Goal: Task Accomplishment & Management: Manage account settings

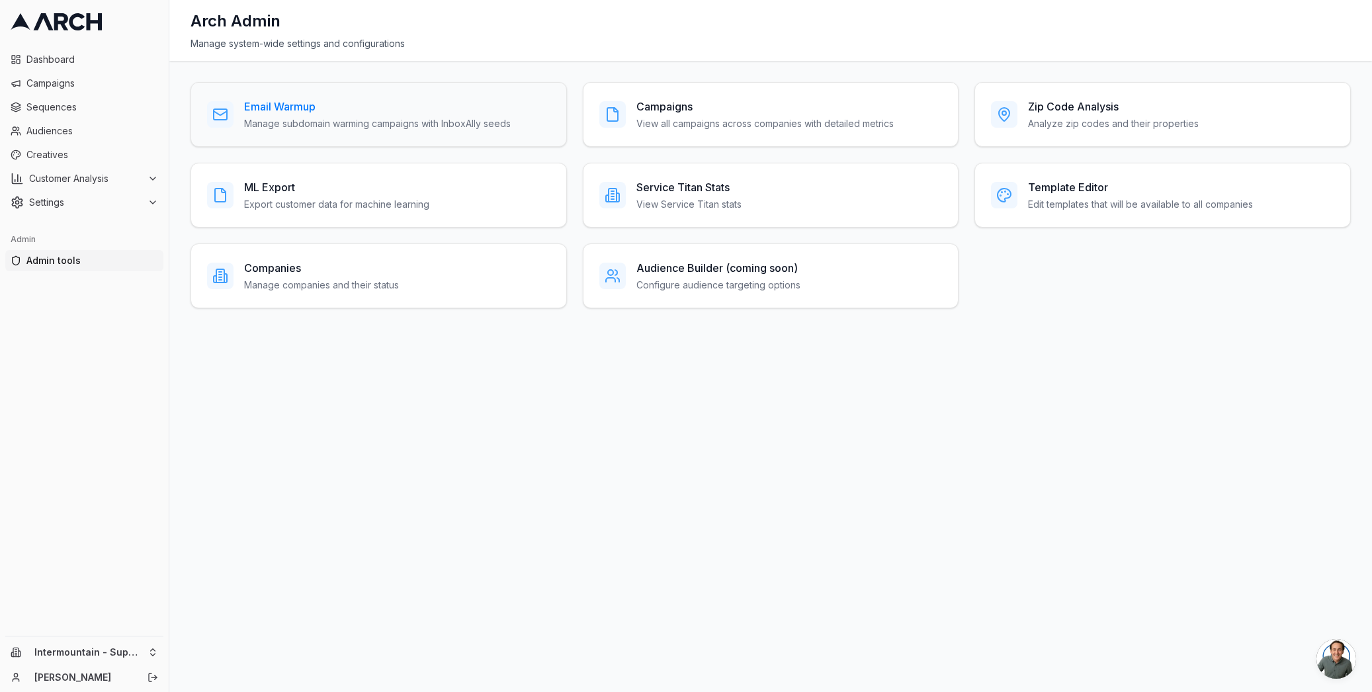
click at [304, 126] on p "Manage subdomain warming campaigns with InboxAlly seeds" at bounding box center [377, 123] width 267 height 13
click at [286, 271] on h3 "Companies" at bounding box center [321, 268] width 155 height 16
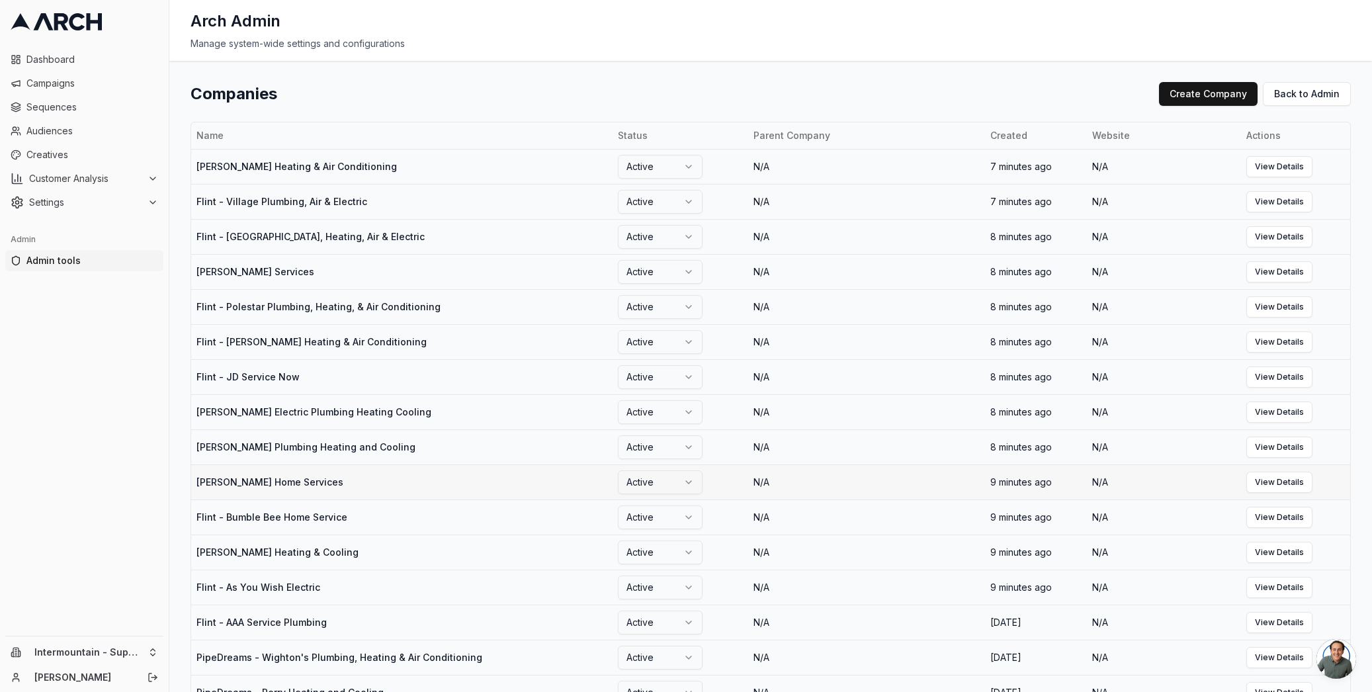
scroll to position [466, 0]
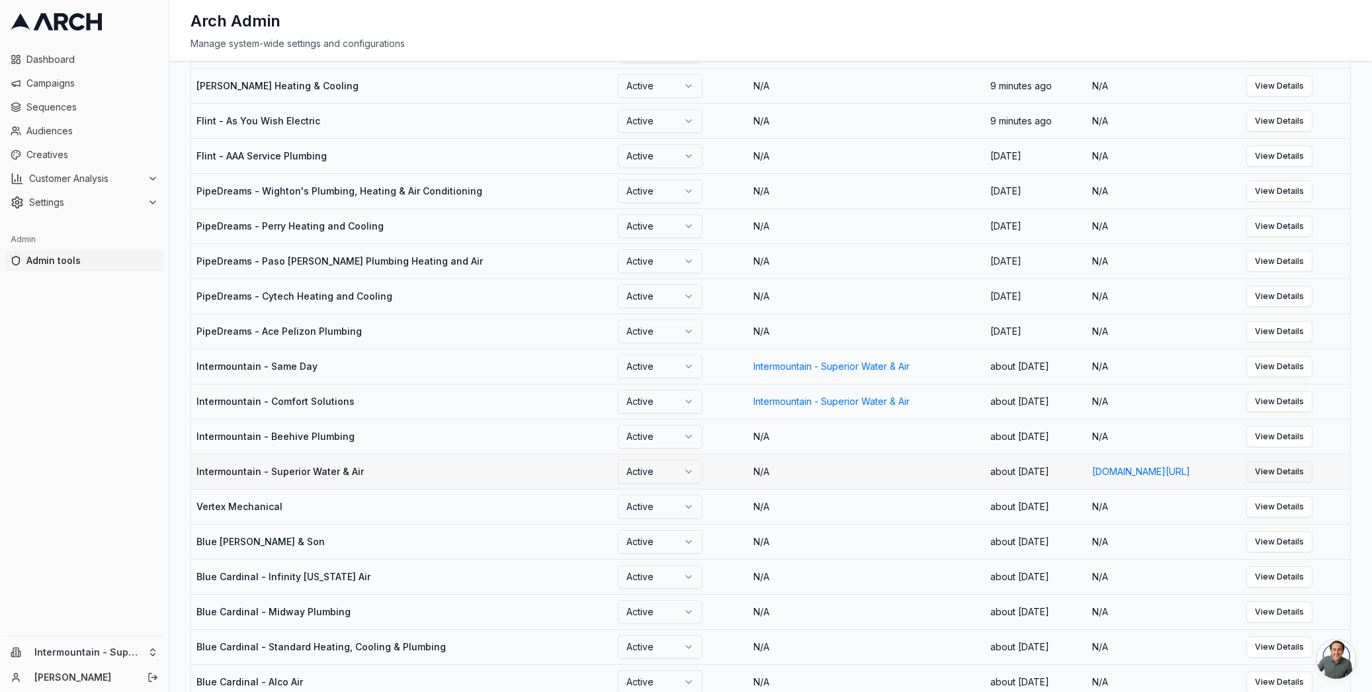
click at [1313, 482] on link "View Details" at bounding box center [1279, 471] width 66 height 21
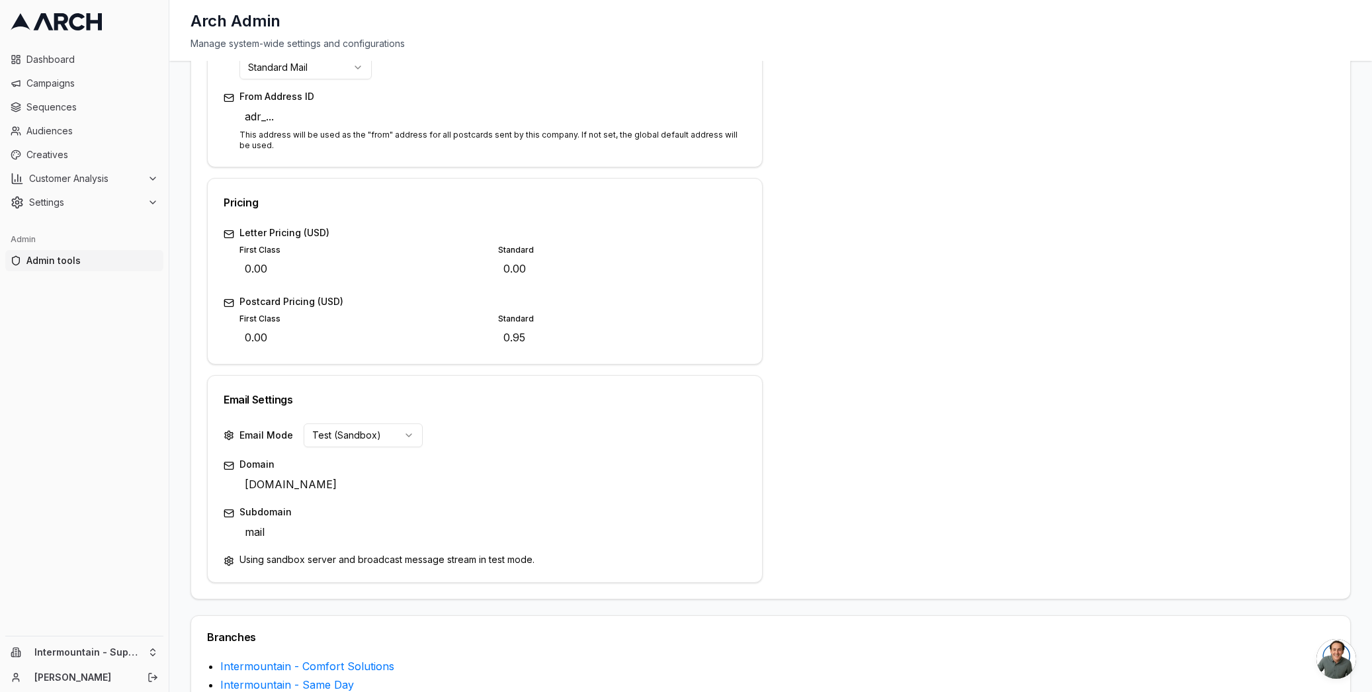
scroll to position [442, 0]
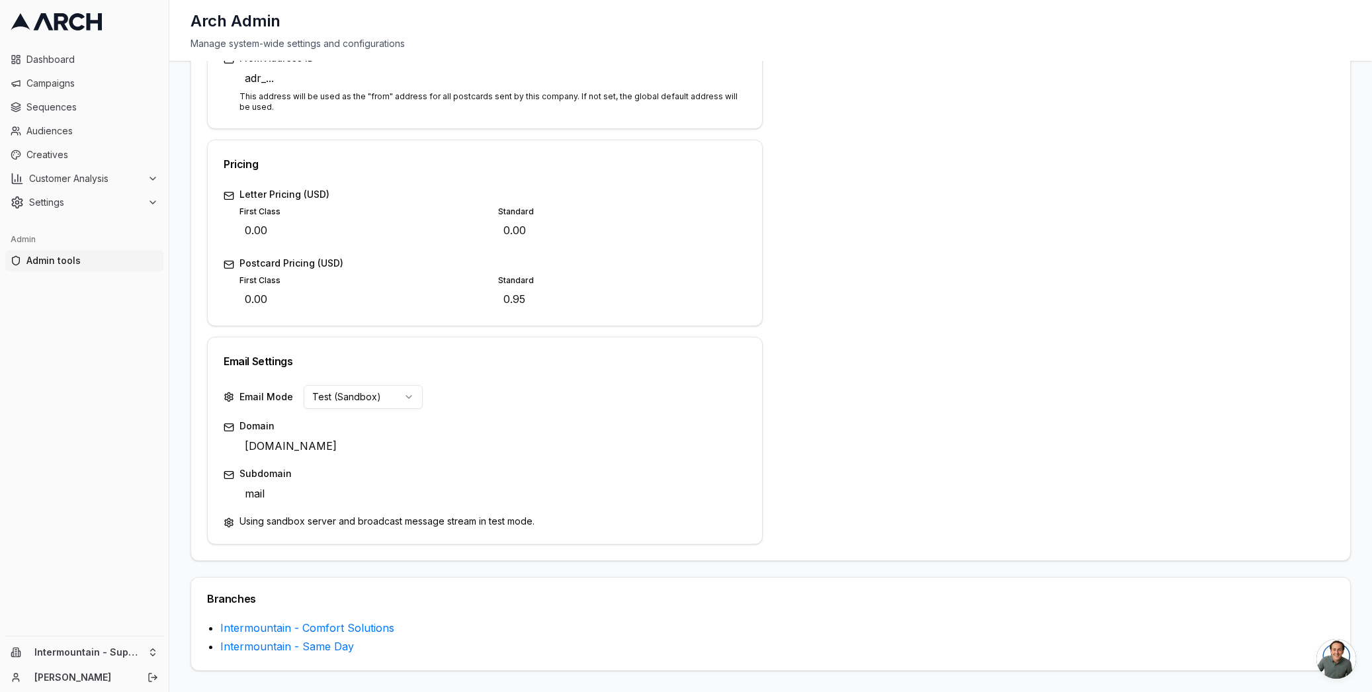
click at [407, 398] on html "Dashboard Campaigns Sequences Audiences Creatives Customer Analysis Settings Ad…" at bounding box center [686, 346] width 1372 height 692
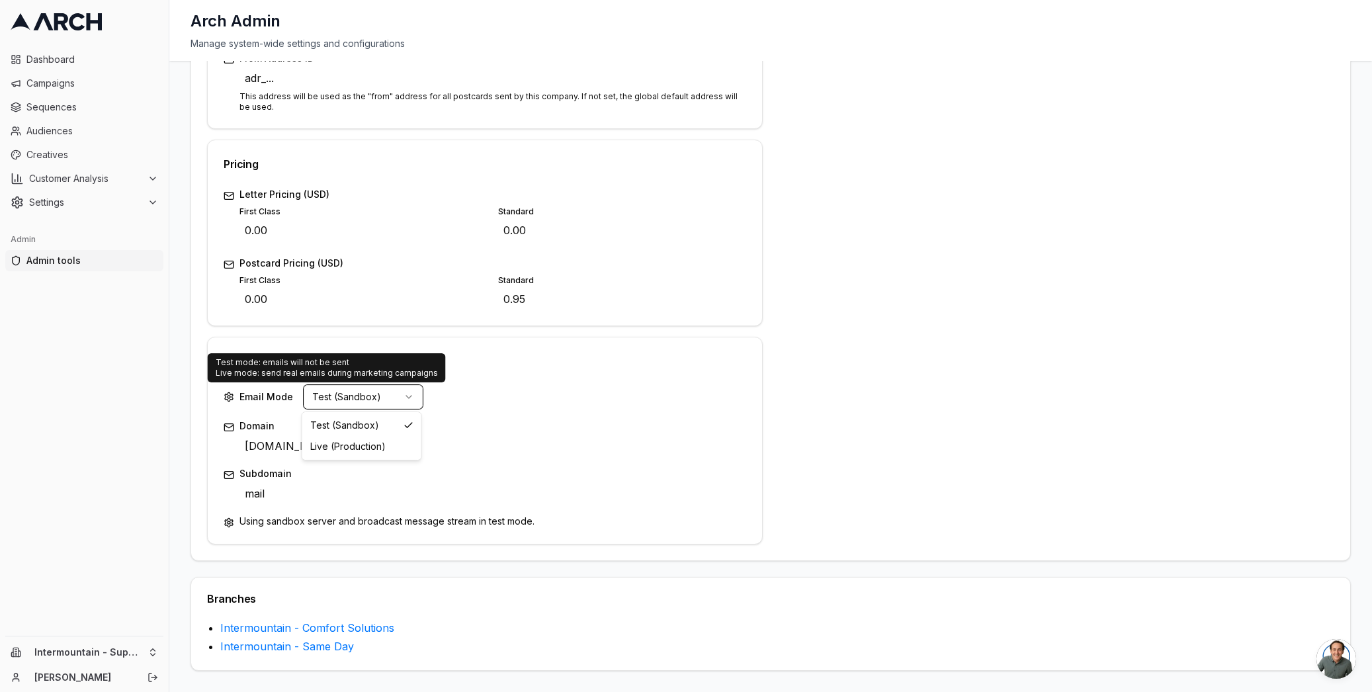
click at [707, 353] on html "Dashboard Campaigns Sequences Audiences Creatives Customer Analysis Settings Ad…" at bounding box center [686, 346] width 1372 height 692
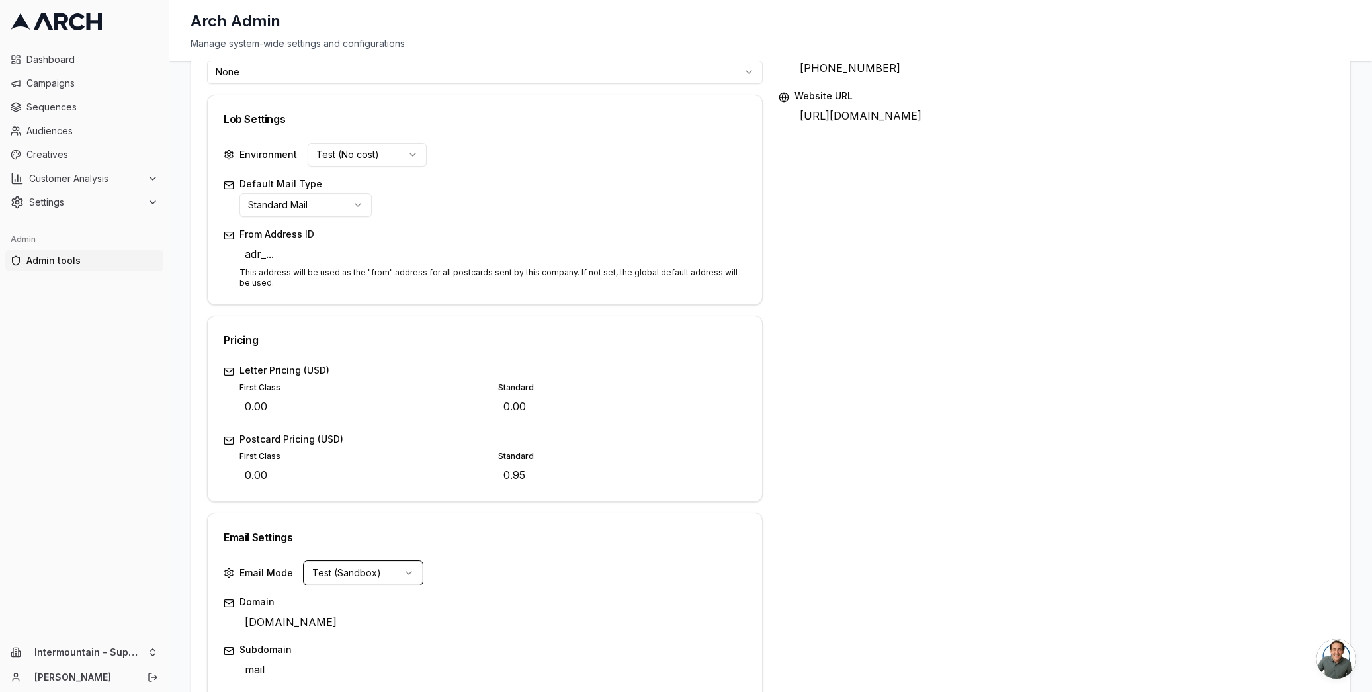
scroll to position [204, 0]
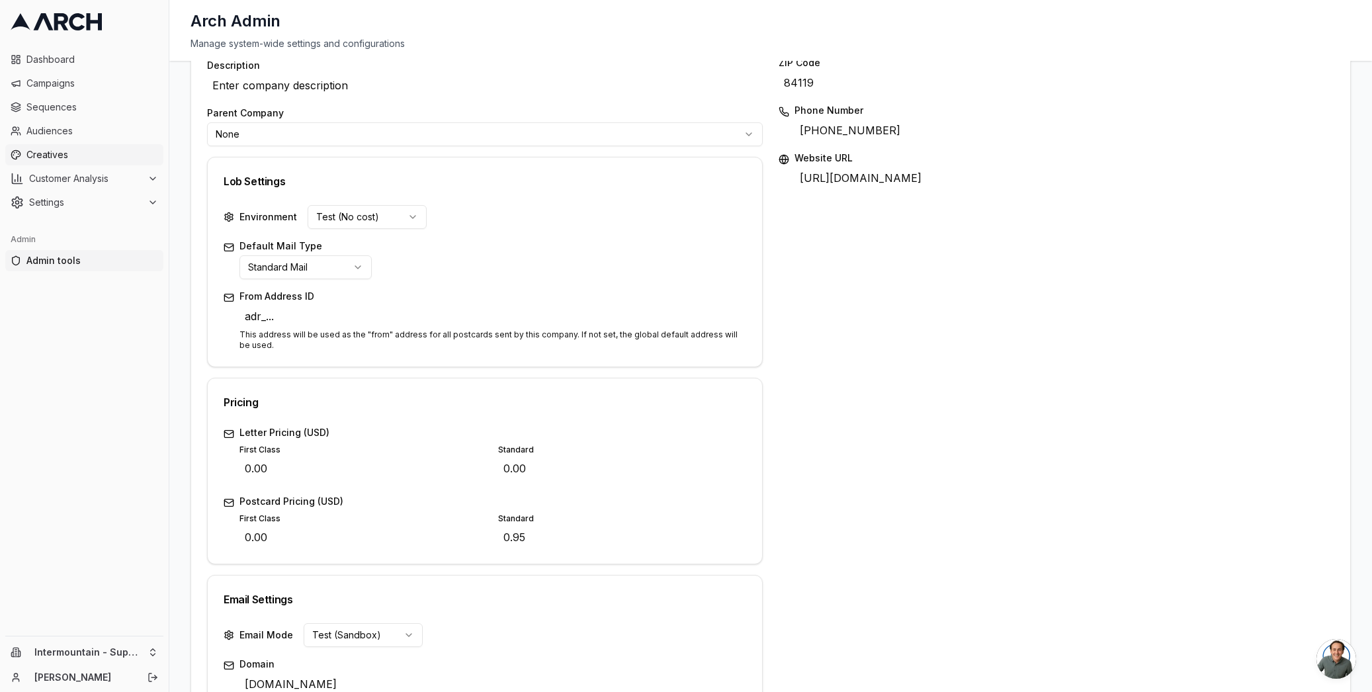
click at [91, 151] on span "Creatives" at bounding box center [92, 154] width 132 height 13
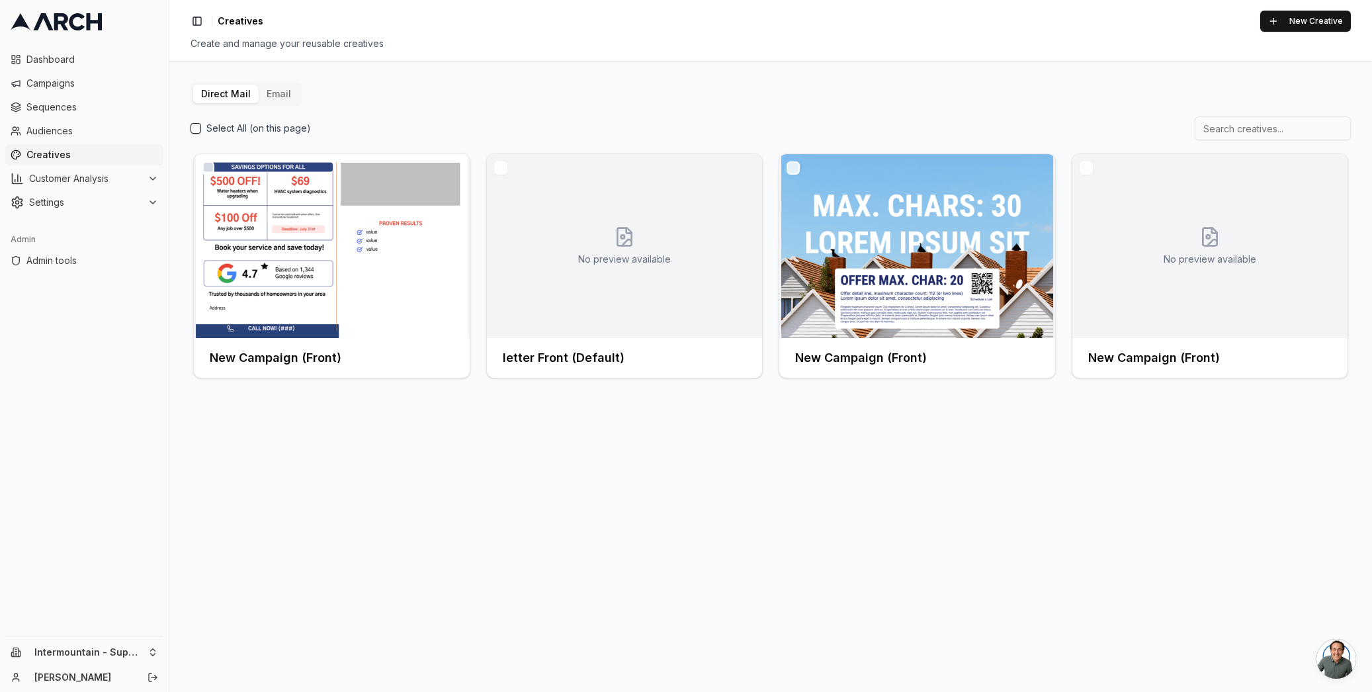
click at [281, 98] on button "Email" at bounding box center [279, 94] width 40 height 19
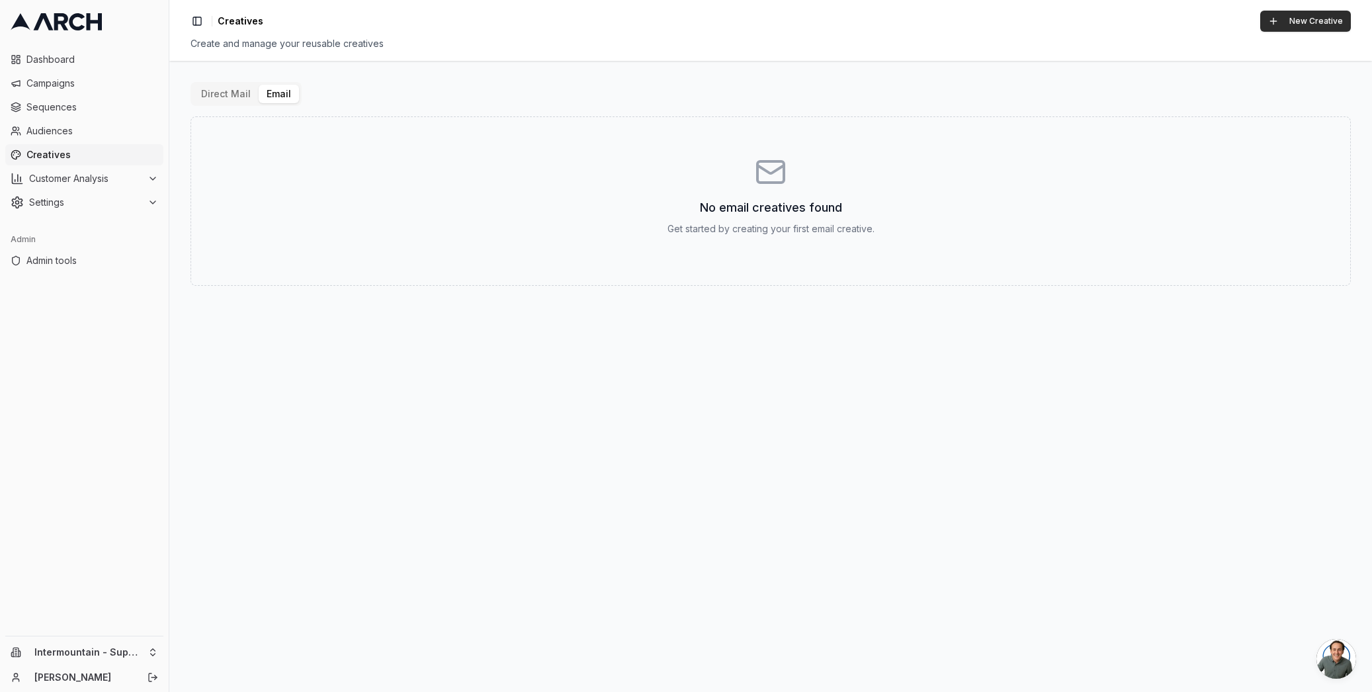
click at [1307, 18] on button "New Creative" at bounding box center [1305, 21] width 91 height 21
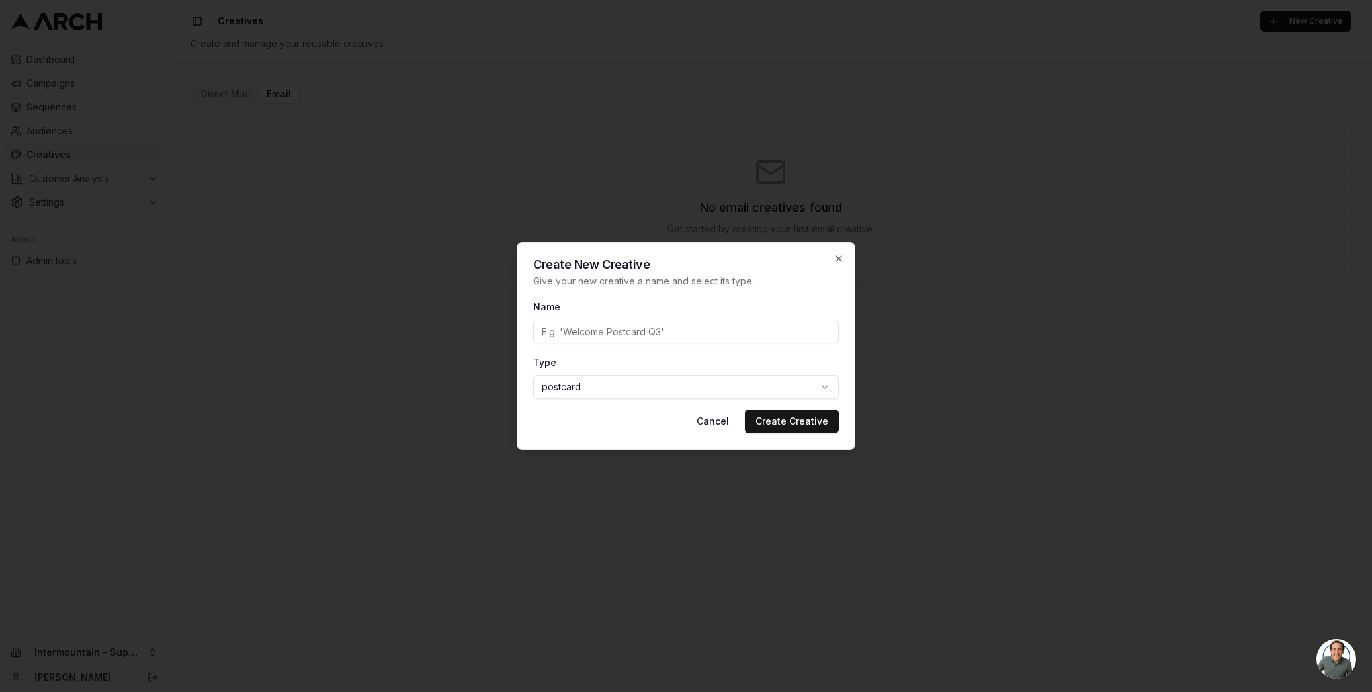
click at [638, 328] on input "Name" at bounding box center [686, 332] width 306 height 24
click at [577, 387] on body "Dashboard Campaigns Sequences Audiences Creatives Customer Analysis Settings Ad…" at bounding box center [686, 346] width 1372 height 692
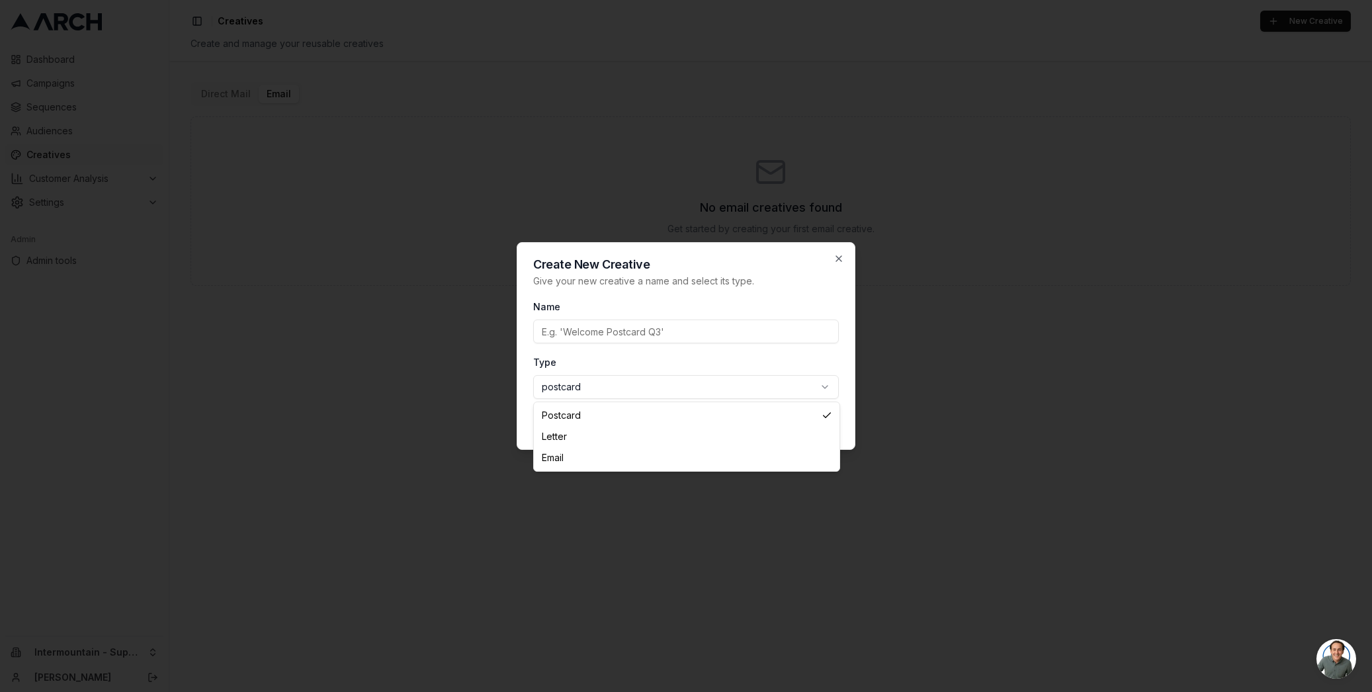
select select "email"
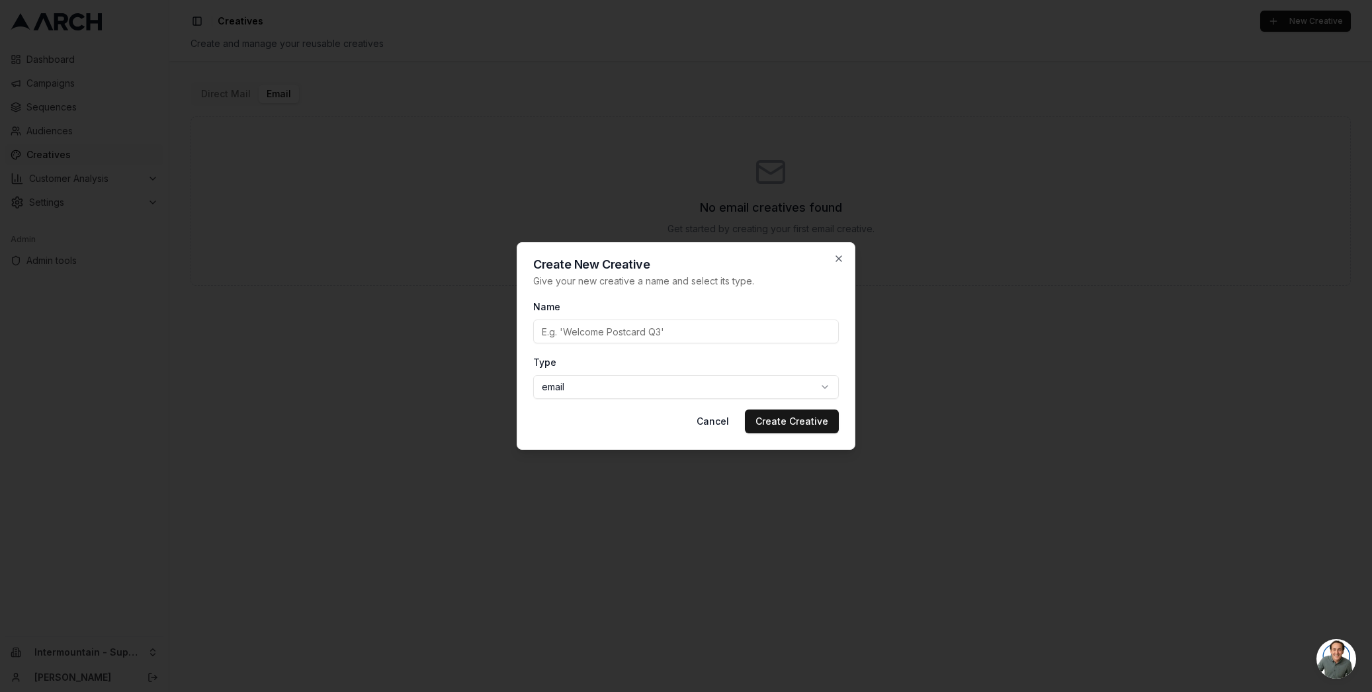
click at [578, 333] on input "Name" at bounding box center [686, 332] width 306 height 24
type input "test"
click at [815, 423] on button "Create Creative" at bounding box center [792, 422] width 94 height 24
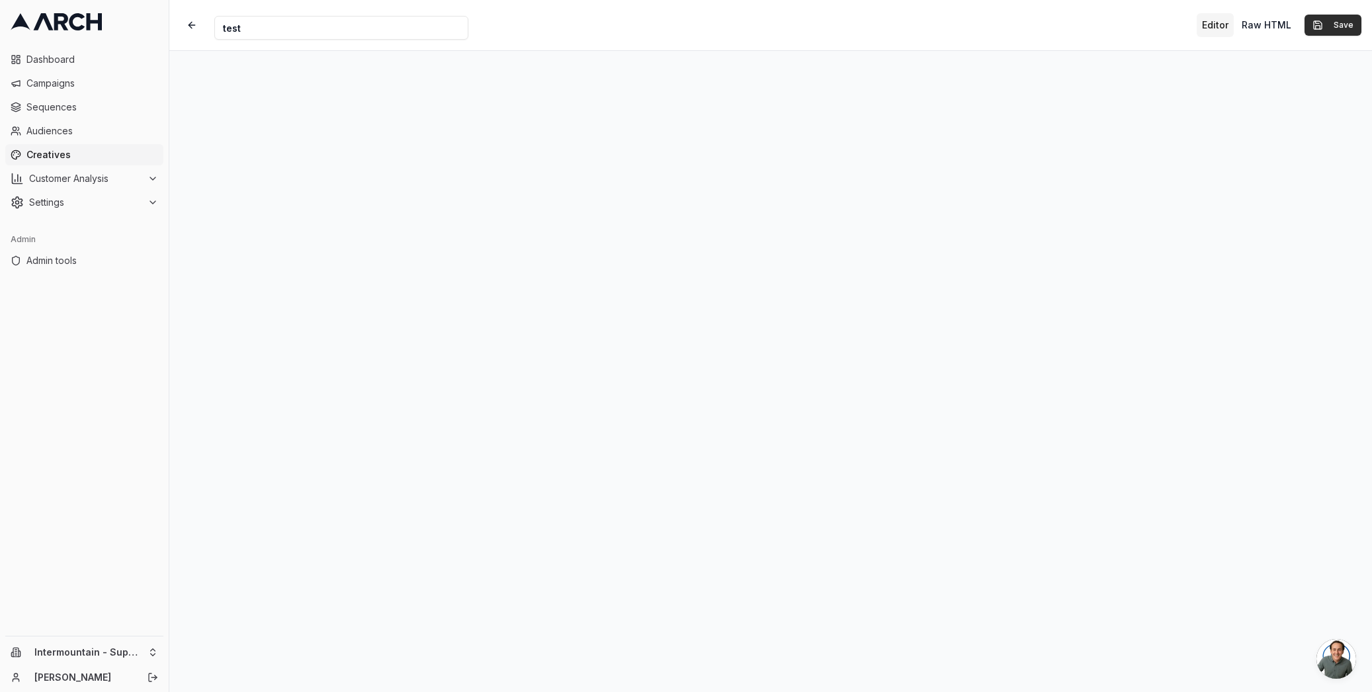
click at [1319, 28] on button "Save" at bounding box center [1333, 25] width 57 height 21
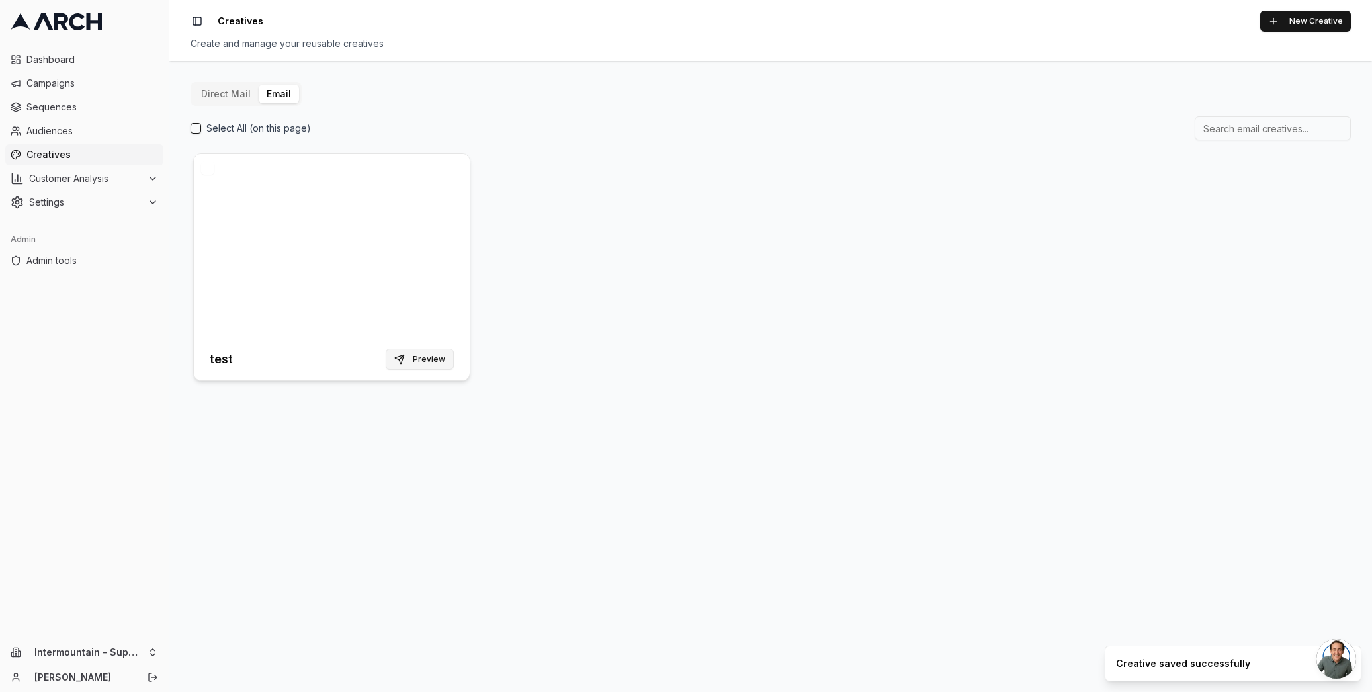
click at [423, 360] on button "Preview" at bounding box center [420, 359] width 68 height 21
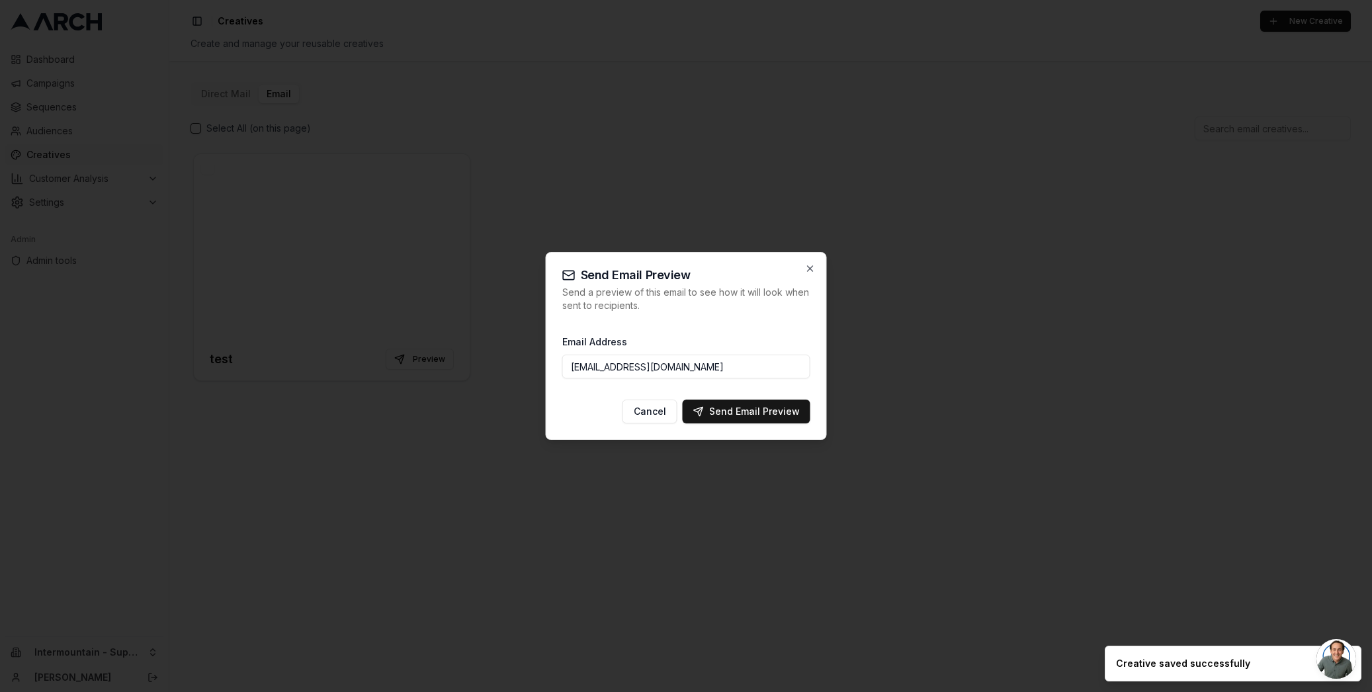
click at [720, 365] on input "sacha@getarch.com" at bounding box center [686, 367] width 248 height 24
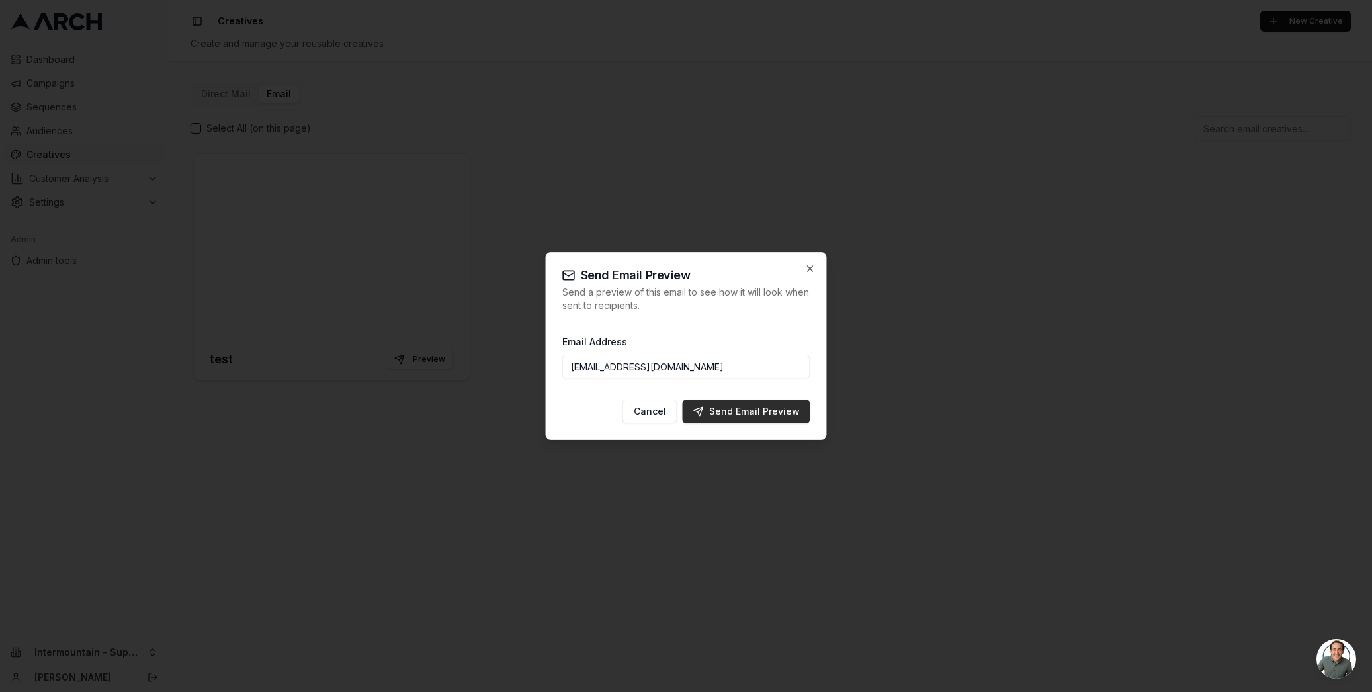
click at [732, 408] on div "Send Email Preview" at bounding box center [746, 411] width 107 height 13
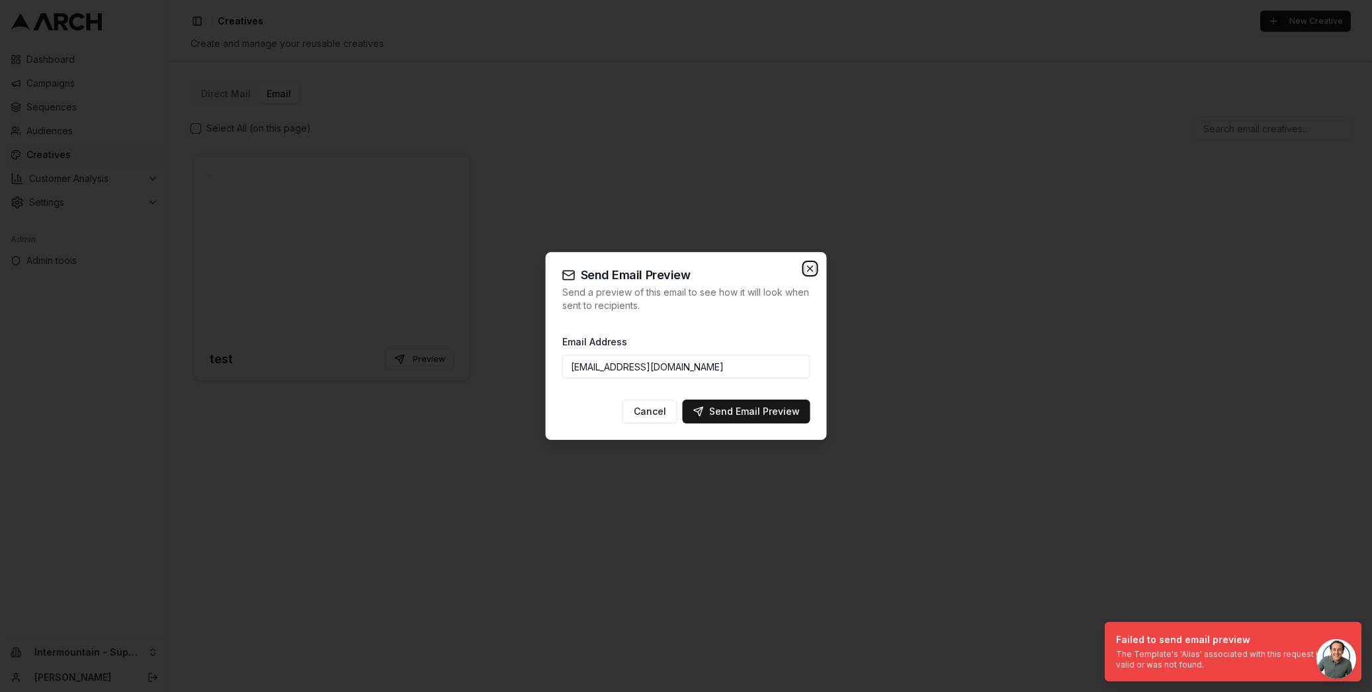
click at [806, 269] on icon "button" at bounding box center [810, 268] width 11 height 11
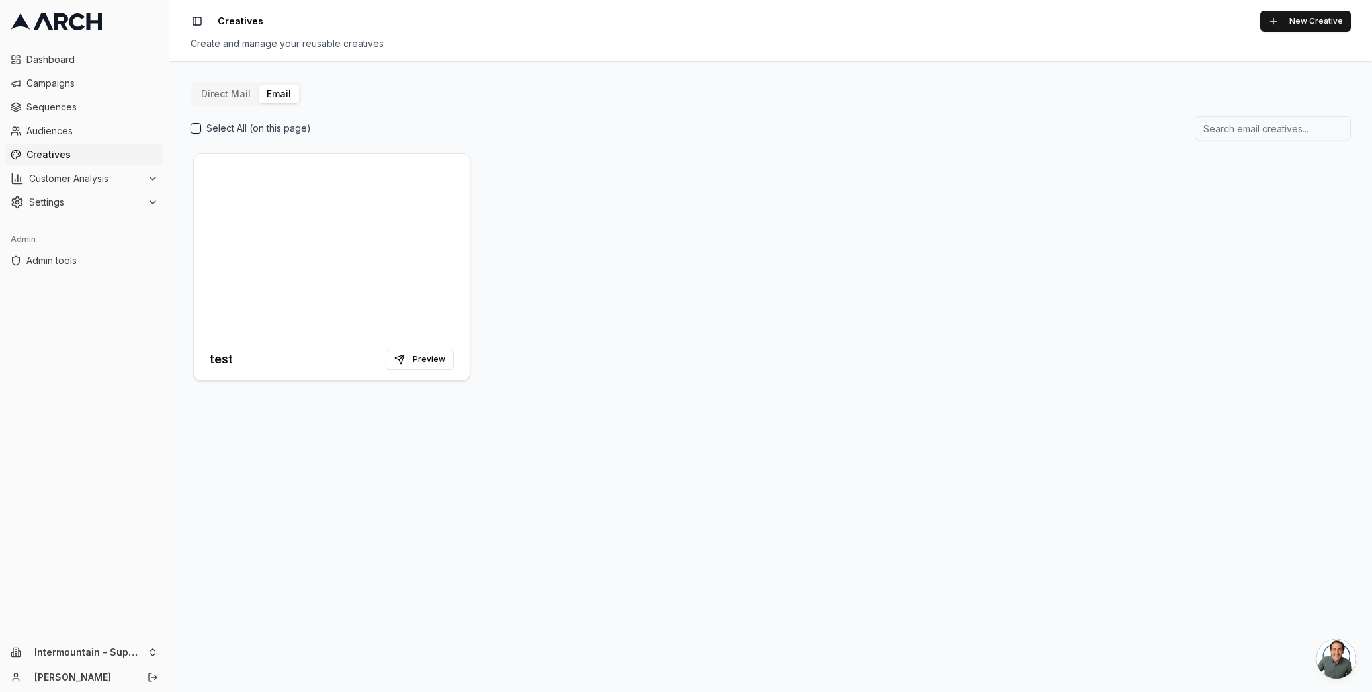
click at [721, 169] on div "test Preview" at bounding box center [771, 267] width 1160 height 233
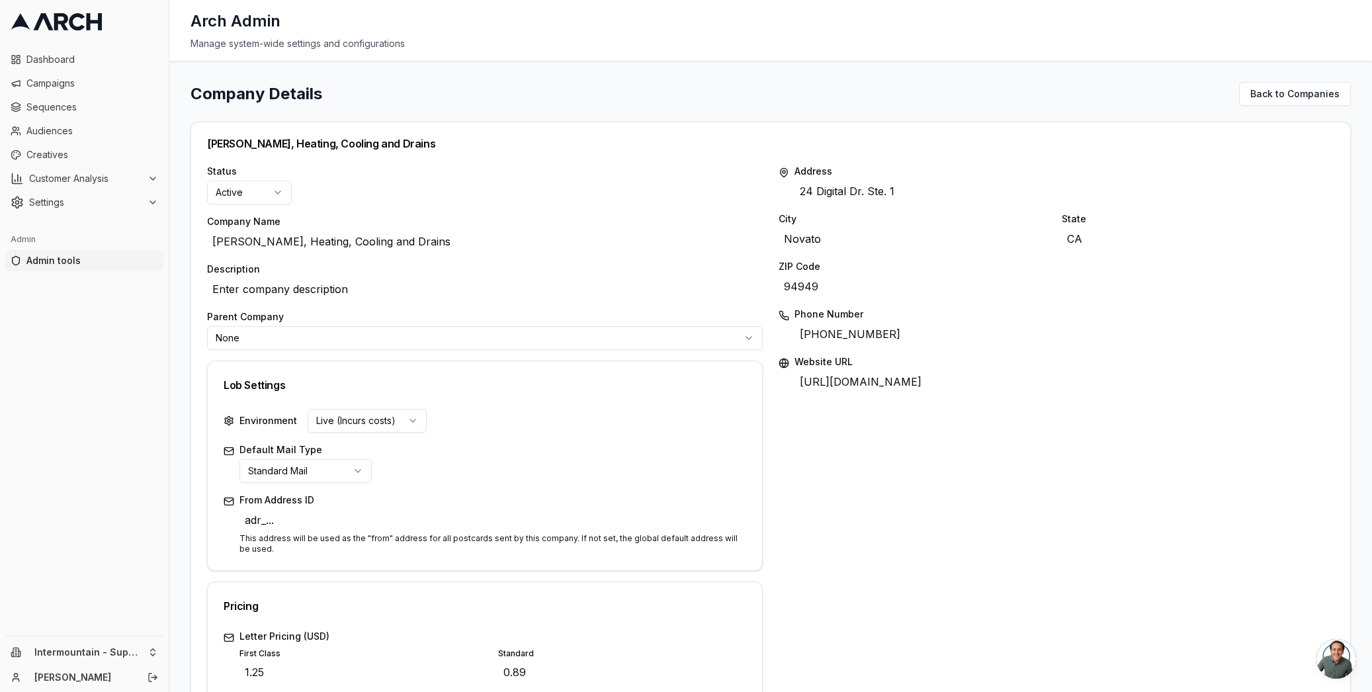
click at [50, 261] on span "Admin tools" at bounding box center [92, 260] width 132 height 13
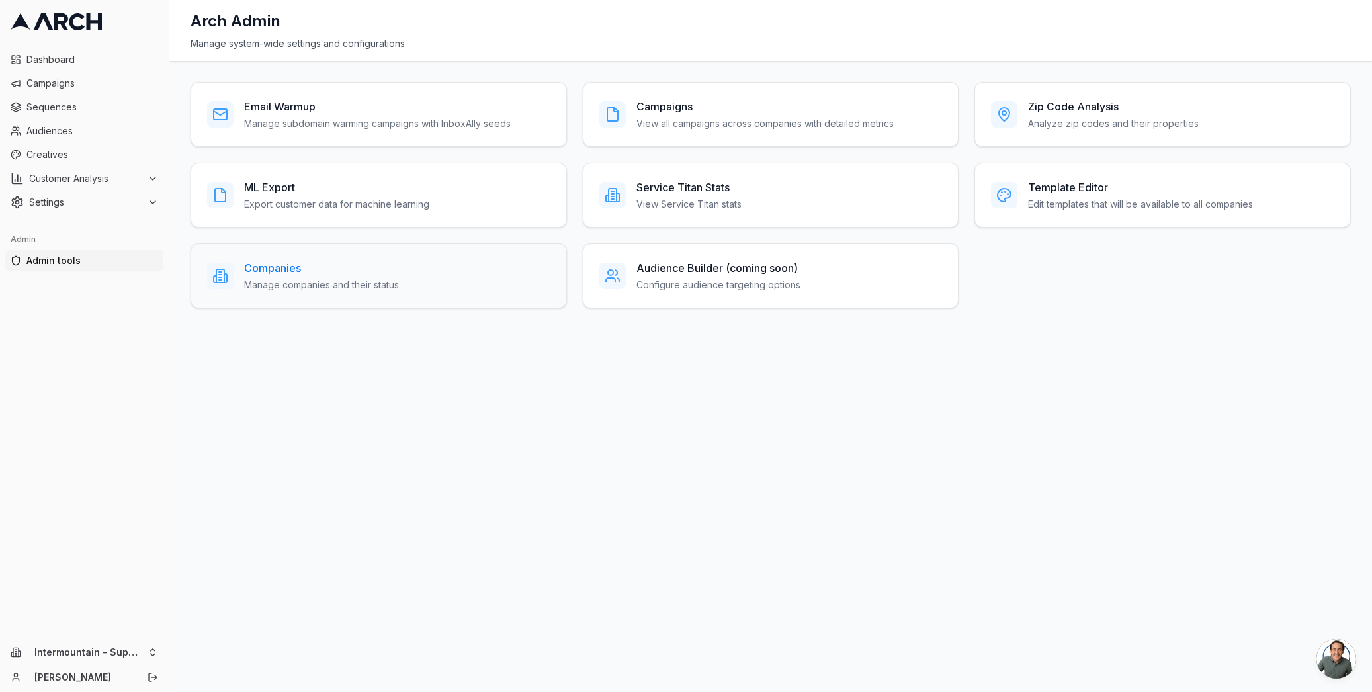
click at [386, 286] on p "Manage companies and their status" at bounding box center [321, 285] width 155 height 13
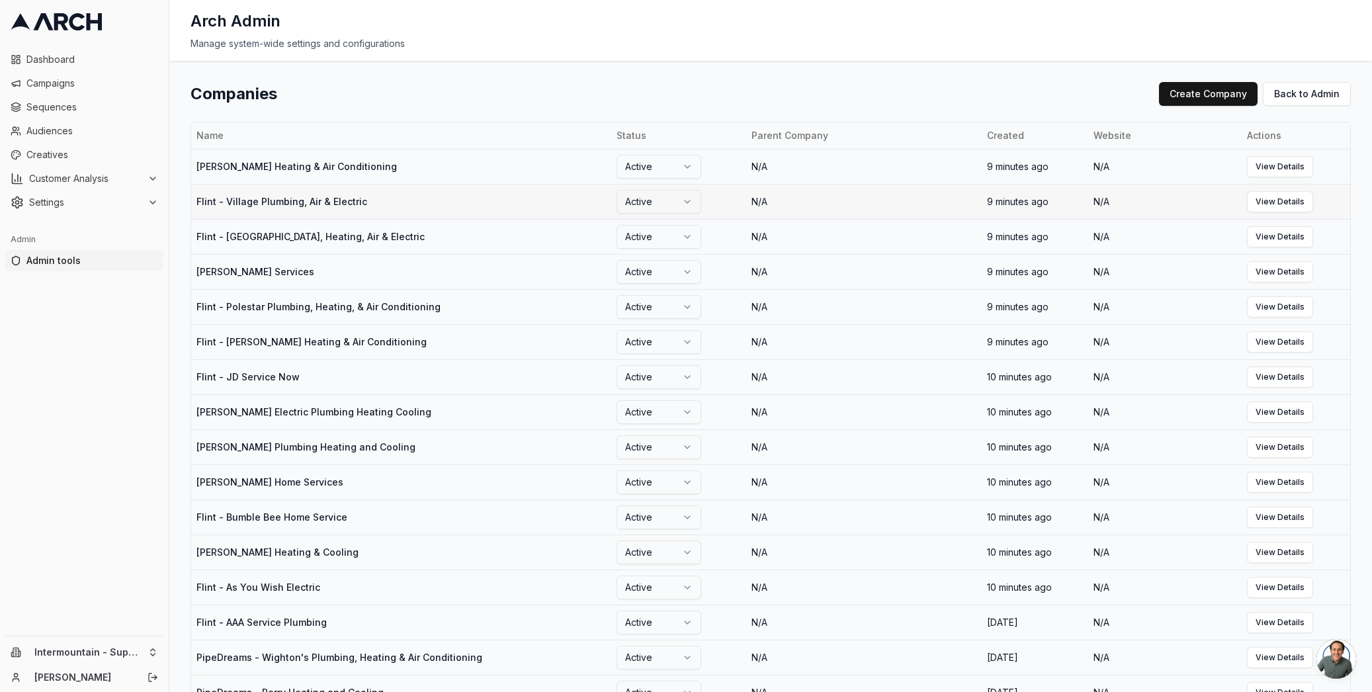
scroll to position [466, 0]
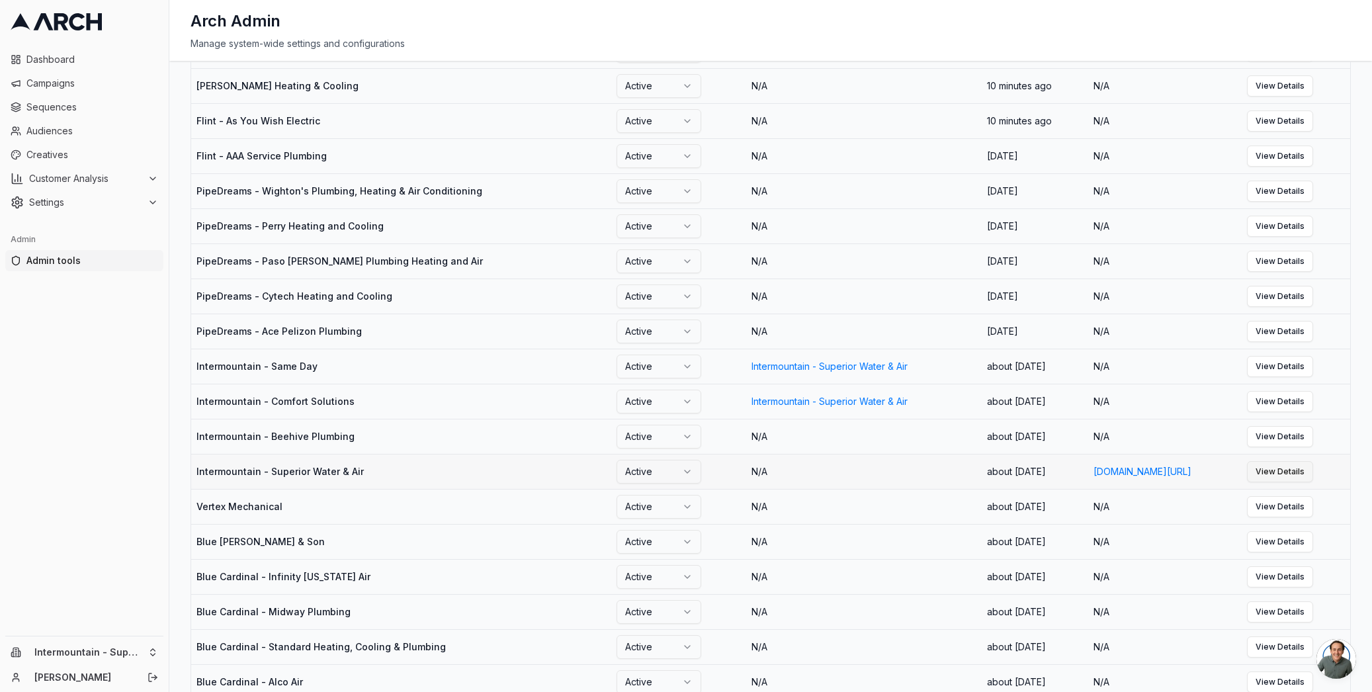
click at [1313, 482] on link "View Details" at bounding box center [1280, 471] width 66 height 21
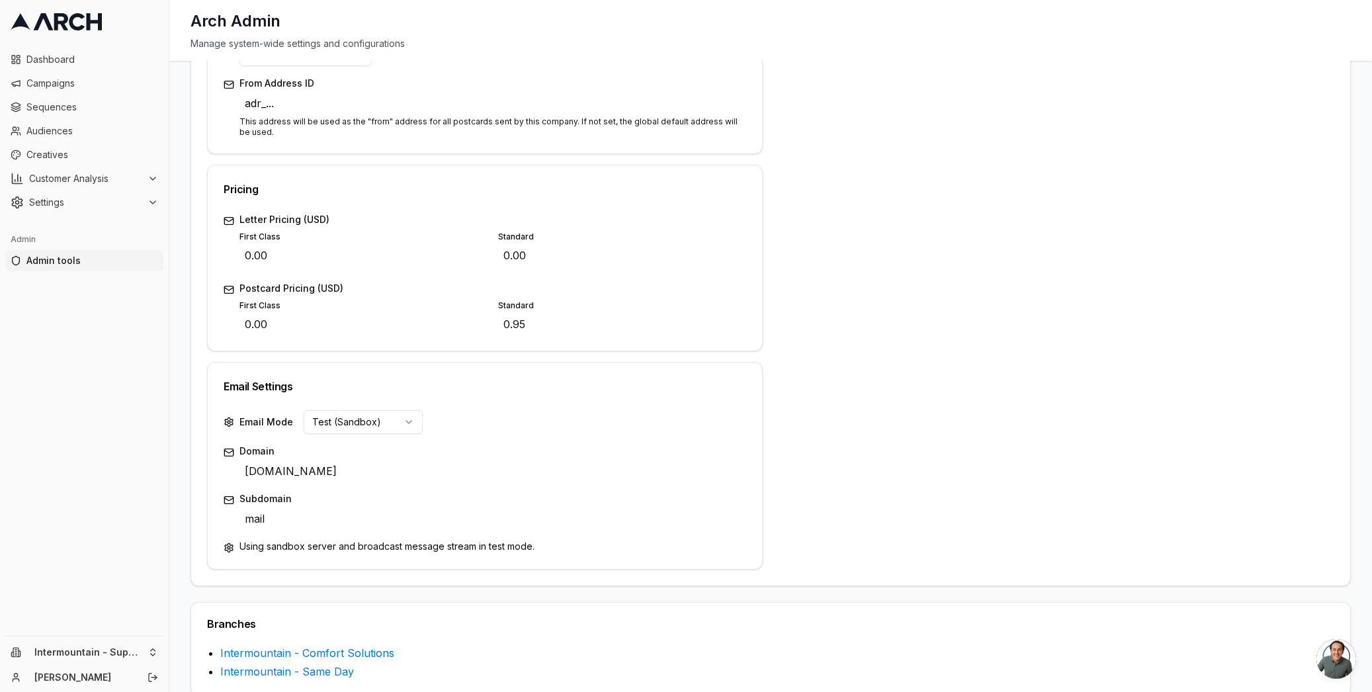
scroll to position [442, 0]
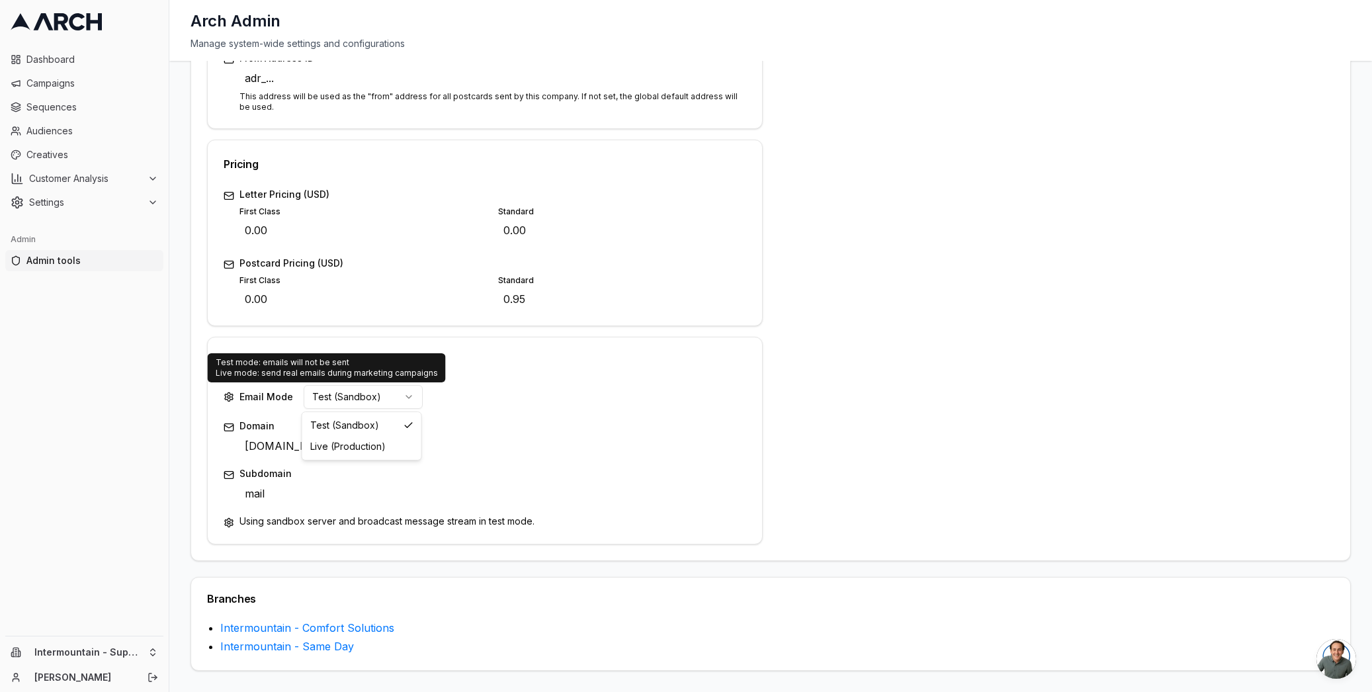
click at [390, 396] on html "Dashboard Campaigns Sequences Audiences Creatives Customer Analysis Settings Ad…" at bounding box center [686, 346] width 1372 height 692
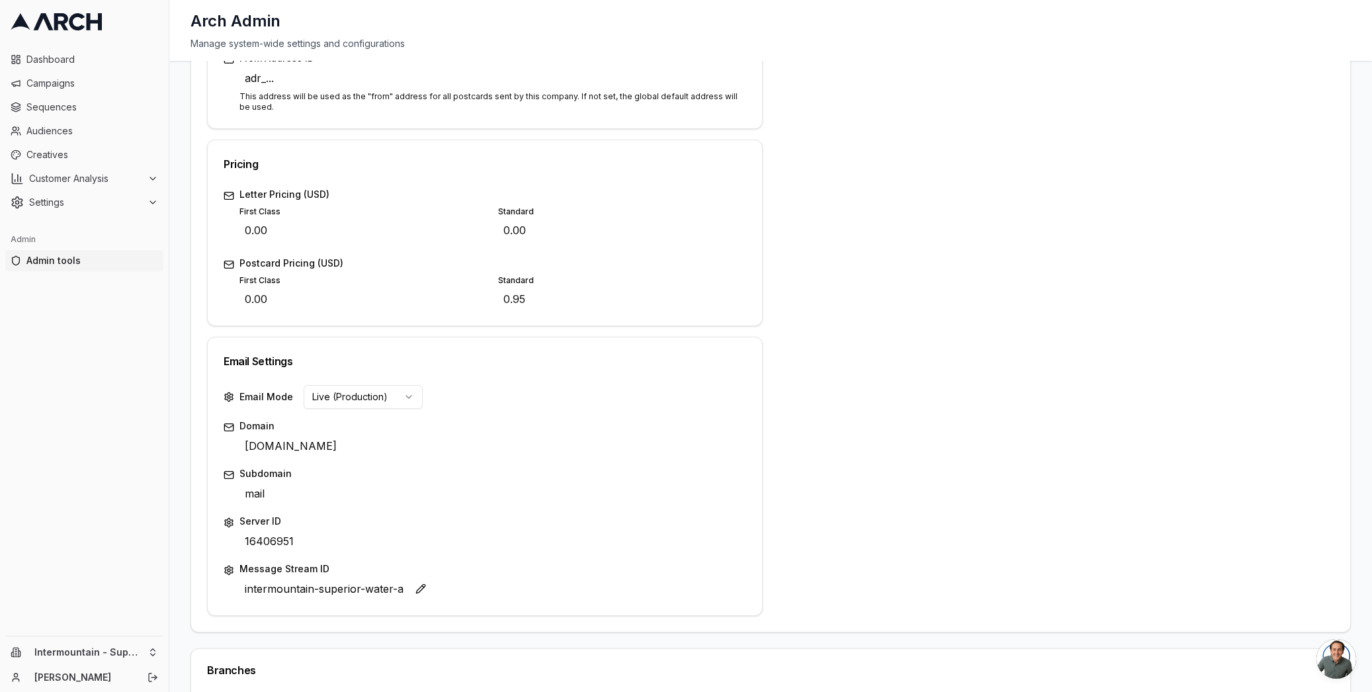
click at [363, 589] on span "intermountain-superior-water-a" at bounding box center [323, 588] width 169 height 21
click at [409, 590] on input "intermountain-superior-water-a" at bounding box center [471, 588] width 464 height 20
type input "intermountain-superior-water-air"
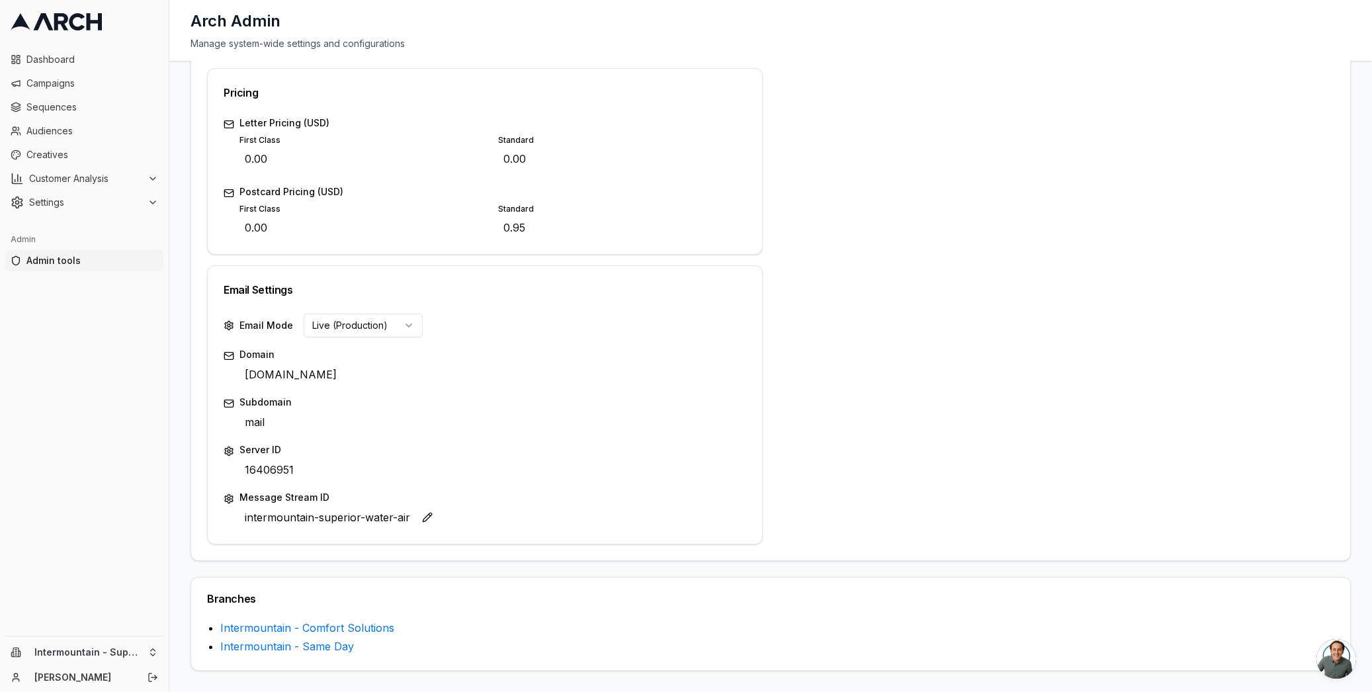
click at [289, 515] on span "intermountain-superior-water-air" at bounding box center [327, 517] width 176 height 21
type input "intermountain-superior-water-a"
click at [709, 520] on div "Save Cancel" at bounding box center [727, 518] width 40 height 19
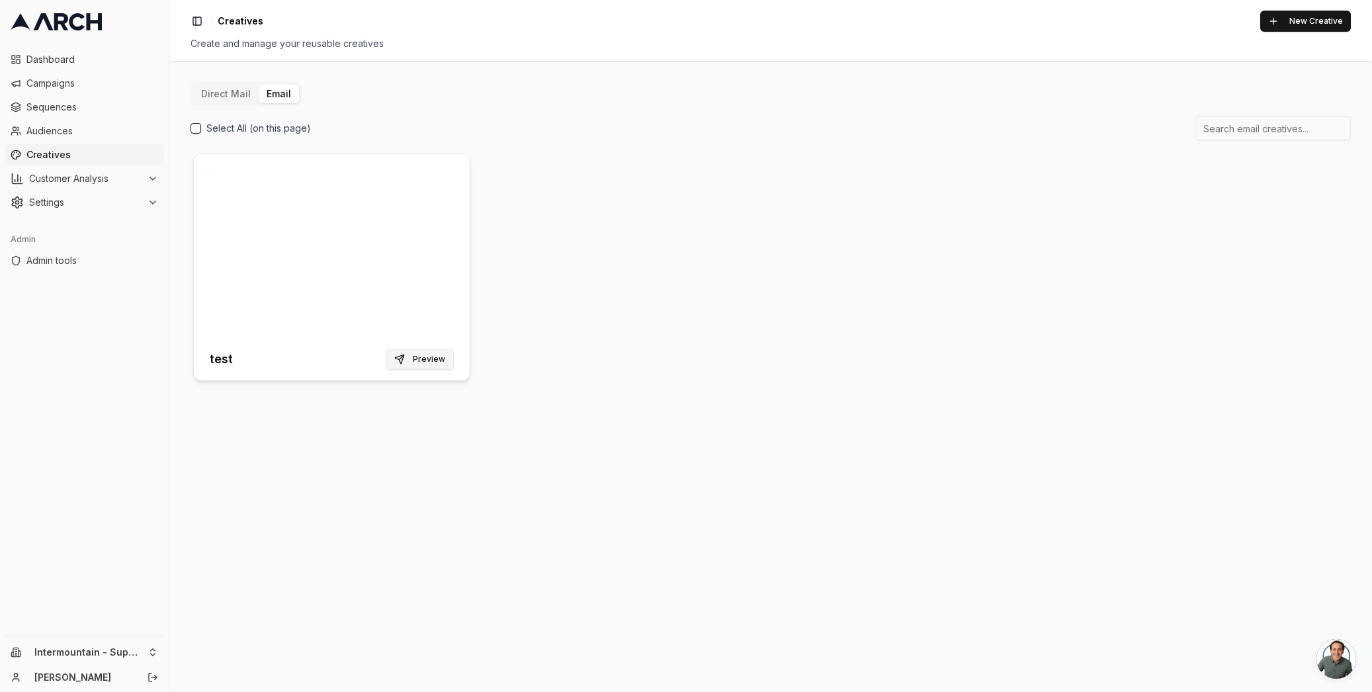
click at [406, 365] on button "Preview" at bounding box center [420, 359] width 68 height 21
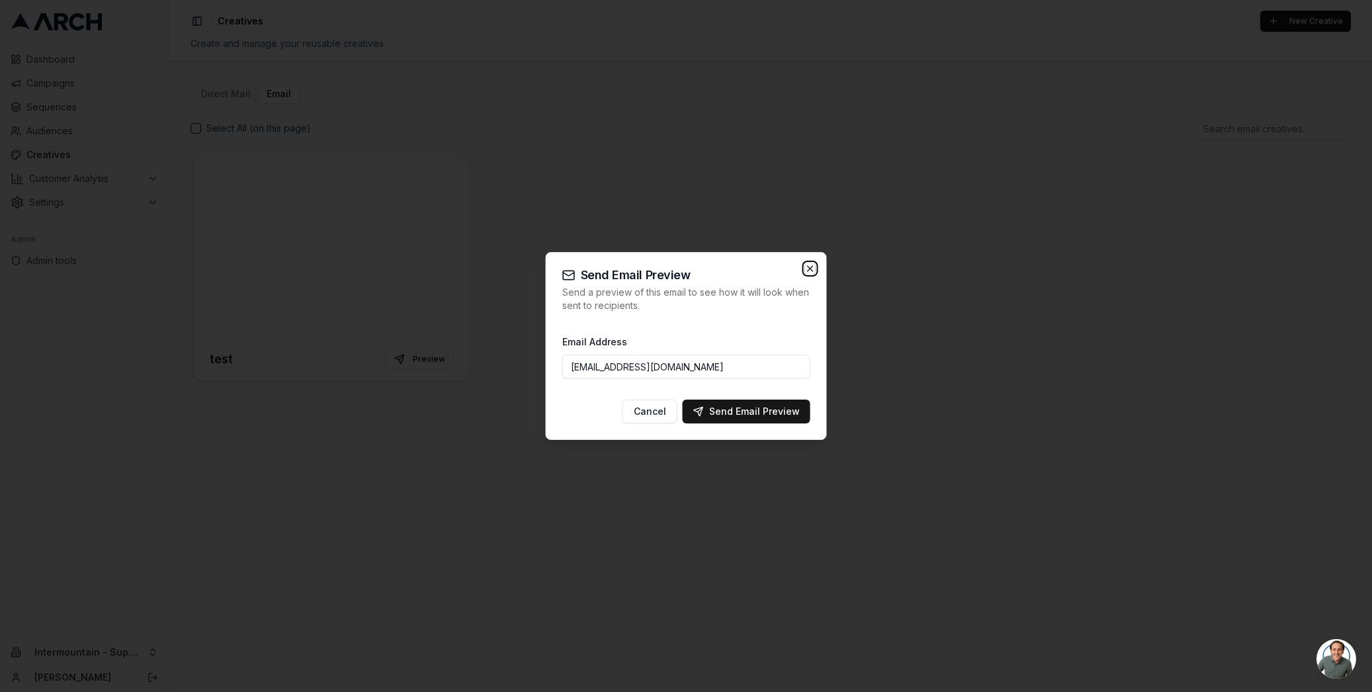
click at [812, 269] on icon "button" at bounding box center [810, 268] width 11 height 11
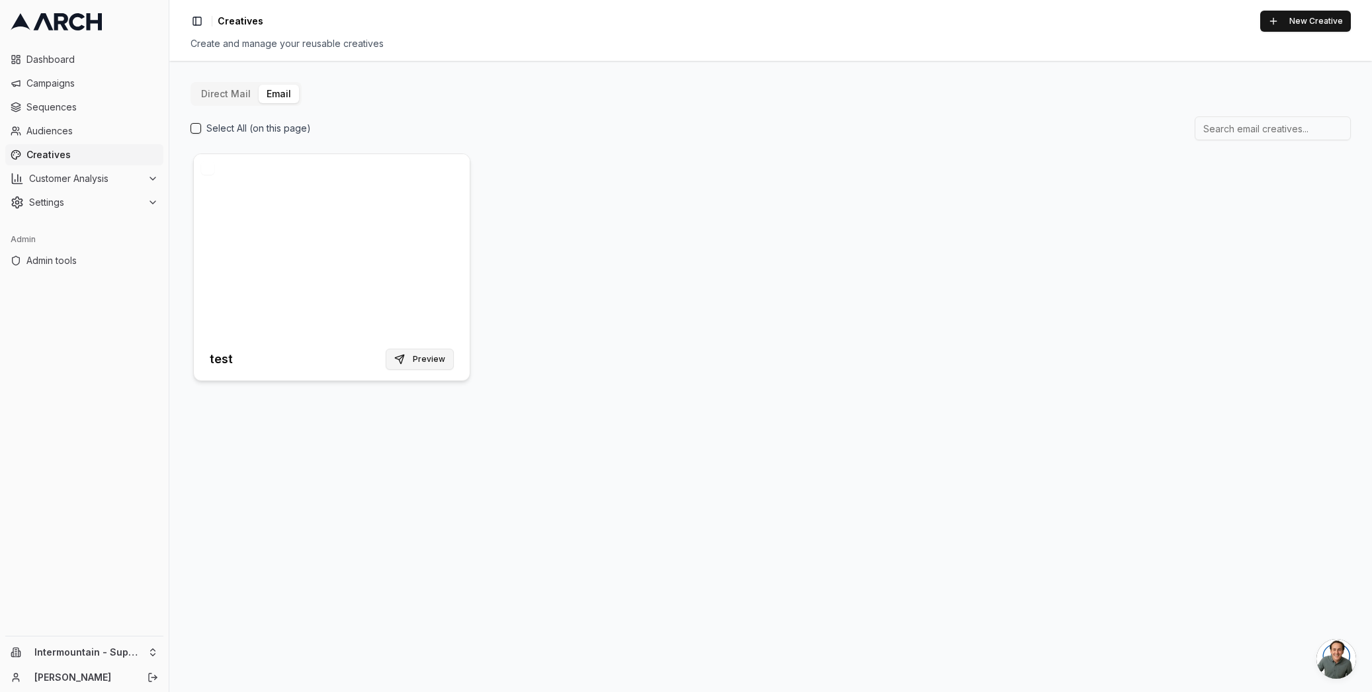
click at [443, 365] on button "Preview" at bounding box center [420, 359] width 68 height 21
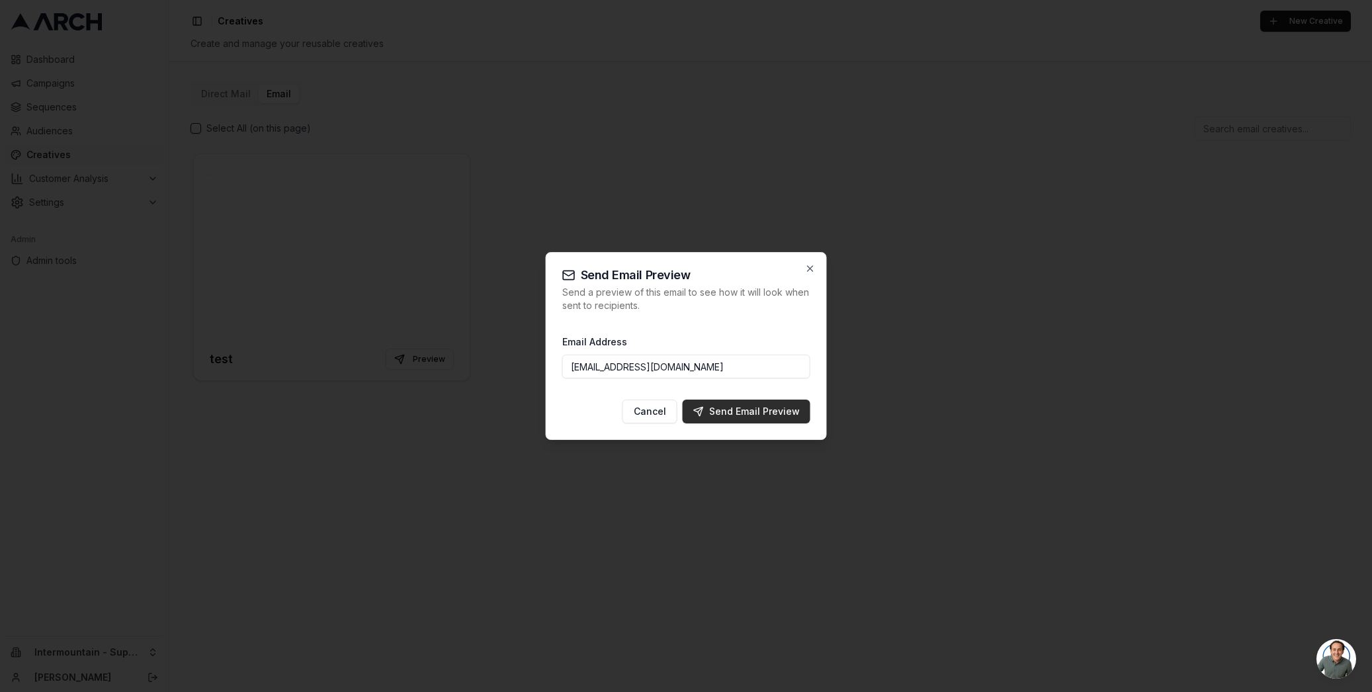
click at [703, 419] on button "Send Email Preview" at bounding box center [747, 412] width 128 height 24
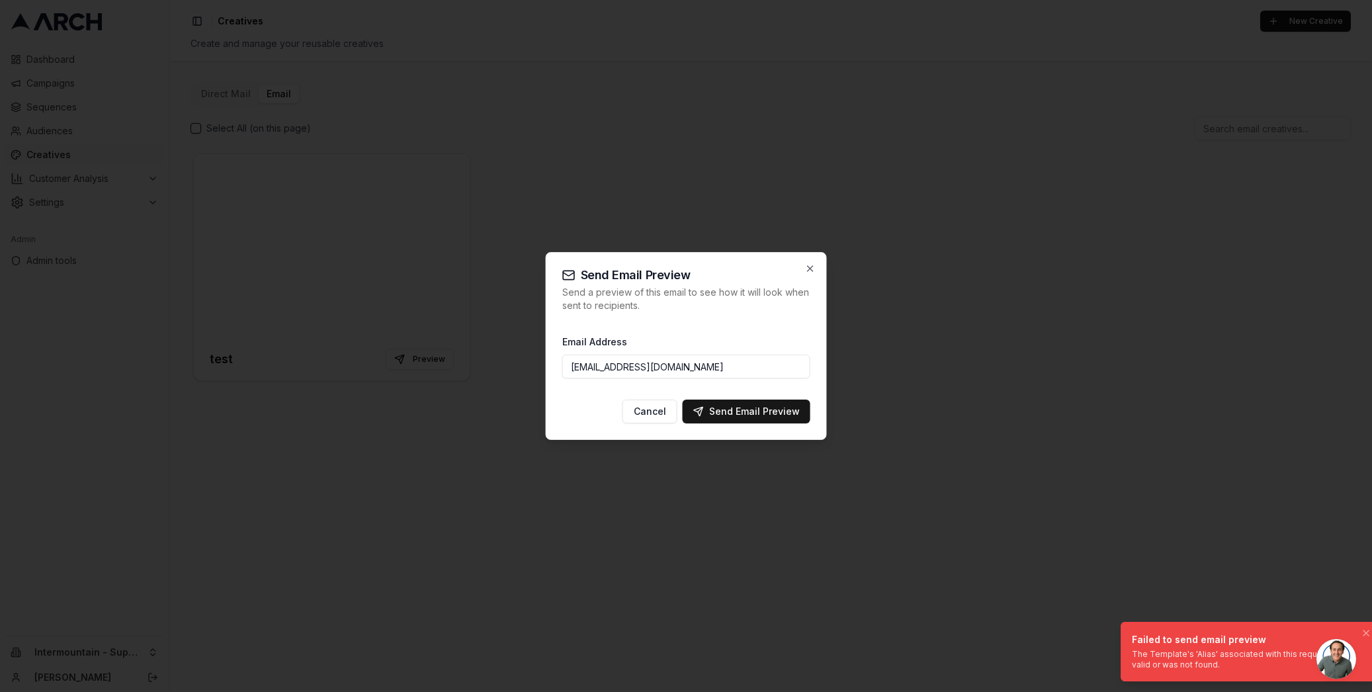
click at [1138, 655] on div "The Template's 'Alias' associated with this request is not valid or was not fou…" at bounding box center [1246, 659] width 229 height 21
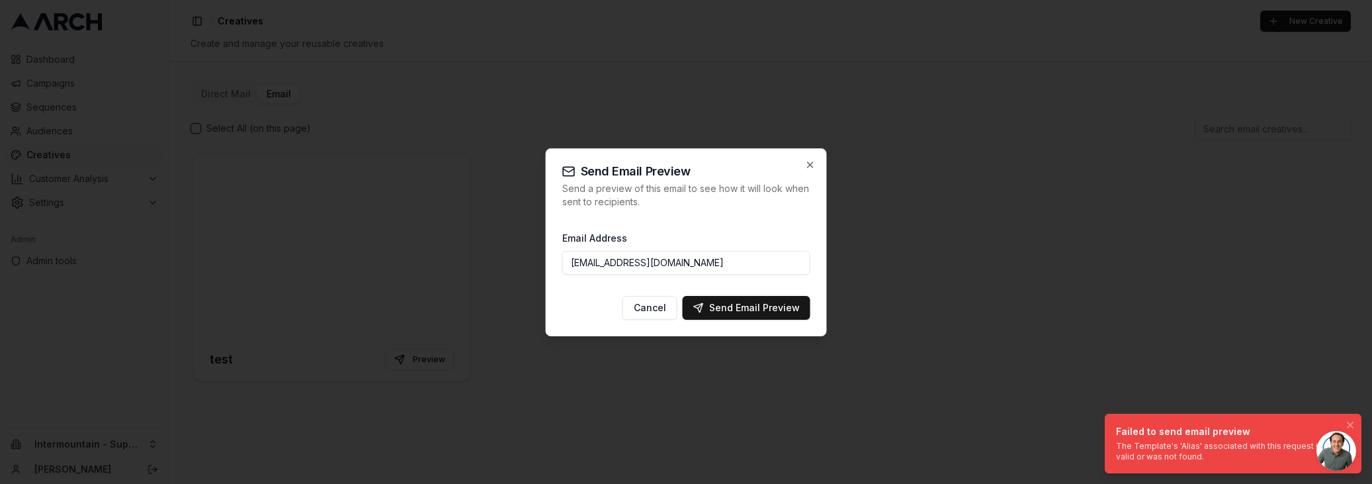
click at [1269, 450] on div "The Template's 'Alias' associated with this request is not valid or was not fou…" at bounding box center [1230, 451] width 229 height 21
click at [1261, 447] on div "The Template's 'Alias' associated with this request is not valid or was not fou…" at bounding box center [1230, 451] width 229 height 21
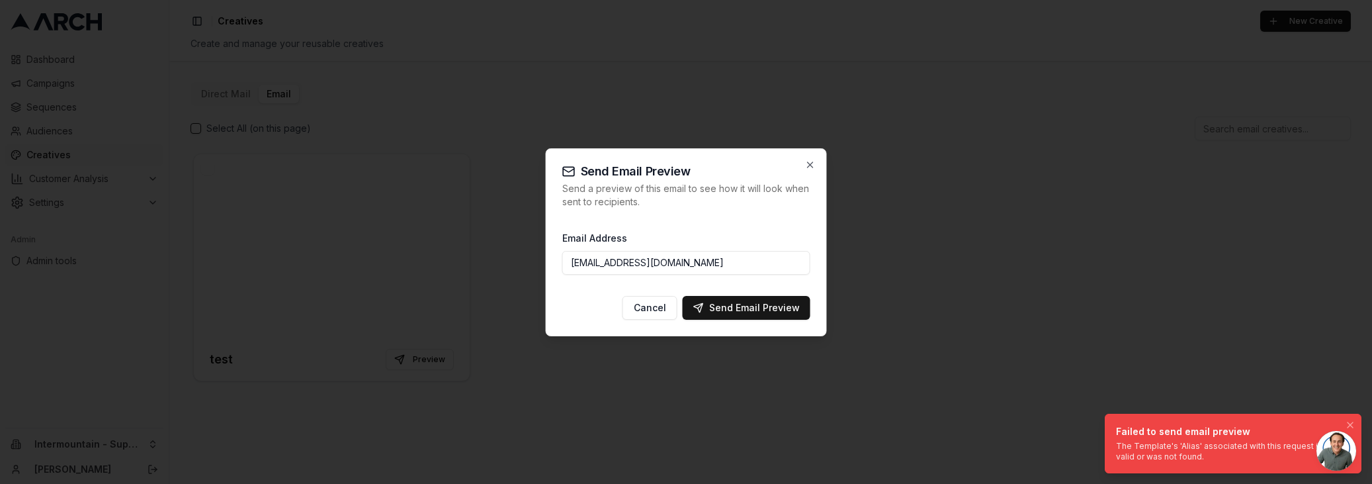
drag, startPoint x: 1261, startPoint y: 447, endPoint x: 1247, endPoint y: 445, distance: 14.0
click at [1253, 445] on div "The Template's 'Alias' associated with this request is not valid or was not fou…" at bounding box center [1230, 451] width 229 height 21
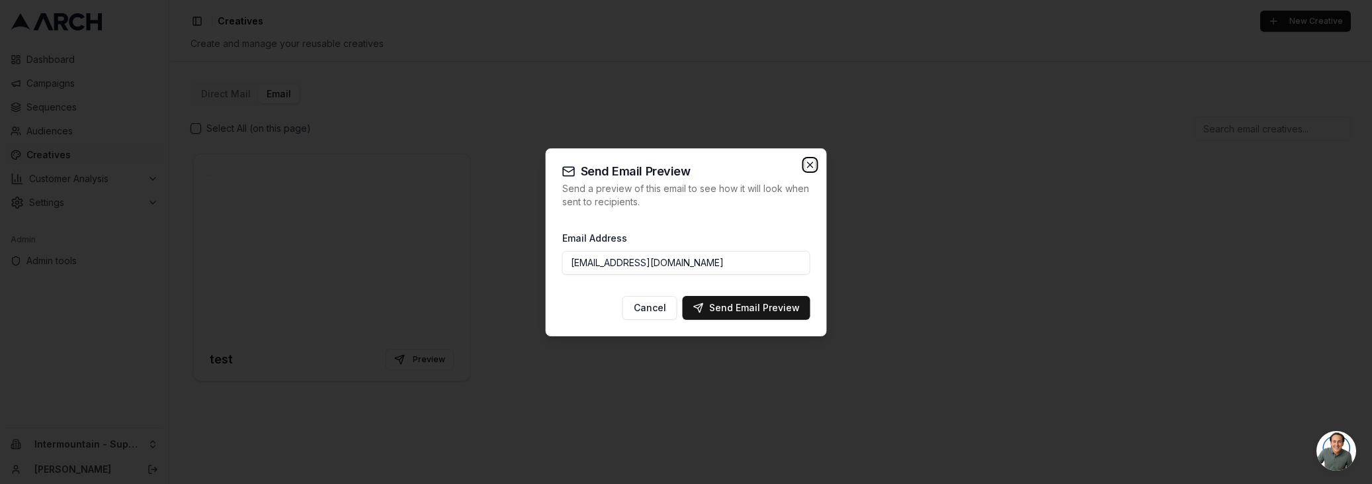
click at [808, 163] on icon "button" at bounding box center [810, 164] width 5 height 5
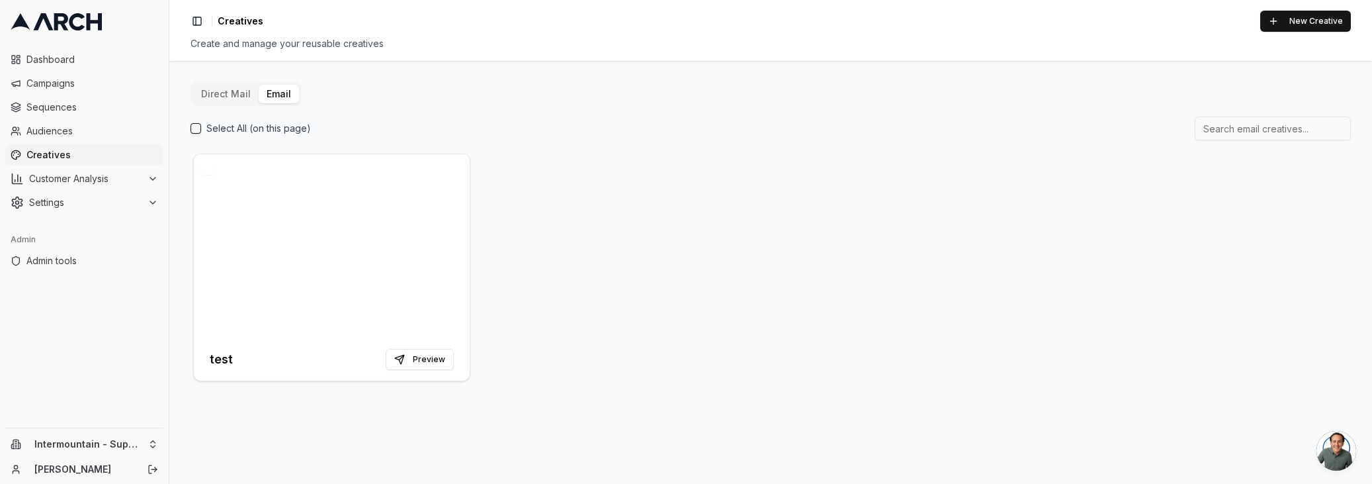
click at [211, 165] on button "button" at bounding box center [207, 167] width 13 height 13
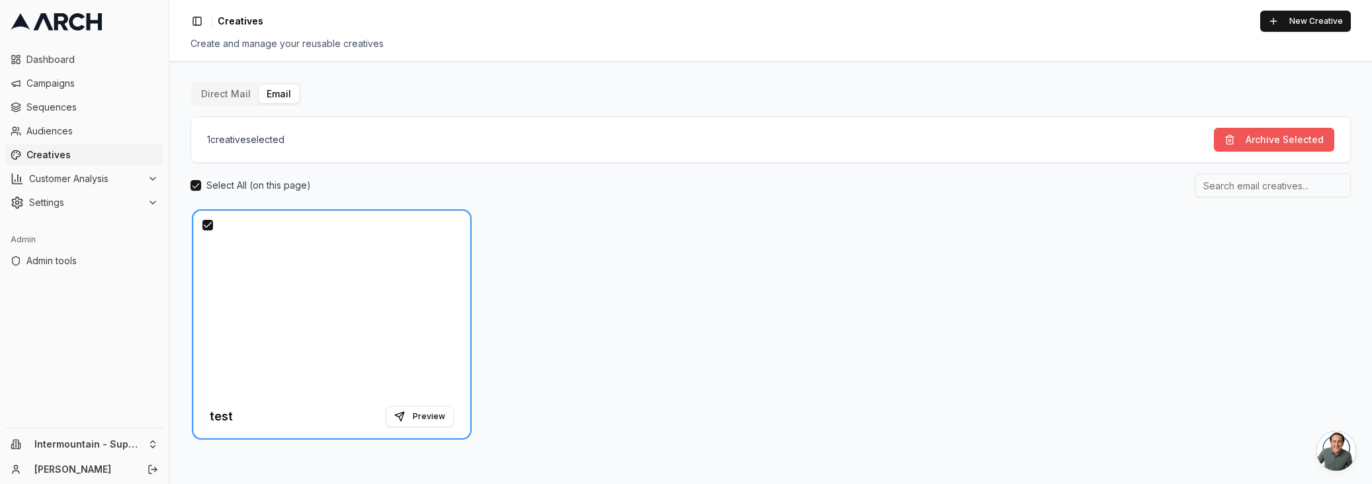
click at [1289, 142] on button "Archive Selected" at bounding box center [1274, 140] width 120 height 24
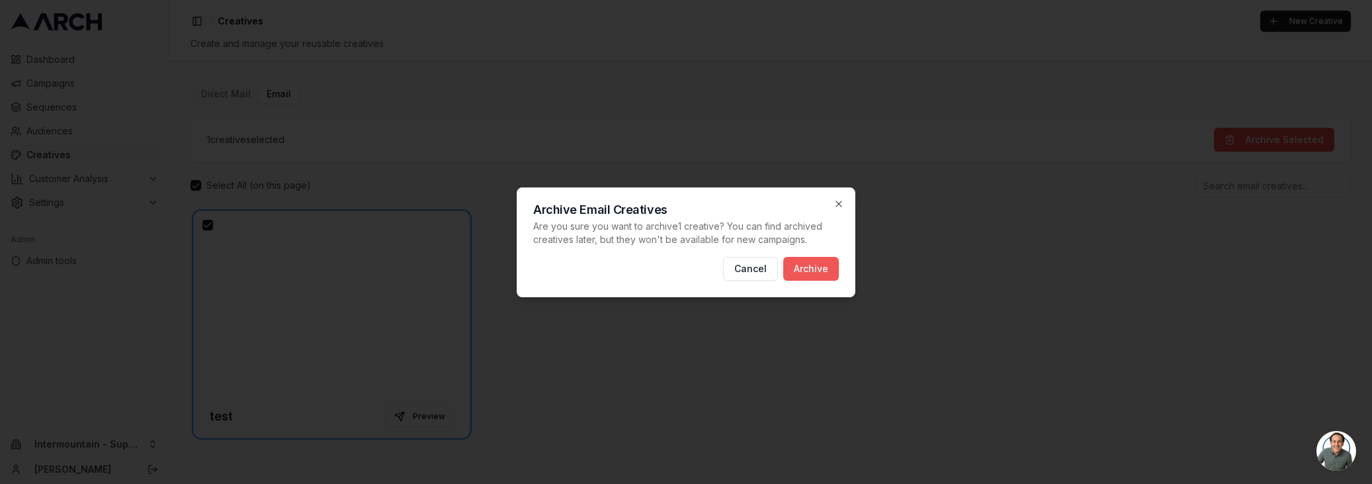
click at [818, 269] on button "Archive" at bounding box center [811, 269] width 56 height 24
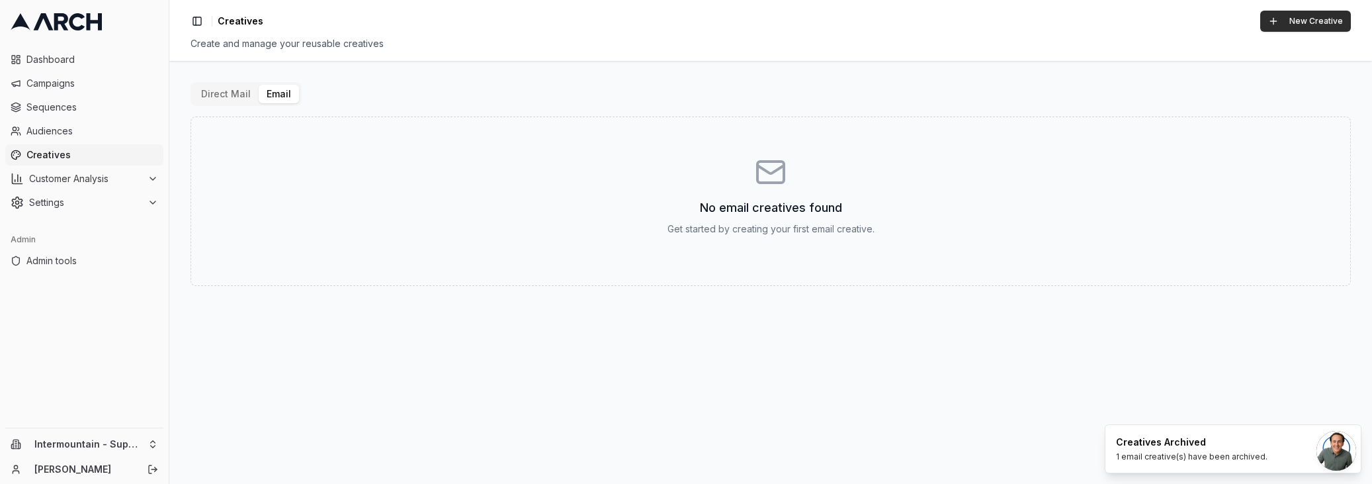
click at [1291, 22] on button "New Creative" at bounding box center [1305, 21] width 91 height 21
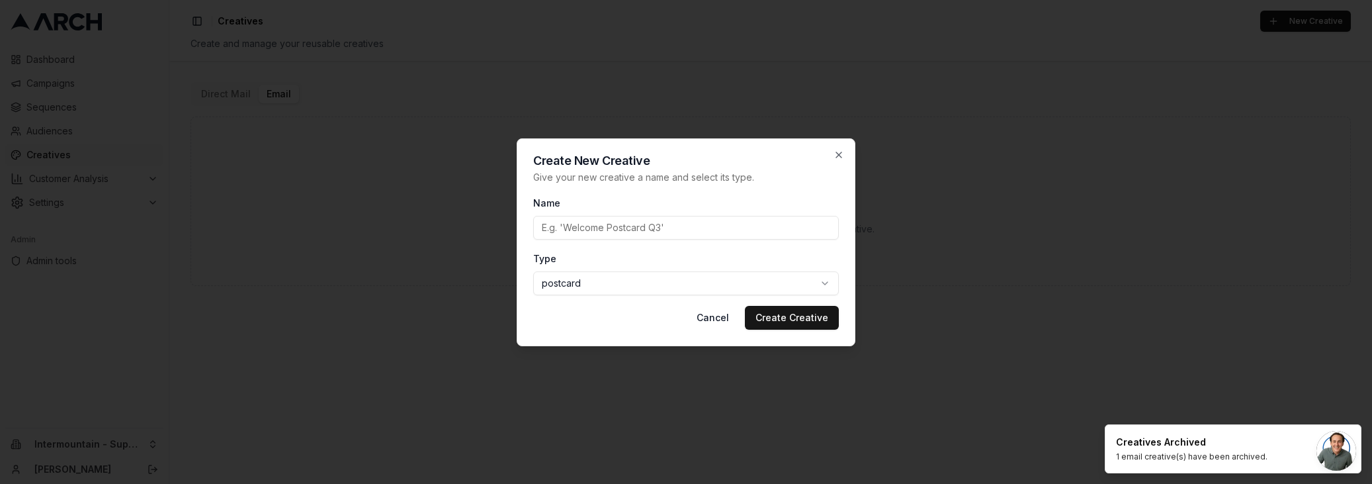
click at [593, 280] on body "Dashboard Campaigns Sequences Audiences Creatives Customer Analysis Settings Ad…" at bounding box center [686, 242] width 1372 height 484
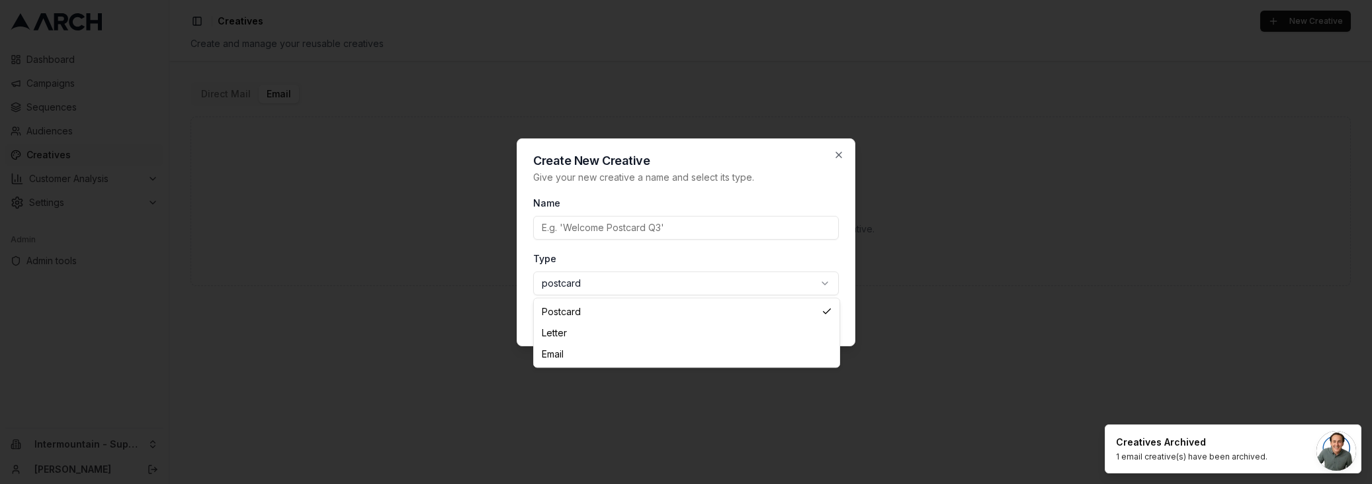
select select "email"
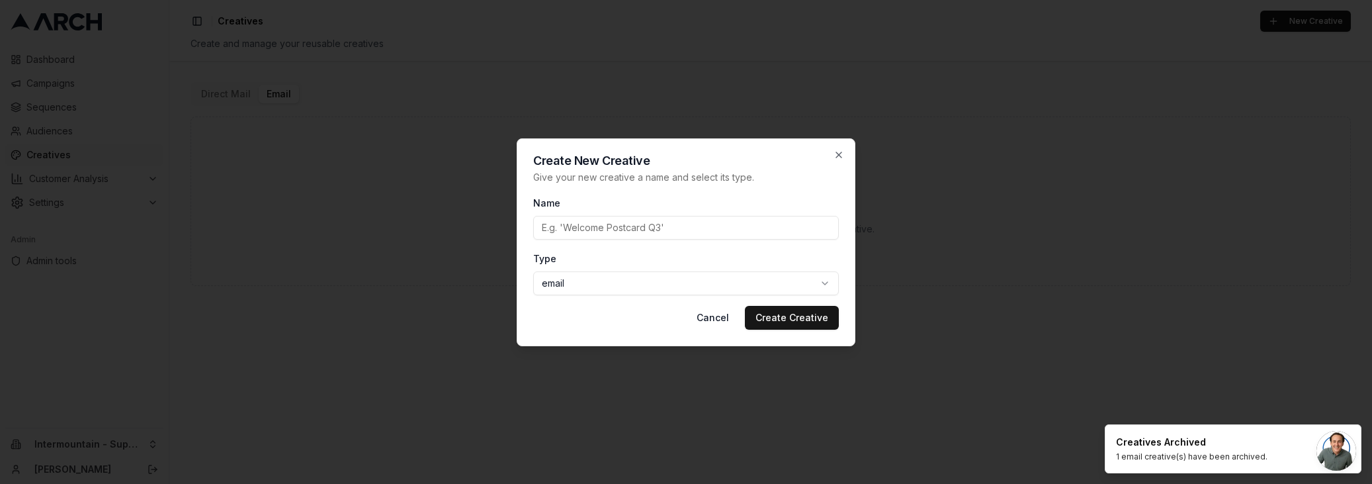
click at [627, 230] on input "Name" at bounding box center [686, 228] width 306 height 24
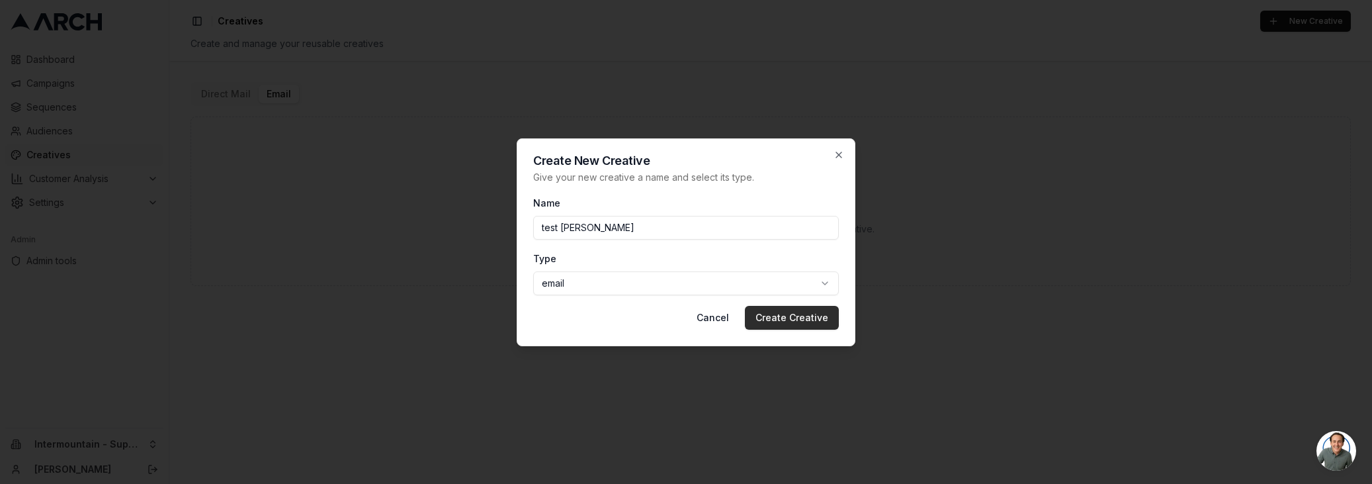
type input "test Sacha"
click at [785, 312] on button "Create Creative" at bounding box center [792, 318] width 94 height 24
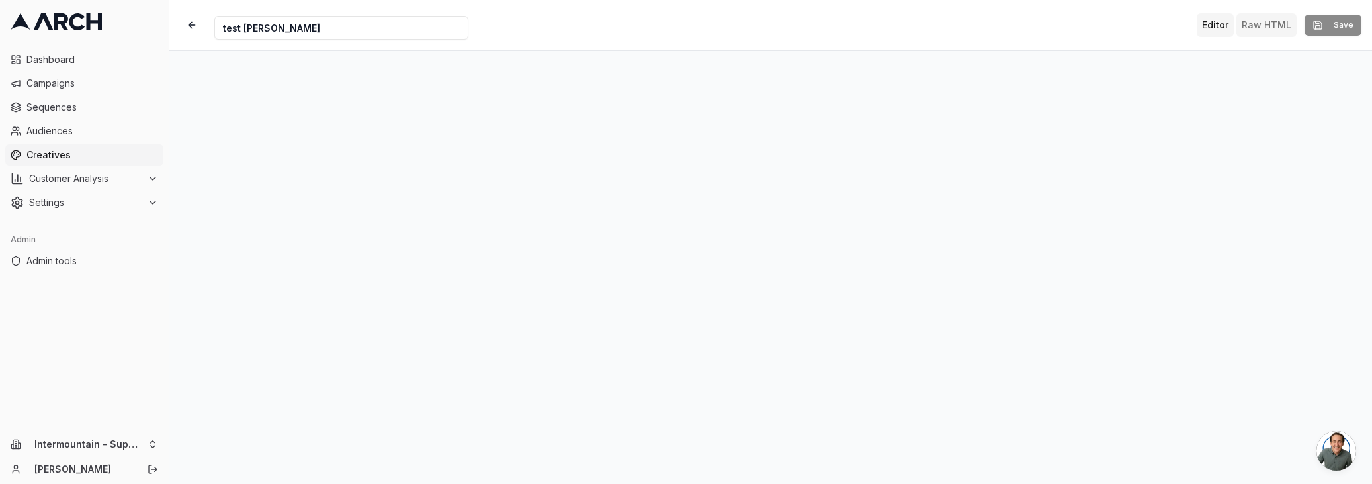
click at [1261, 22] on button "Raw HTML" at bounding box center [1267, 25] width 60 height 24
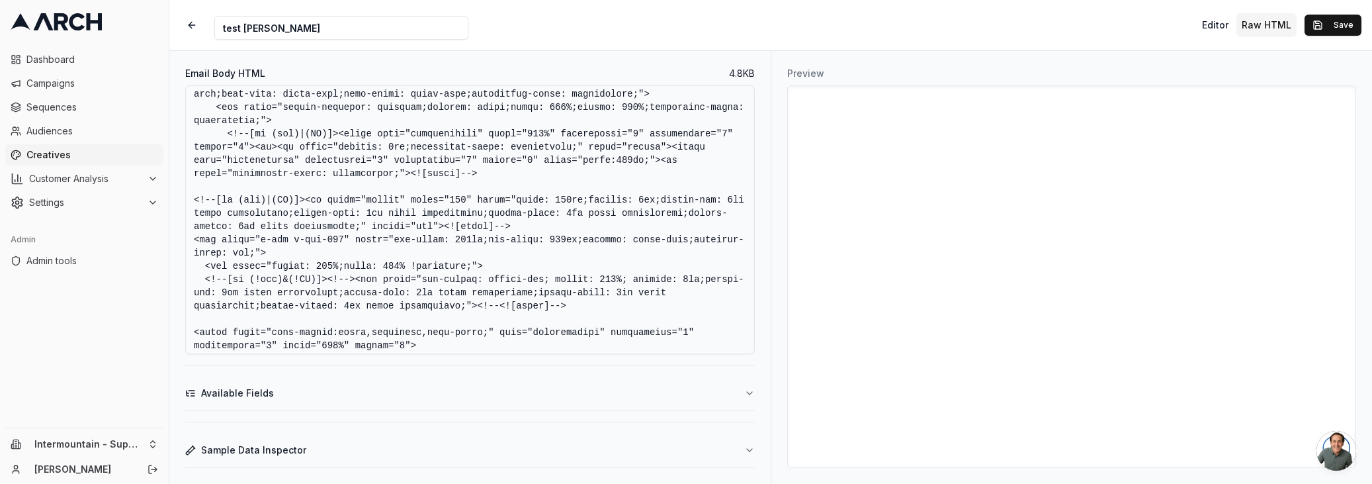
scroll to position [1675, 0]
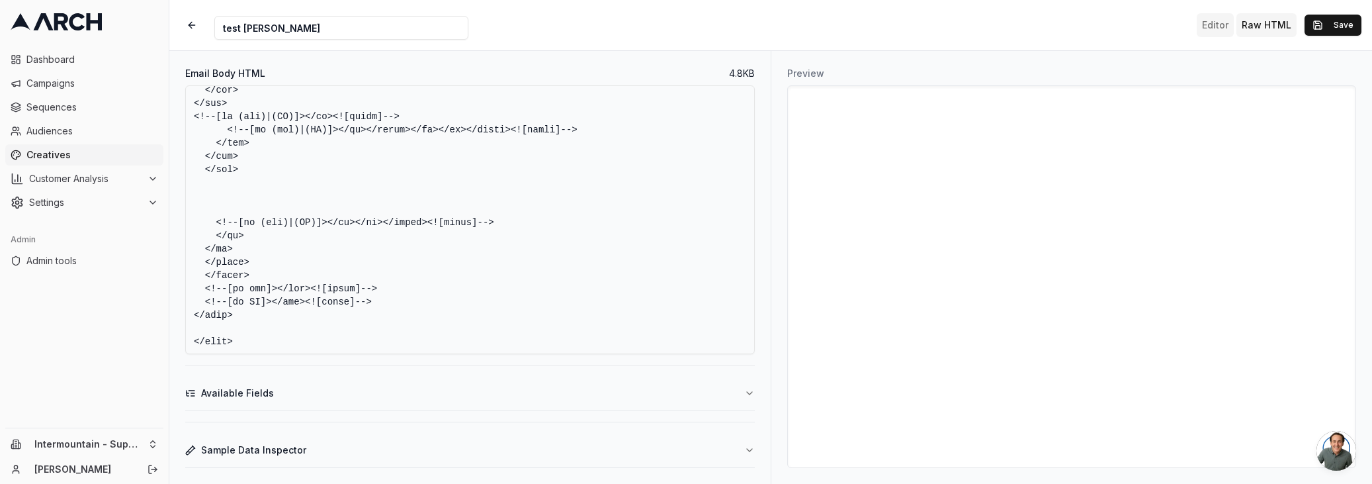
click at [1221, 29] on button "Editor" at bounding box center [1215, 25] width 37 height 24
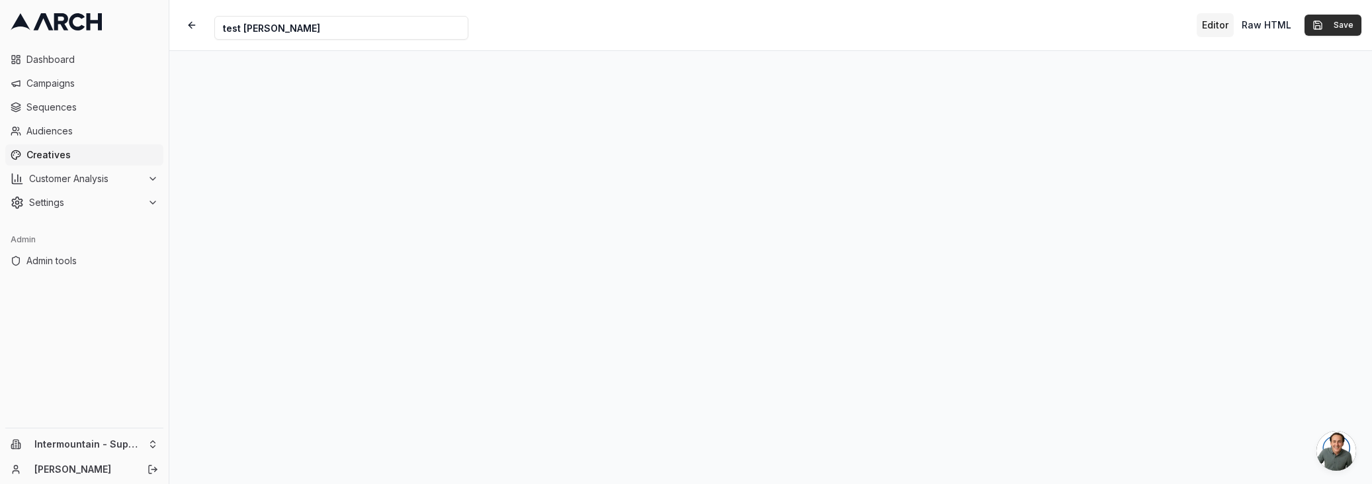
click at [1327, 24] on button "Save" at bounding box center [1333, 25] width 57 height 21
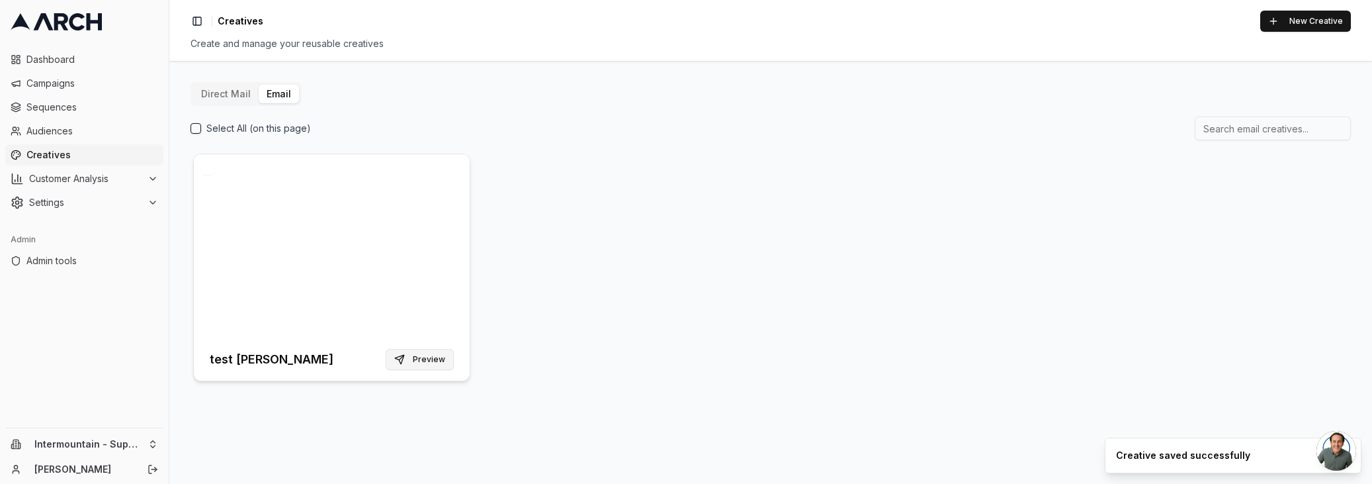
click at [424, 359] on button "Preview" at bounding box center [420, 359] width 68 height 21
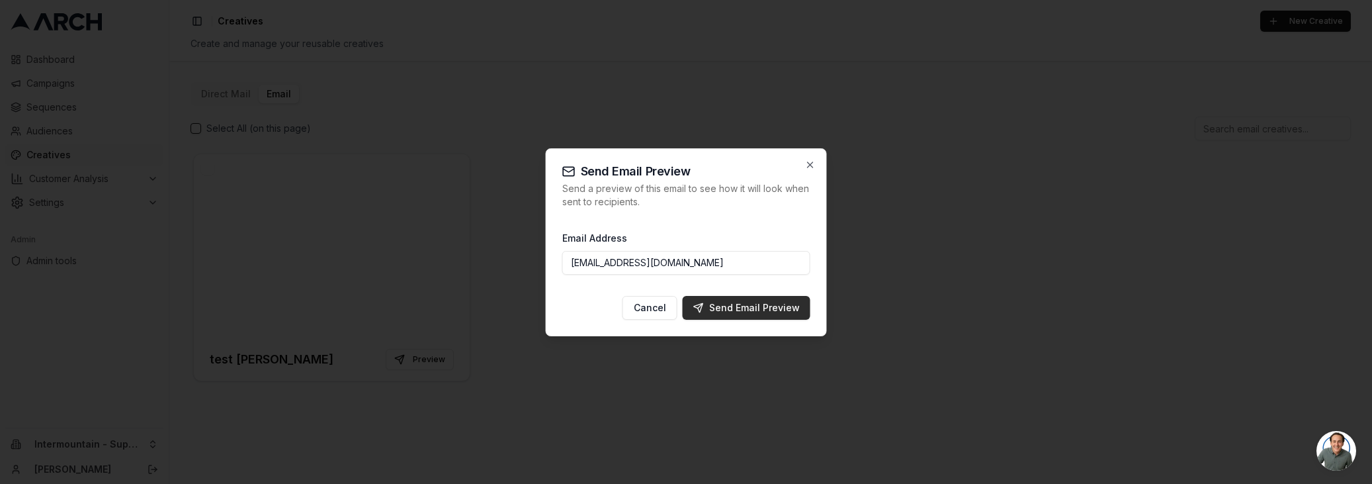
click at [767, 308] on div "Send Email Preview" at bounding box center [746, 307] width 107 height 13
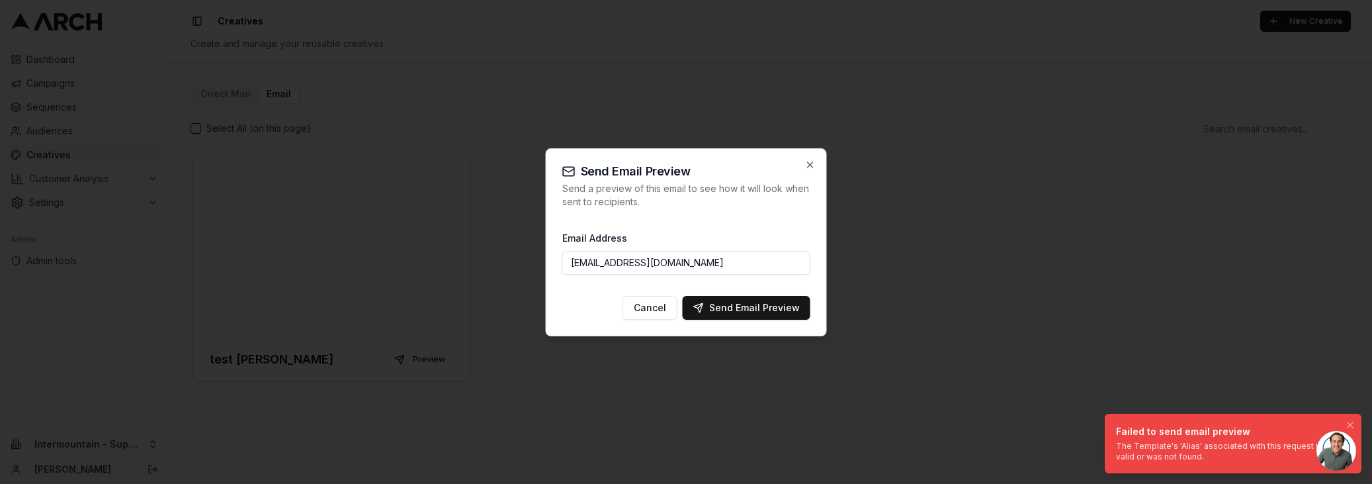
click at [1199, 451] on div "The Template's 'Alias' associated with this request is not valid or was not fou…" at bounding box center [1230, 451] width 229 height 21
click at [1023, 124] on div at bounding box center [686, 242] width 1372 height 484
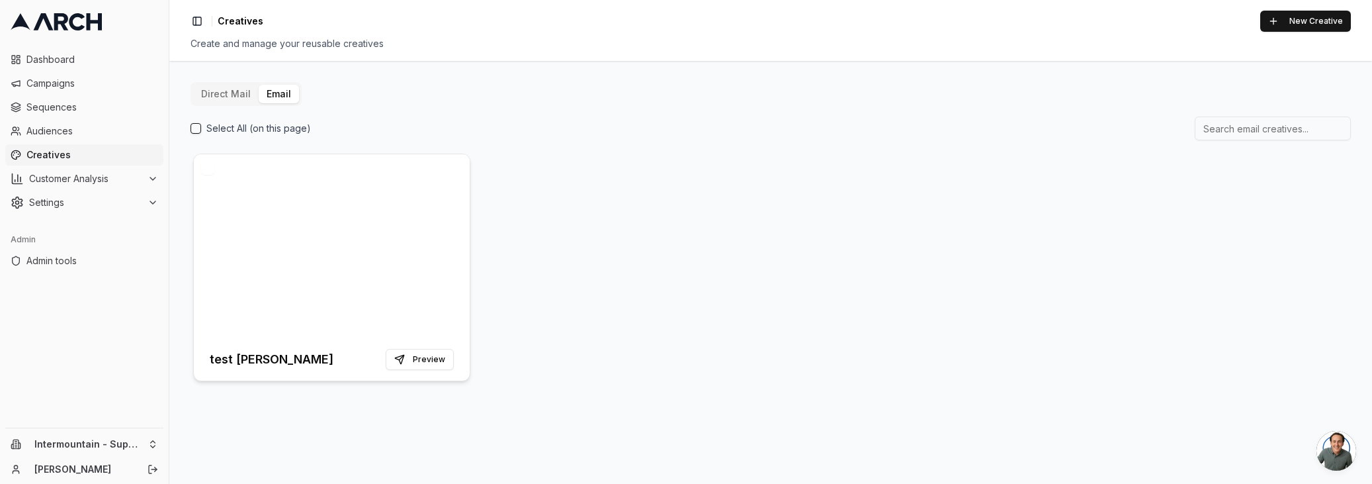
click at [238, 359] on h3 "test Sacha" at bounding box center [272, 359] width 124 height 19
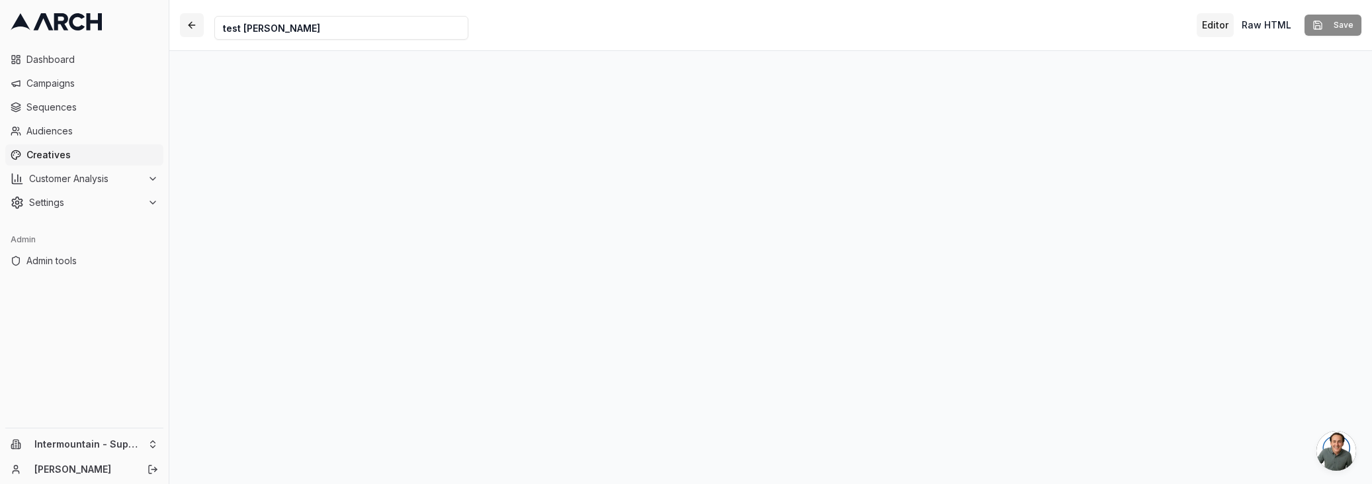
click at [193, 22] on button "button" at bounding box center [192, 25] width 24 height 24
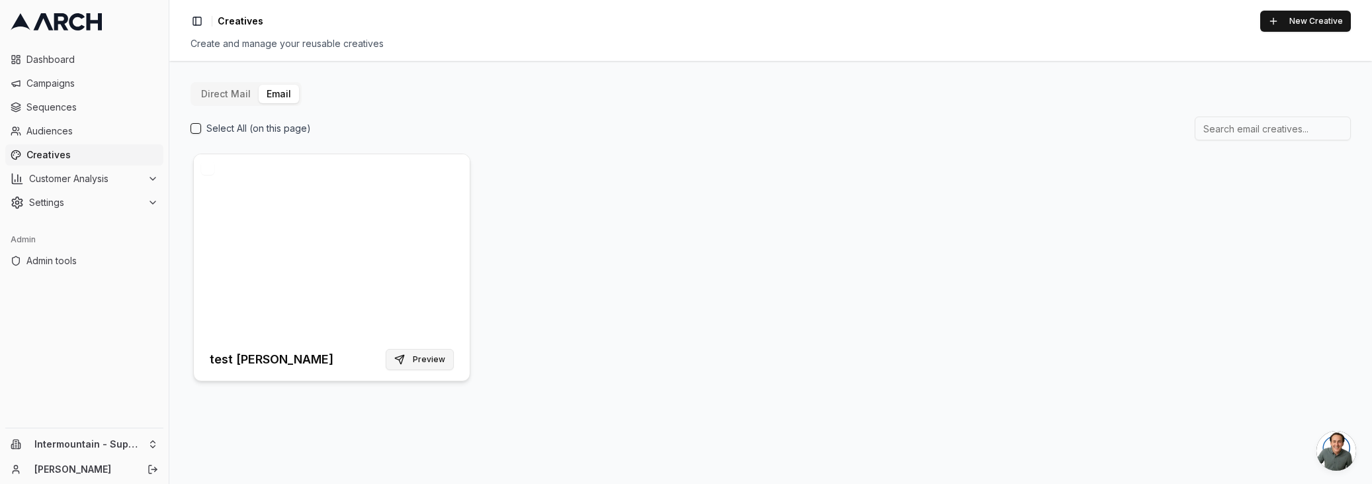
click at [416, 356] on button "Preview" at bounding box center [420, 359] width 68 height 21
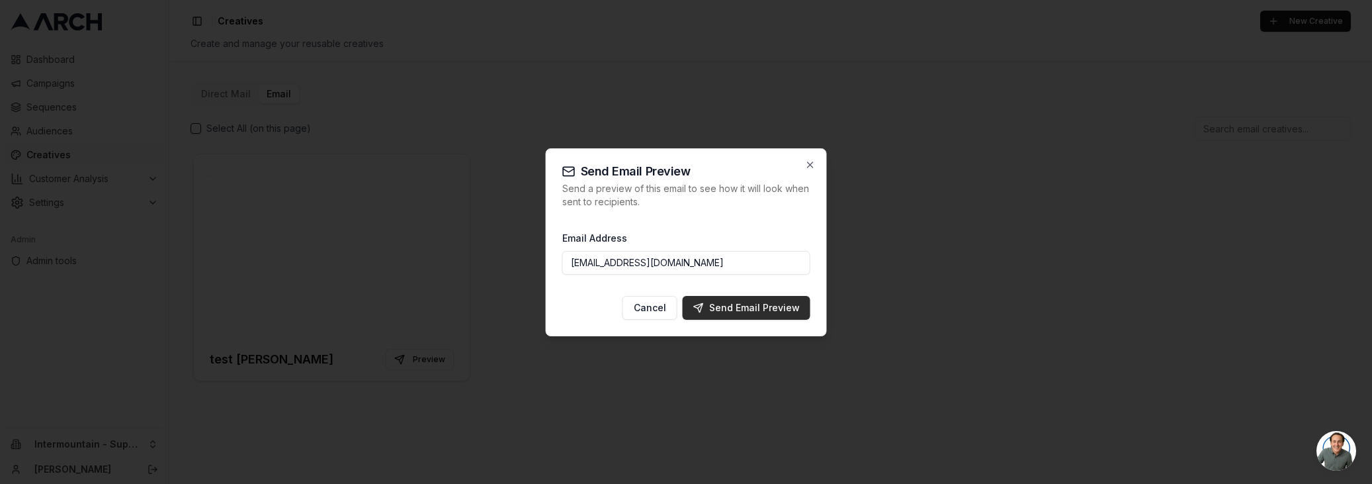
click at [753, 306] on div "Send Email Preview" at bounding box center [746, 307] width 107 height 13
click at [810, 165] on icon "button" at bounding box center [810, 164] width 11 height 11
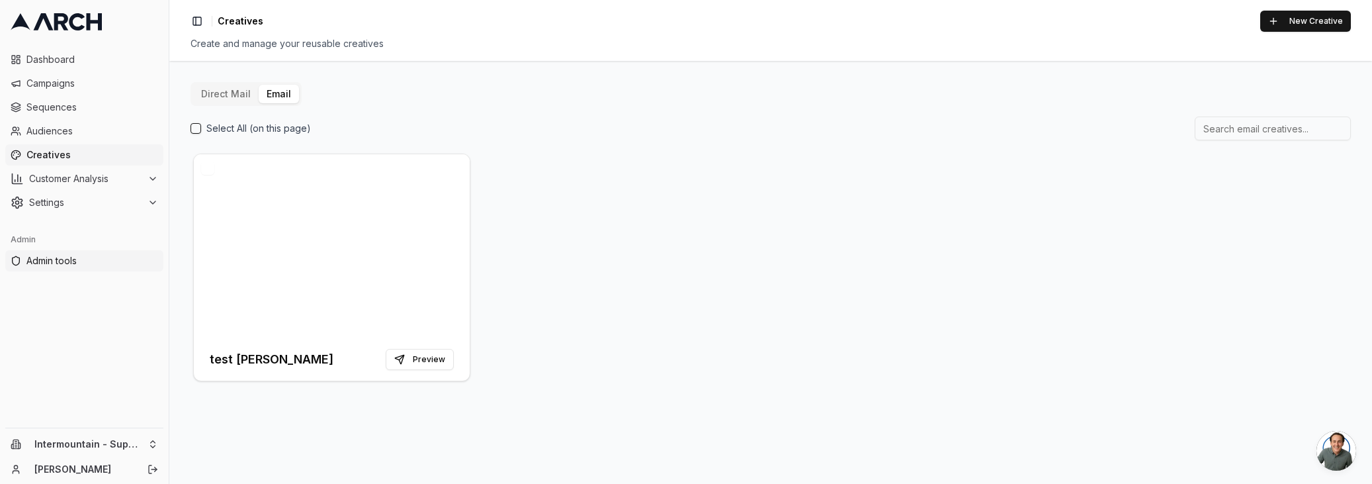
click at [56, 258] on span "Admin tools" at bounding box center [92, 260] width 132 height 13
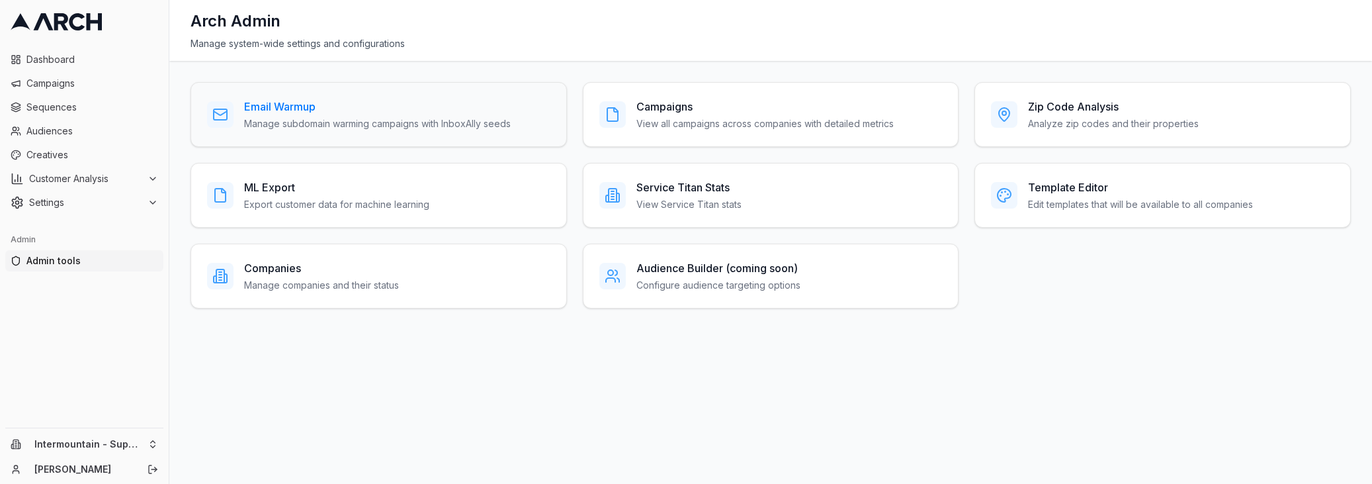
click at [299, 112] on h3 "Email Warmup" at bounding box center [377, 107] width 267 height 16
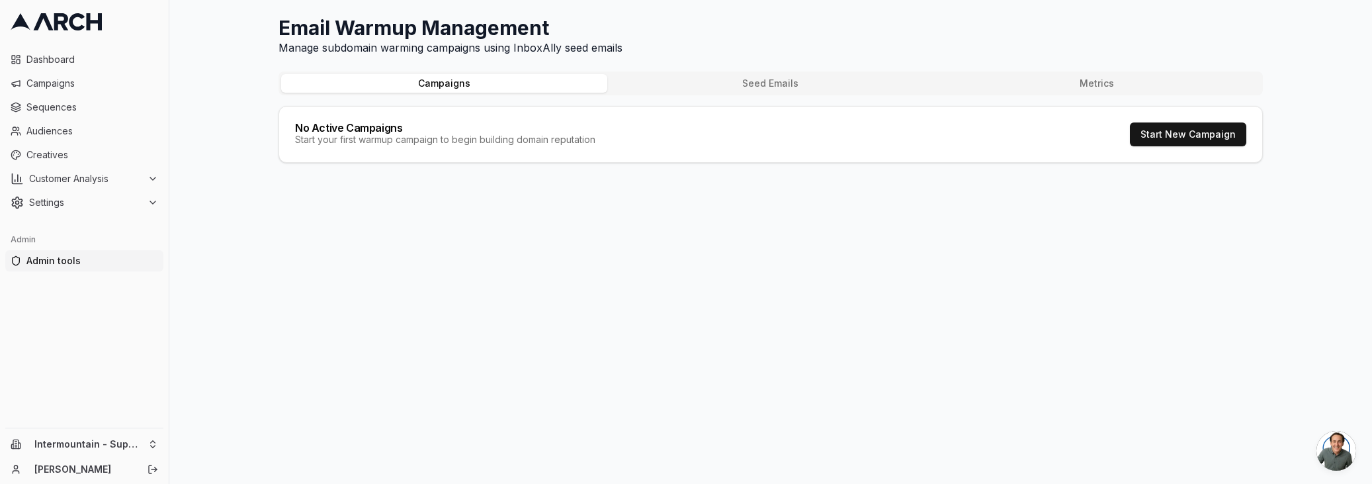
click at [719, 74] on button "Seed Emails" at bounding box center [770, 83] width 326 height 19
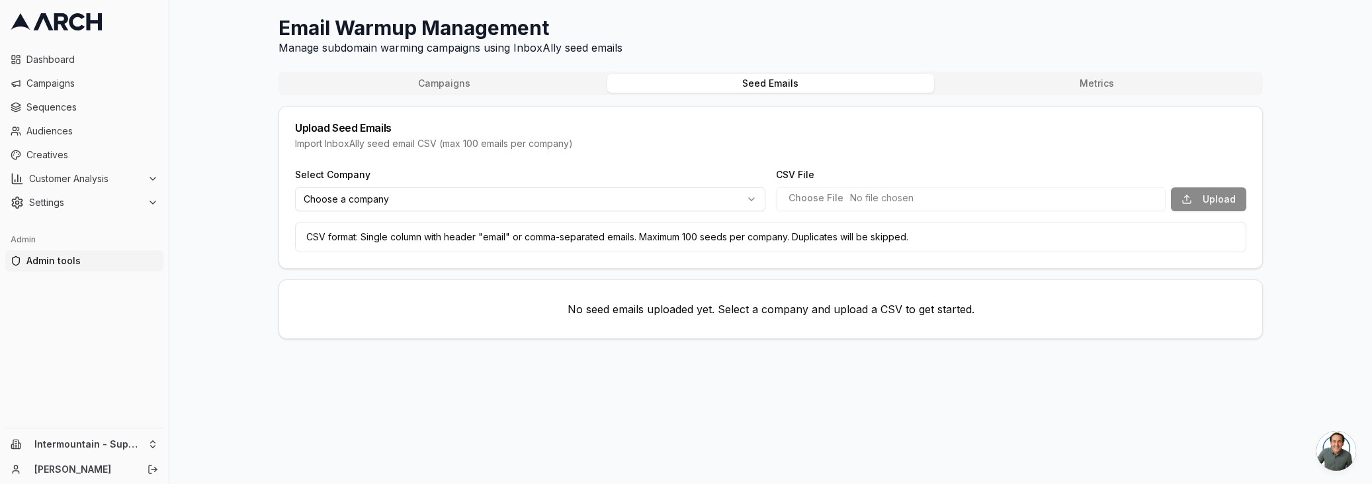
click at [374, 190] on html "Dashboard Campaigns Sequences Audiences Creatives Customer Analysis Settings Ad…" at bounding box center [686, 242] width 1372 height 484
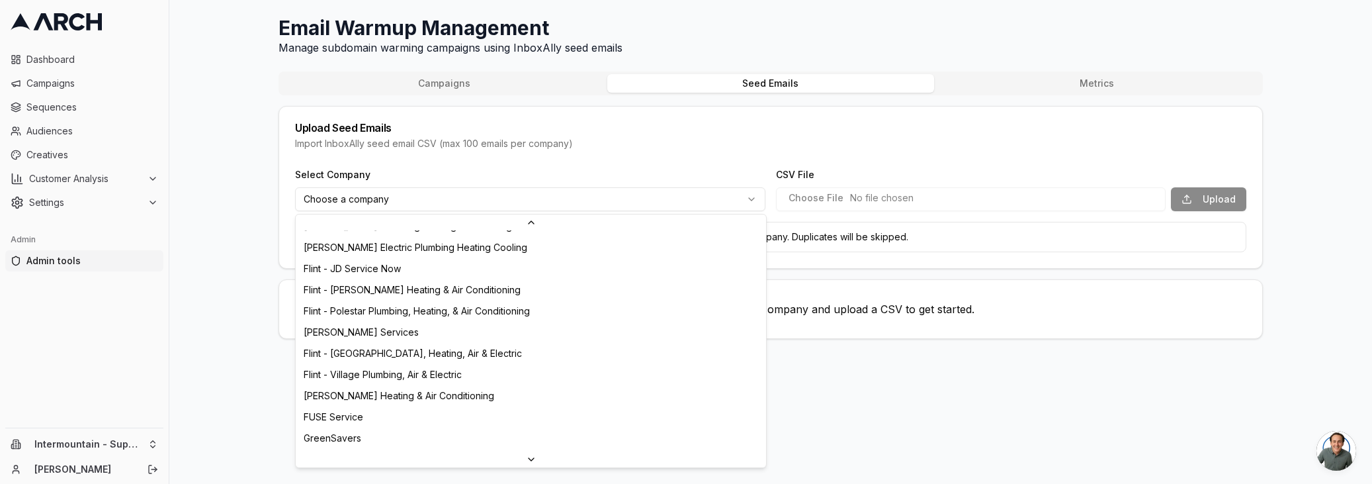
scroll to position [551, 0]
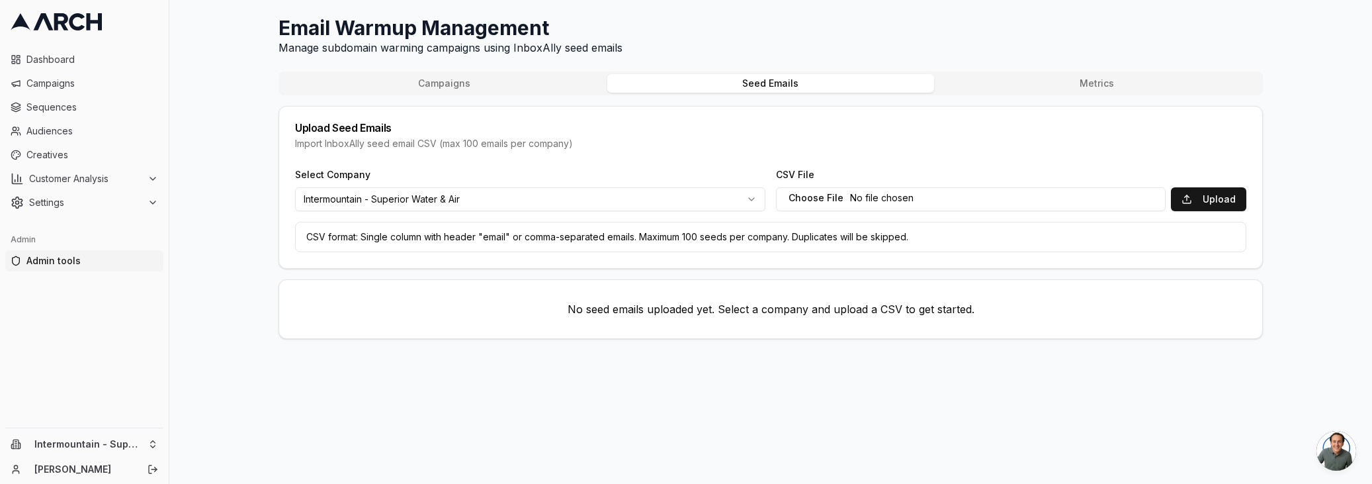
click at [820, 193] on input "CSV File" at bounding box center [971, 199] width 390 height 24
type input "C:\fakepath\all_seed_emails.csv"
click at [422, 150] on div "Import InboxAlly seed email CSV (max 100 emails per company)" at bounding box center [770, 143] width 951 height 13
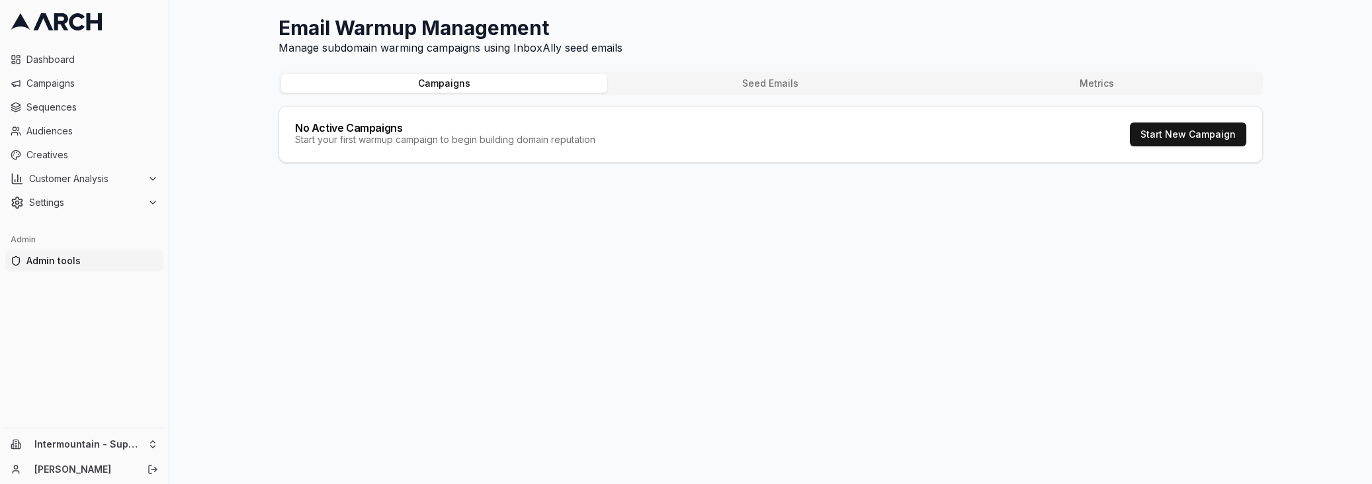
click at [692, 91] on button "Seed Emails" at bounding box center [770, 83] width 326 height 19
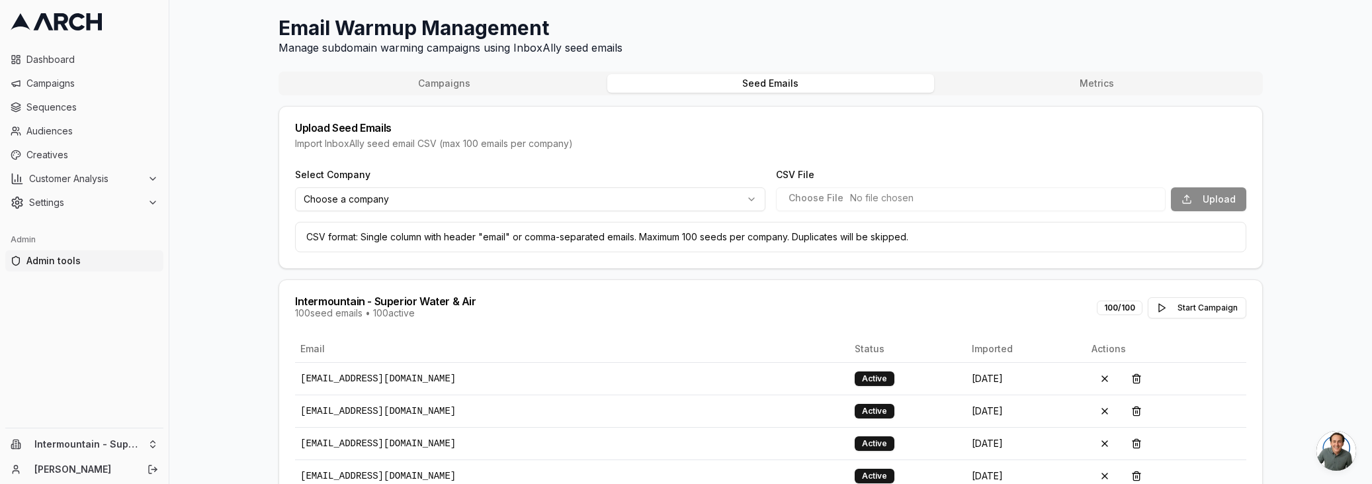
click at [405, 83] on button "Campaigns" at bounding box center [444, 83] width 326 height 19
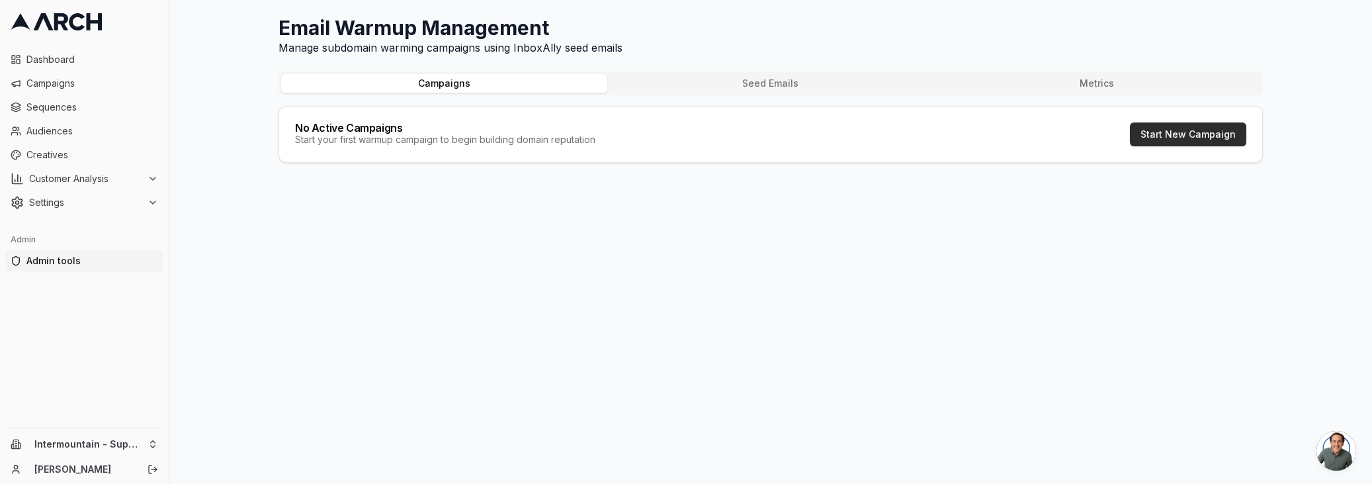
click at [1212, 132] on button "Start New Campaign" at bounding box center [1188, 134] width 116 height 24
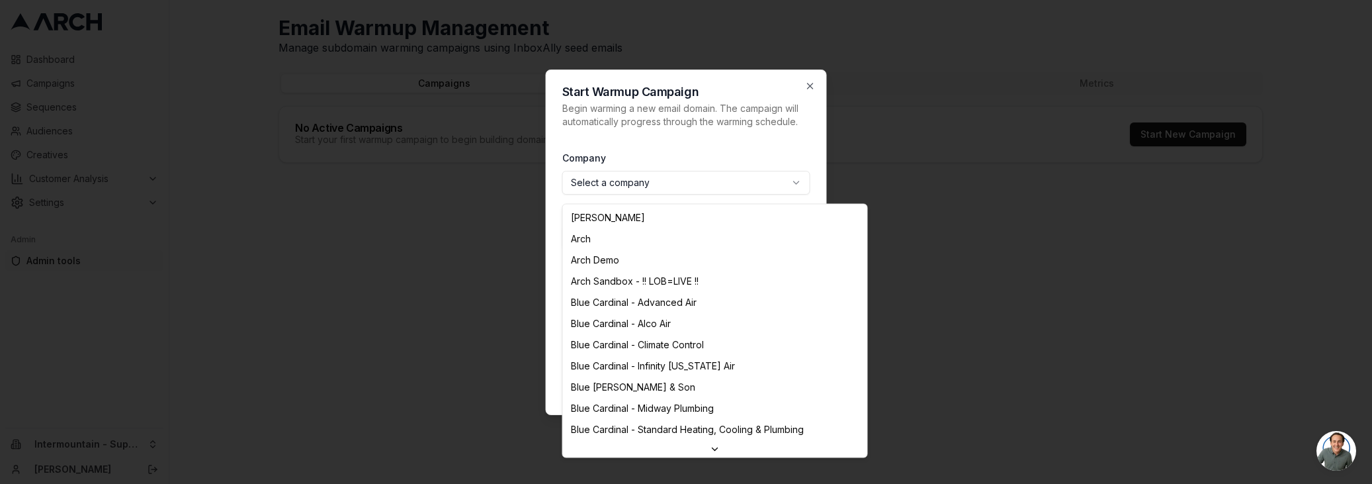
click at [682, 190] on body "Dashboard Campaigns Sequences Audiences Creatives Customer Analysis Settings Ad…" at bounding box center [686, 242] width 1372 height 484
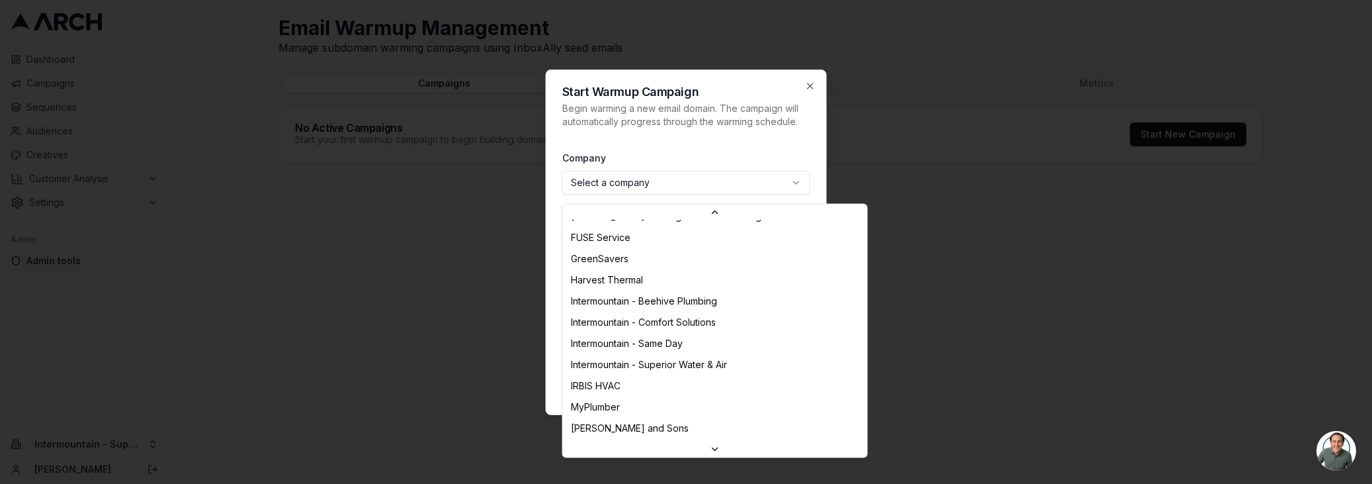
scroll to position [547, 0]
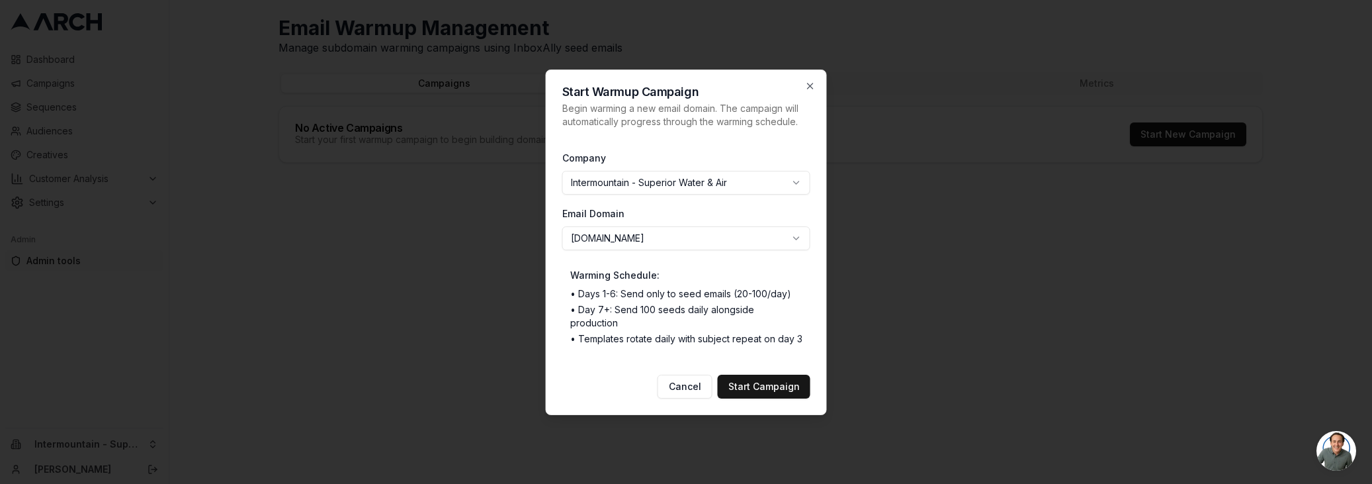
click at [625, 241] on body "Dashboard Campaigns Sequences Audiences Creatives Customer Analysis Settings Ad…" at bounding box center [686, 242] width 1372 height 484
click at [726, 337] on body "Dashboard Campaigns Sequences Audiences Creatives Customer Analysis Settings Ad…" at bounding box center [686, 242] width 1372 height 484
click at [756, 378] on button "Start Campaign" at bounding box center [764, 386] width 93 height 24
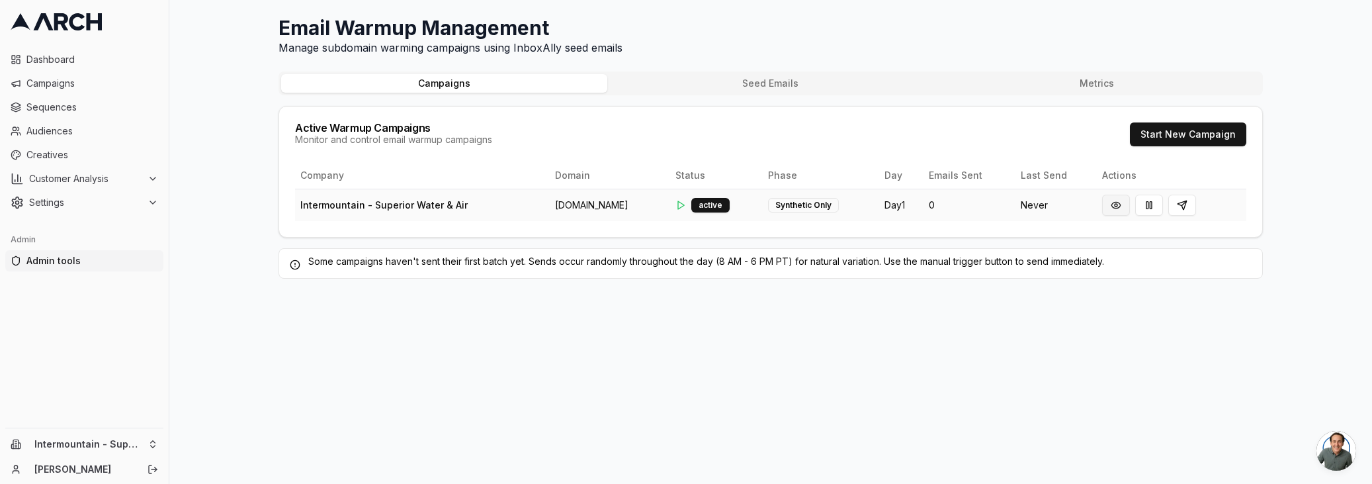
click at [1126, 208] on button at bounding box center [1116, 205] width 28 height 21
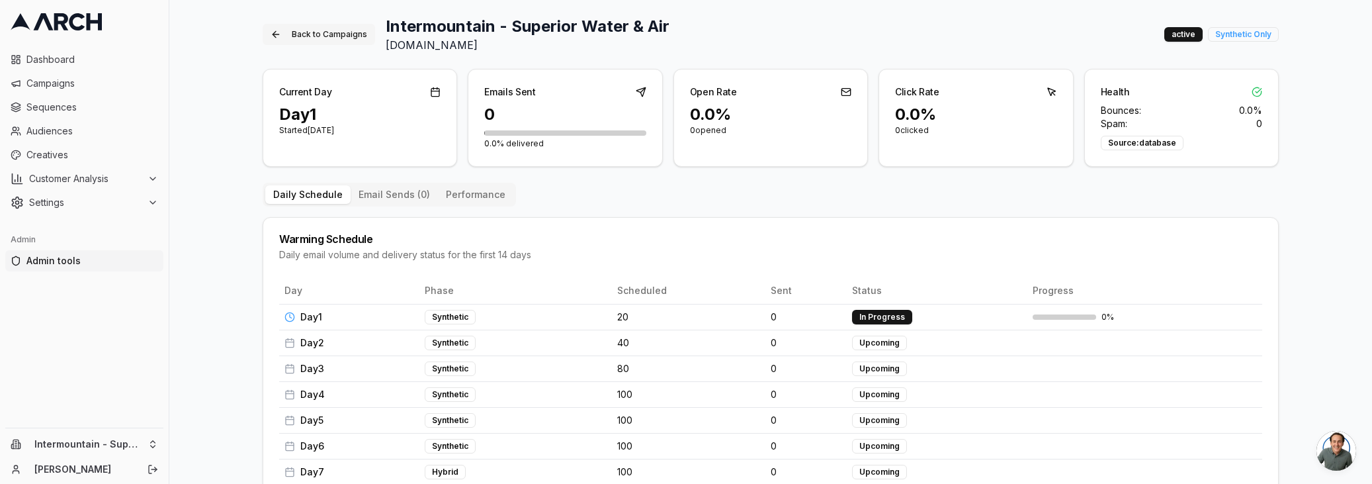
click at [321, 34] on button "Back to Campaigns" at bounding box center [319, 34] width 112 height 21
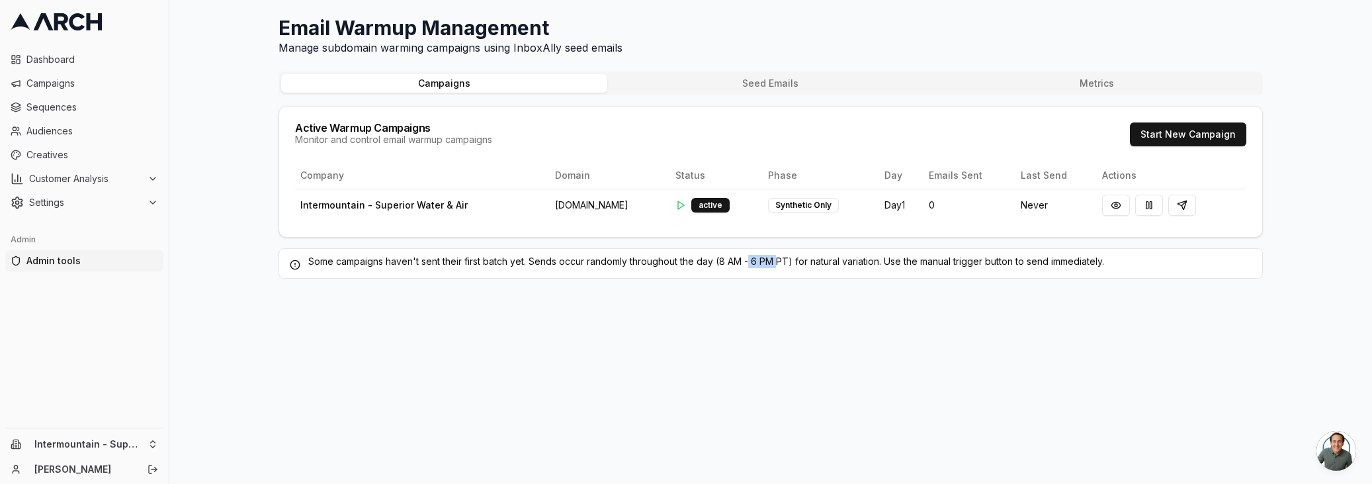
drag, startPoint x: 751, startPoint y: 261, endPoint x: 787, endPoint y: 260, distance: 35.7
click at [781, 259] on div "Some campaigns haven't sent their first batch yet. Sends occur randomly through…" at bounding box center [771, 261] width 962 height 13
drag, startPoint x: 790, startPoint y: 259, endPoint x: 718, endPoint y: 259, distance: 72.1
click at [718, 259] on div "Some campaigns haven't sent their first batch yet. Sends occur randomly through…" at bounding box center [771, 261] width 962 height 13
drag, startPoint x: 623, startPoint y: 349, endPoint x: 623, endPoint y: 321, distance: 28.4
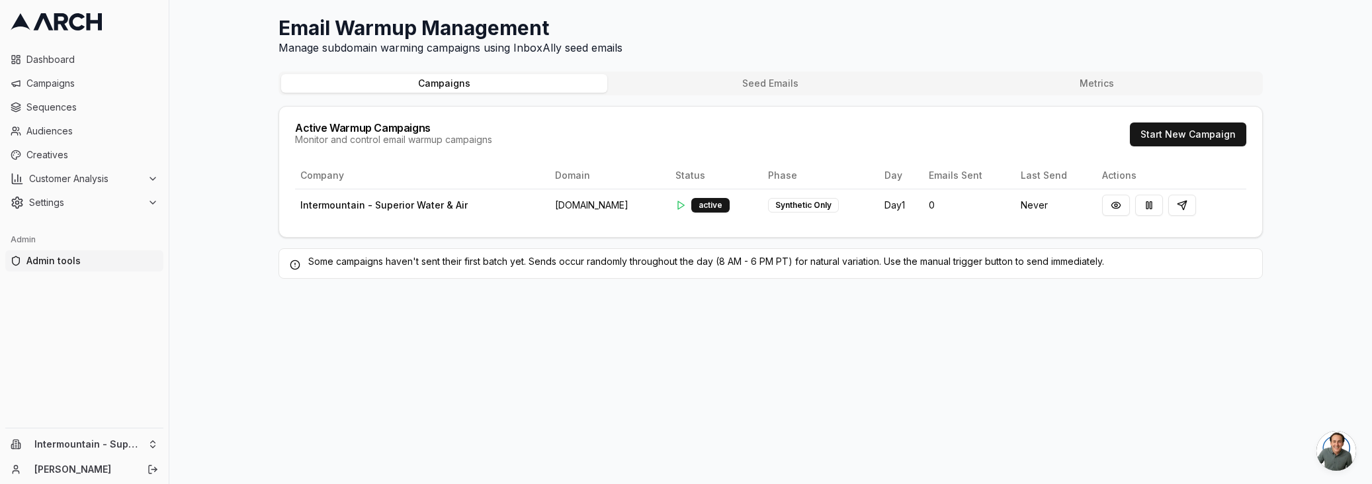
click at [623, 349] on div "Email Warmup Management Manage subdomain warming campaigns using InboxAlly seed…" at bounding box center [770, 242] width 1203 height 484
drag, startPoint x: 642, startPoint y: 327, endPoint x: 1037, endPoint y: 236, distance: 404.6
click at [642, 327] on div "Email Warmup Management Manage subdomain warming campaigns using InboxAlly seed…" at bounding box center [770, 242] width 1203 height 484
click at [1127, 201] on button at bounding box center [1116, 205] width 28 height 21
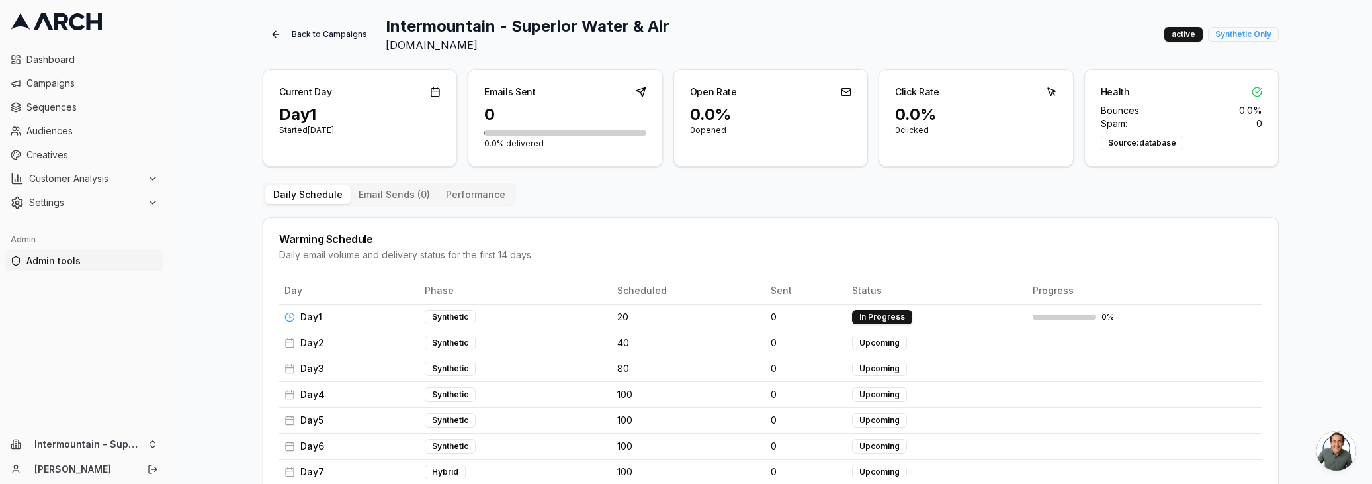
click at [932, 212] on div "Daily Schedule Email Sends ( 0 ) Performance Warming Schedule Daily email volum…" at bounding box center [771, 491] width 1016 height 617
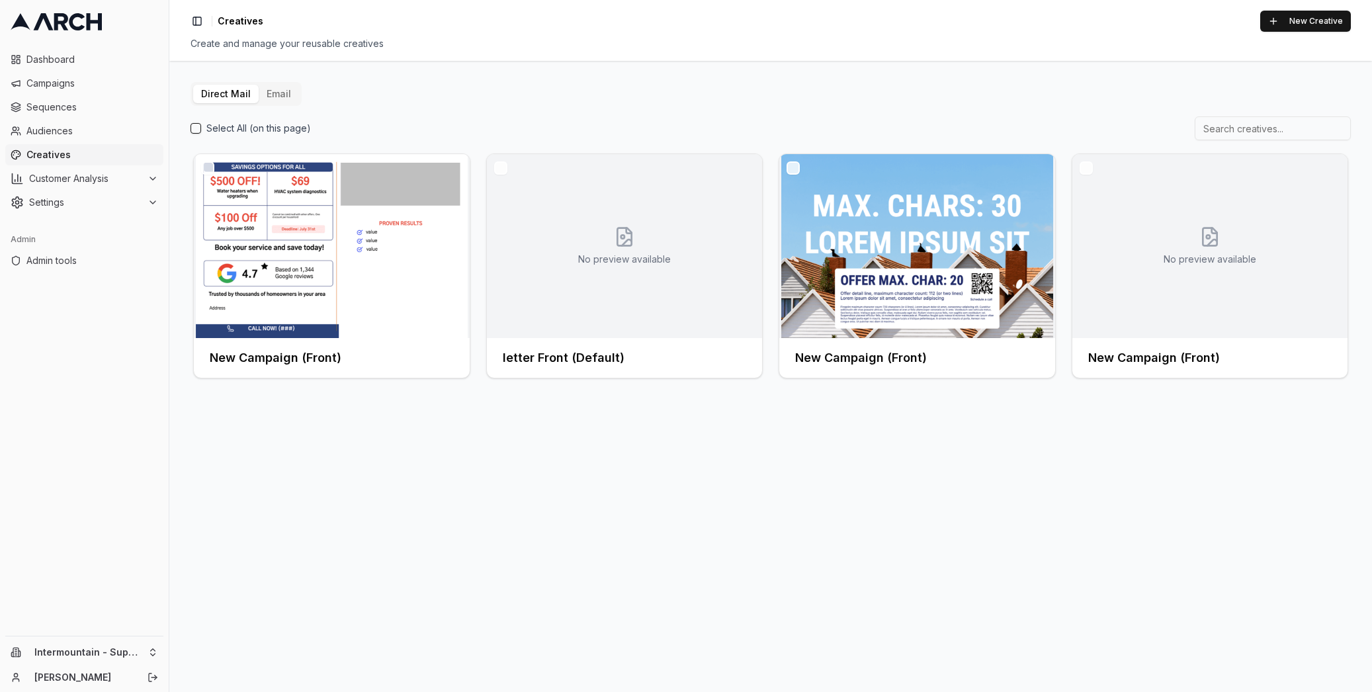
click at [284, 95] on button "Email" at bounding box center [279, 94] width 40 height 19
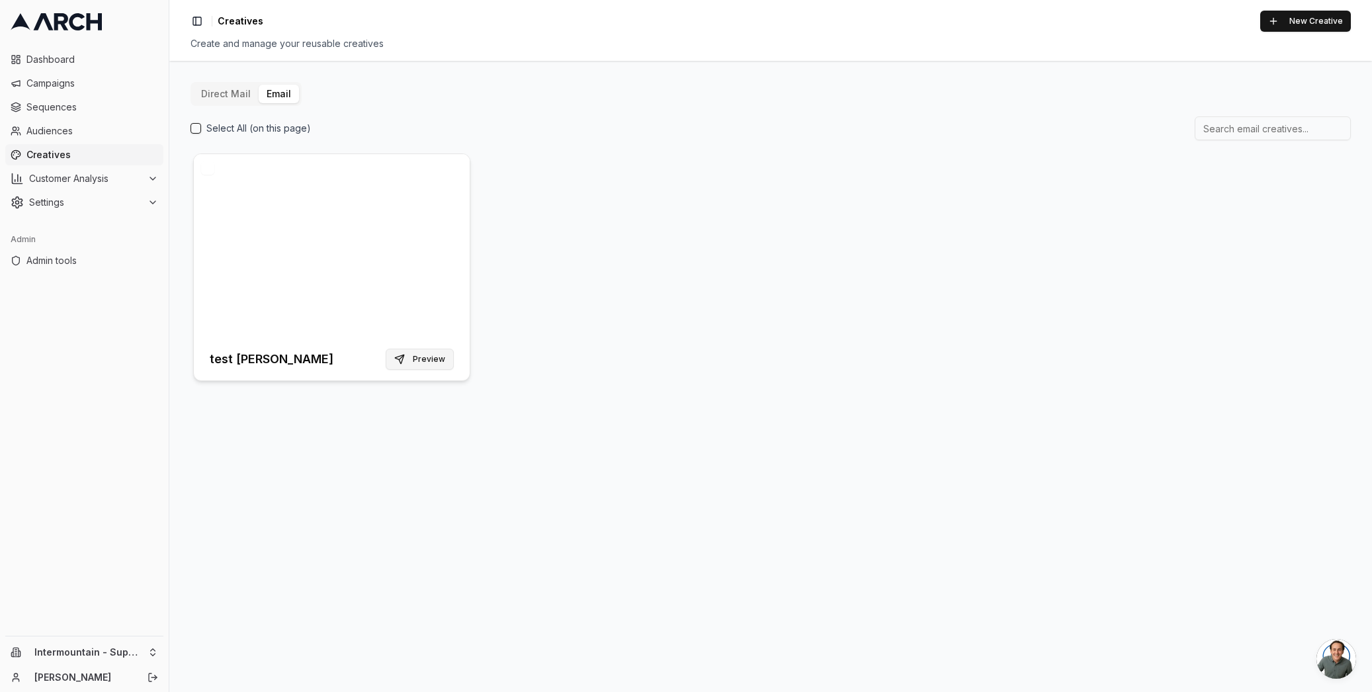
click at [428, 358] on button "Preview" at bounding box center [420, 359] width 68 height 21
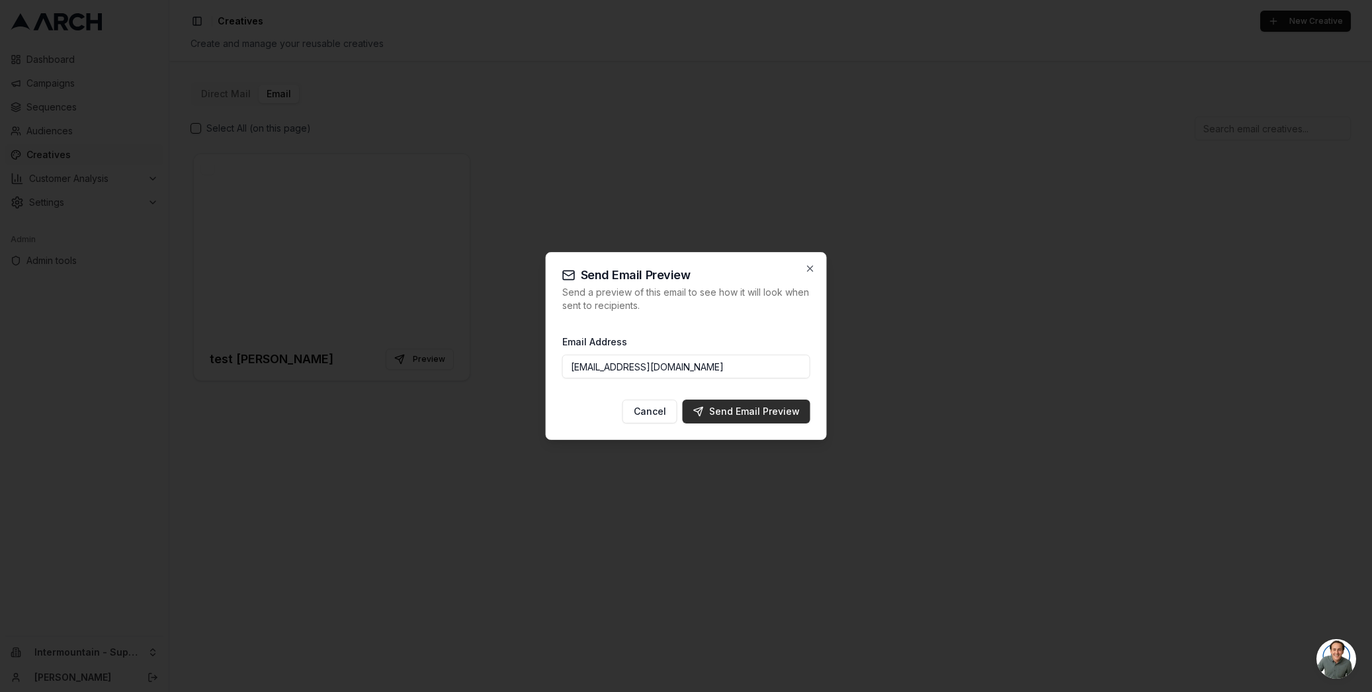
click at [785, 417] on div "Send Email Preview" at bounding box center [746, 411] width 107 height 13
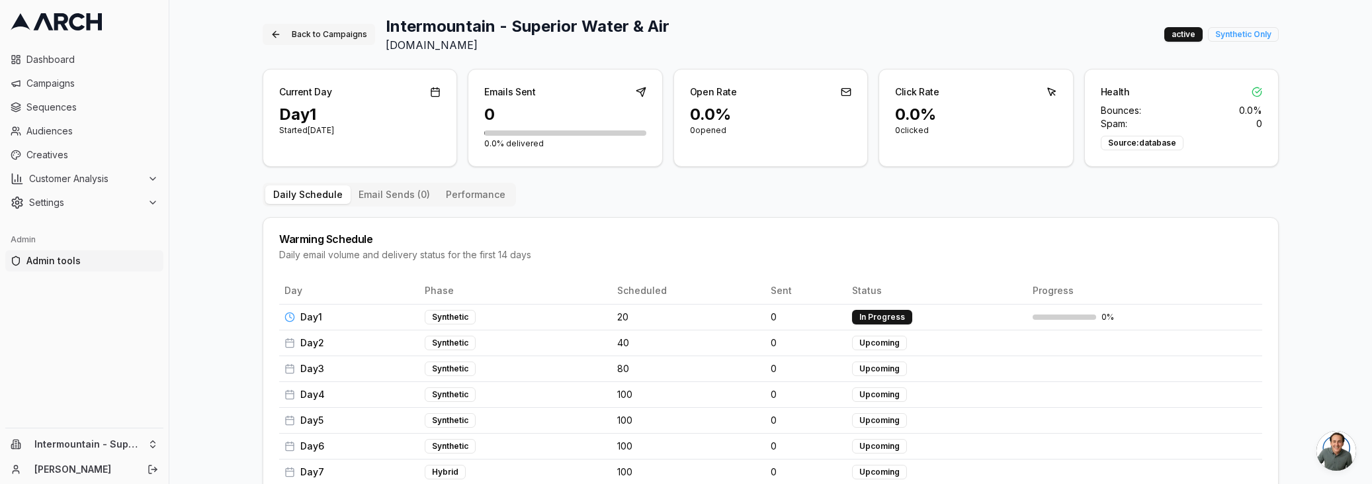
click at [294, 39] on button "Back to Campaigns" at bounding box center [319, 34] width 112 height 21
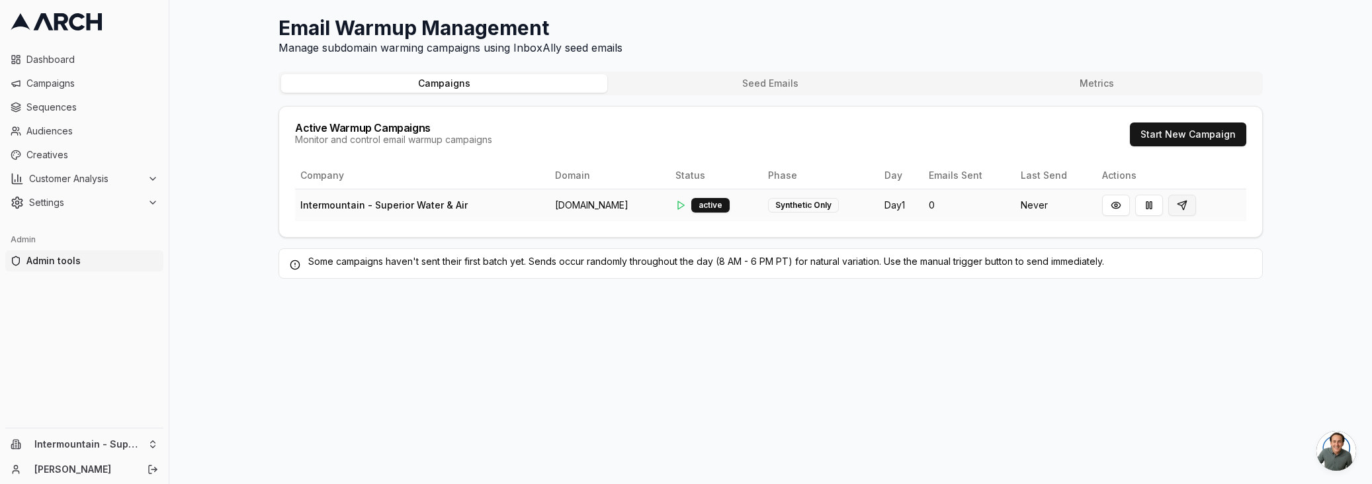
click at [1194, 208] on button at bounding box center [1182, 205] width 28 height 21
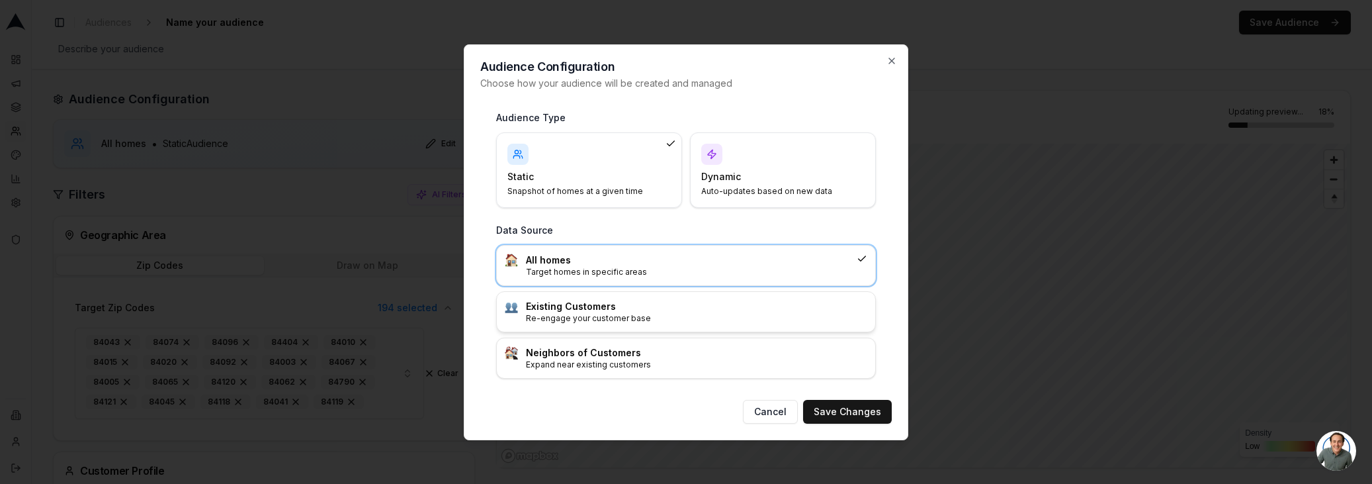
click at [793, 308] on h3 "Existing Customers" at bounding box center [696, 306] width 341 height 13
click at [864, 410] on button "Save Changes" at bounding box center [847, 412] width 89 height 24
click at [607, 305] on h3 "Existing Customers" at bounding box center [696, 306] width 341 height 13
click at [836, 410] on button "Save Changes" at bounding box center [847, 412] width 89 height 24
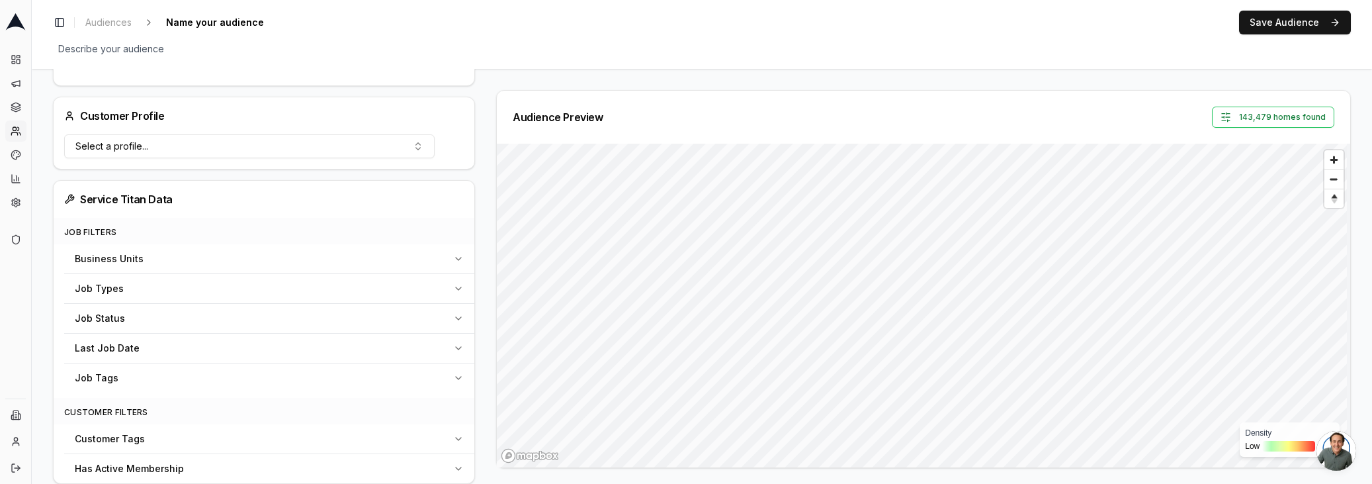
scroll to position [373, 0]
click at [180, 320] on div "Job Status" at bounding box center [261, 316] width 373 height 13
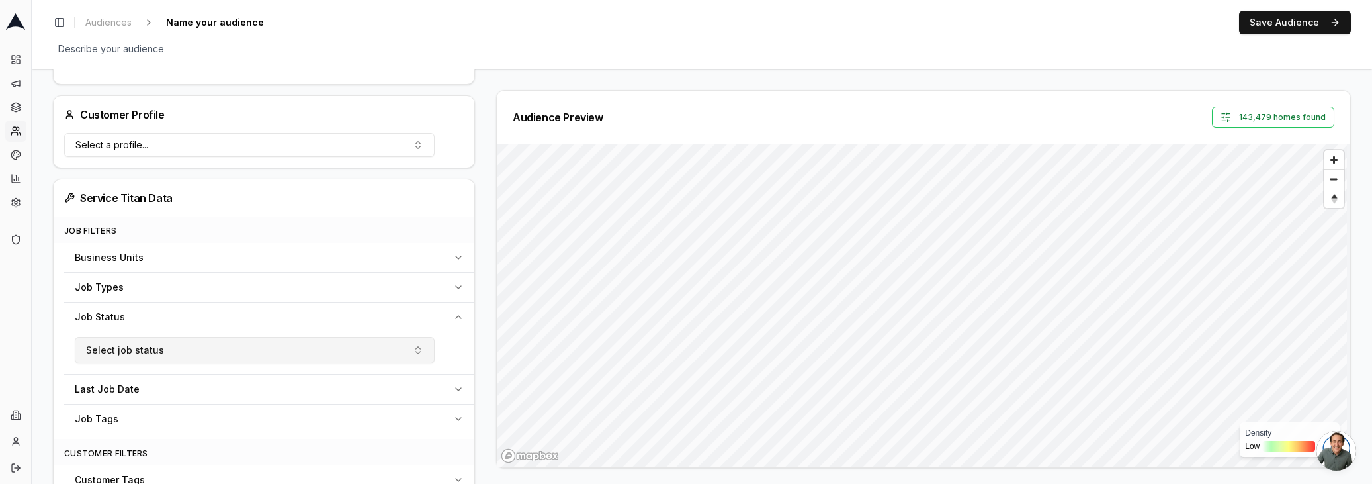
click at [191, 346] on button "Select job status" at bounding box center [255, 350] width 360 height 26
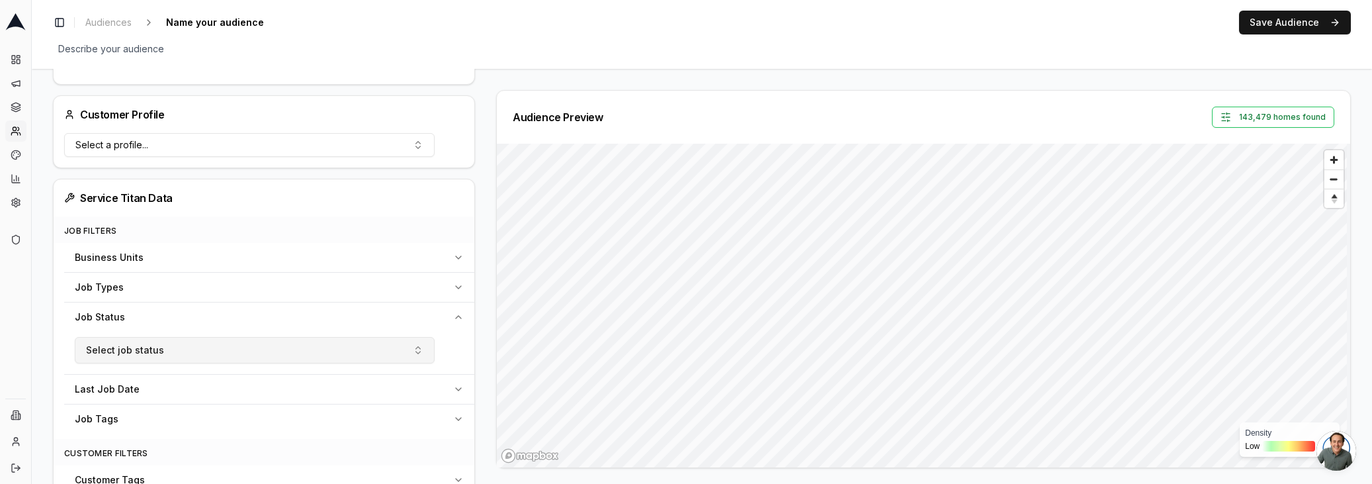
click at [118, 347] on span "Select job status" at bounding box center [125, 349] width 78 height 13
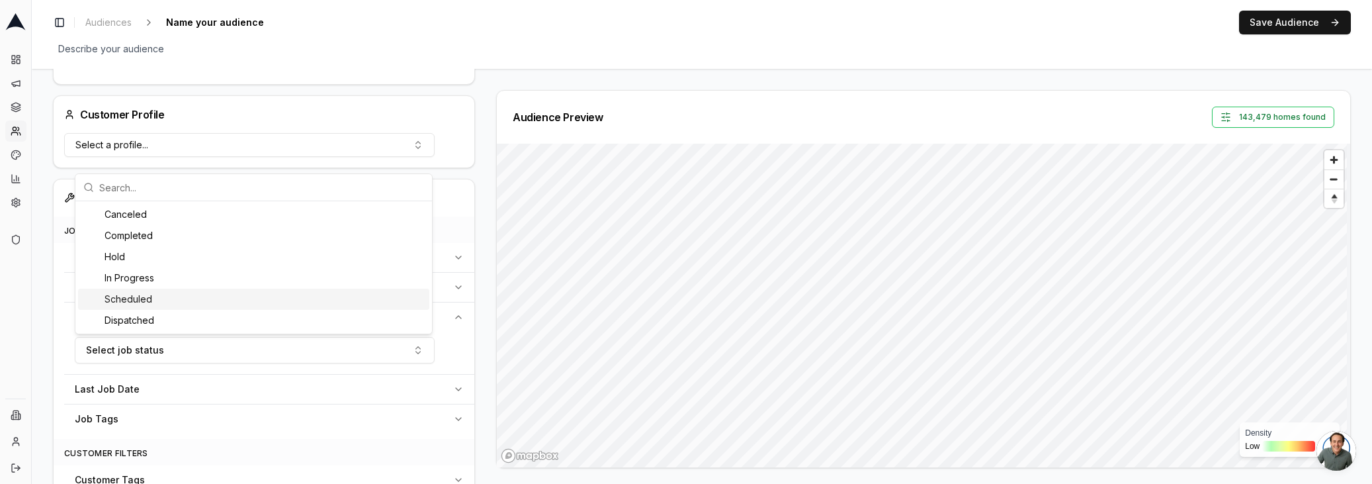
click at [144, 303] on div "Scheduled" at bounding box center [253, 298] width 351 height 21
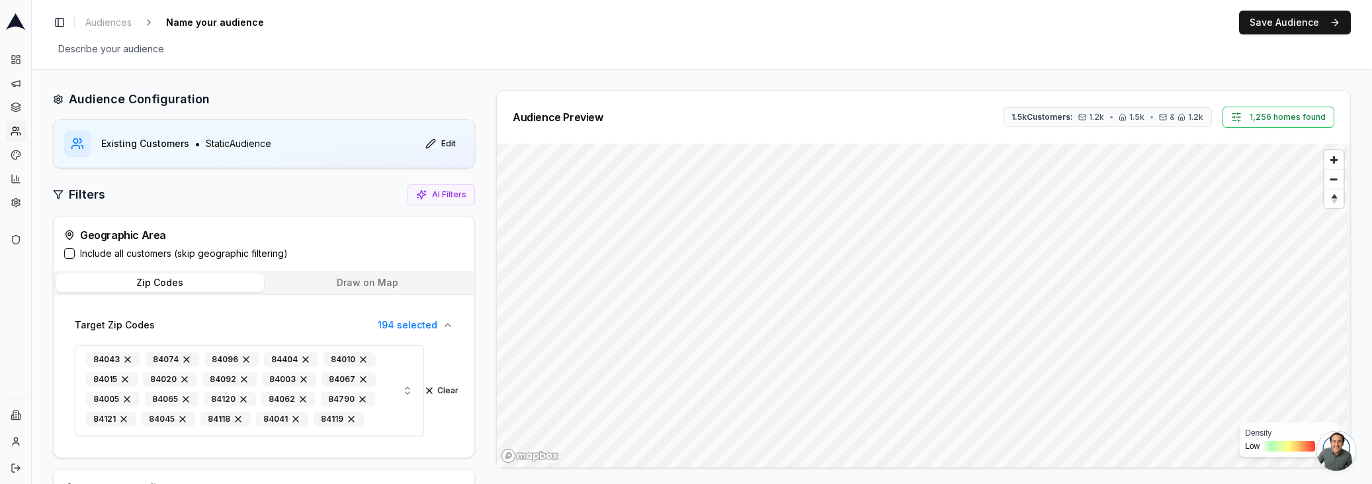
scroll to position [1, 0]
click at [156, 254] on label "Include all customers (skip geographic filtering)" at bounding box center [184, 252] width 208 height 13
click at [75, 254] on button "Include all customers (skip geographic filtering)" at bounding box center [69, 252] width 11 height 11
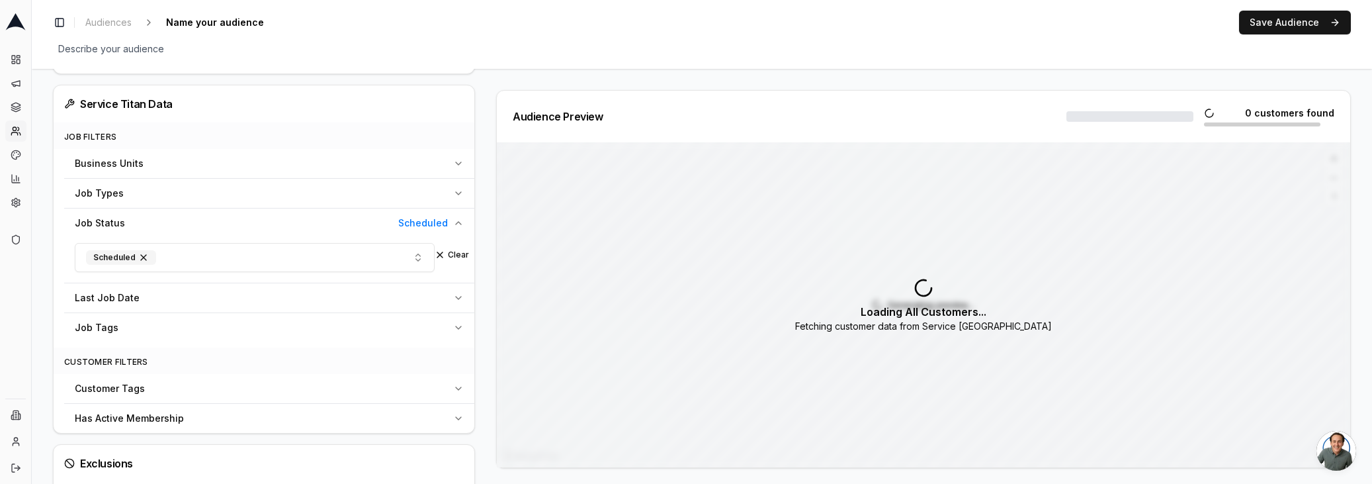
scroll to position [427, 0]
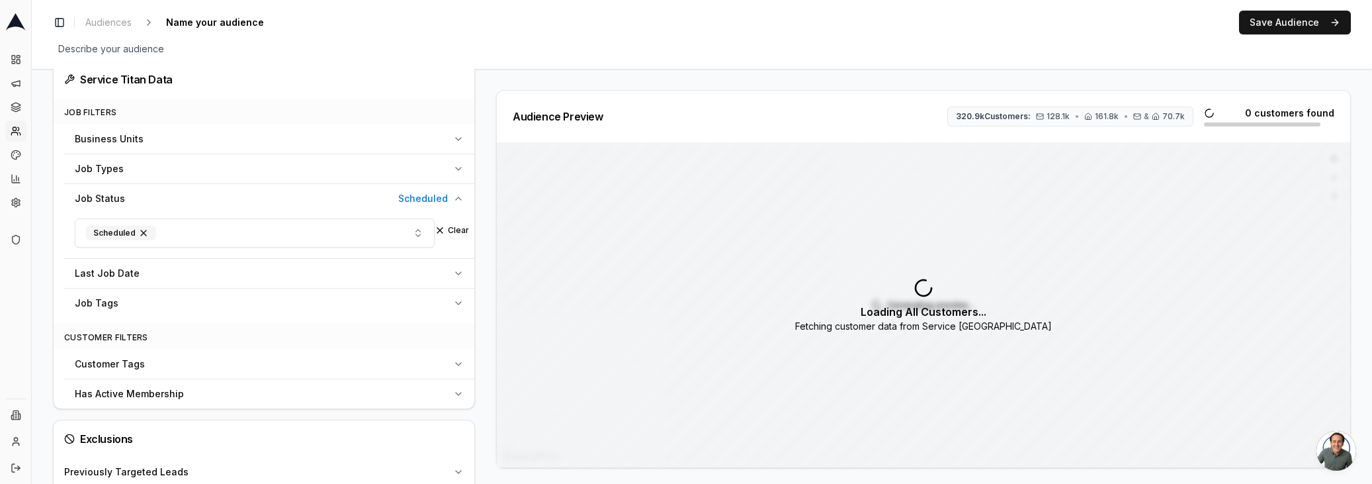
type button "on"
click at [240, 134] on div "Business Units" at bounding box center [261, 138] width 373 height 13
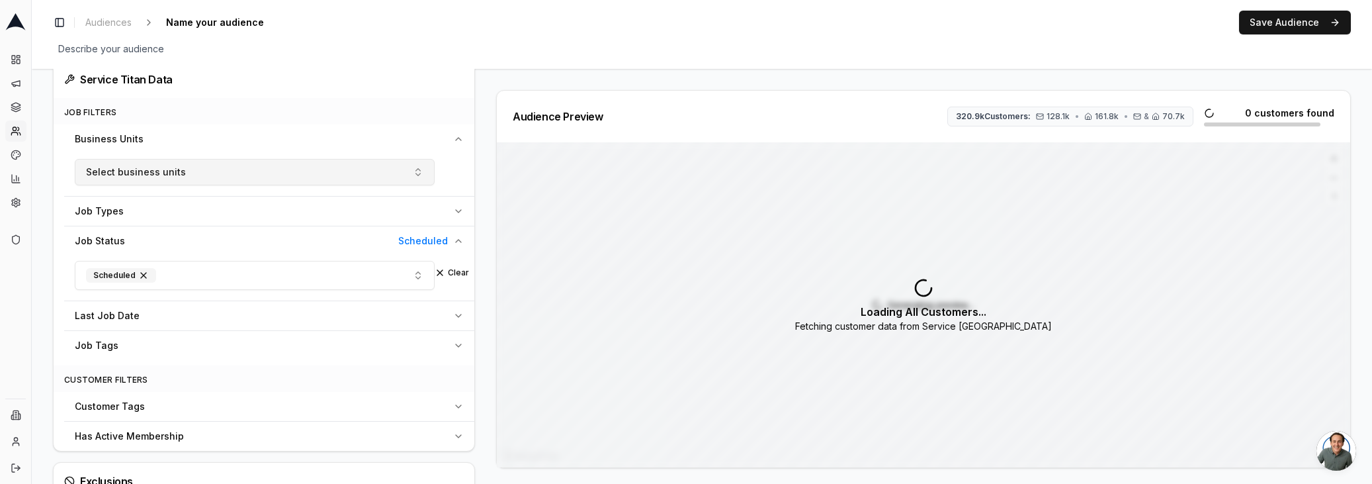
click at [220, 169] on button "Select business units" at bounding box center [255, 172] width 360 height 26
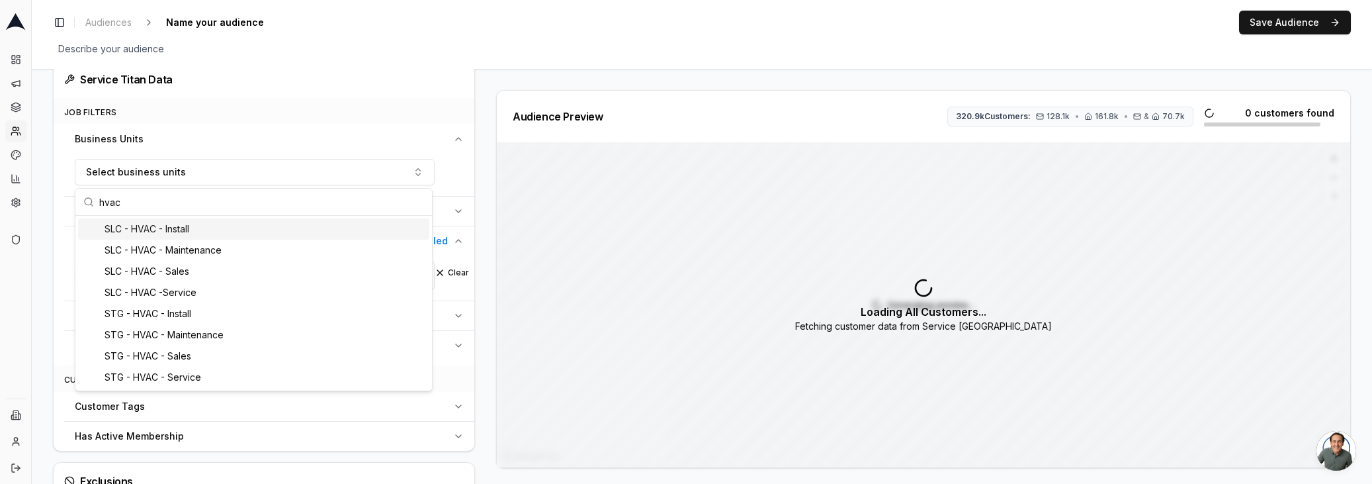
type input "hvac"
click at [232, 229] on div "SLC - HVAC - Install" at bounding box center [253, 228] width 351 height 21
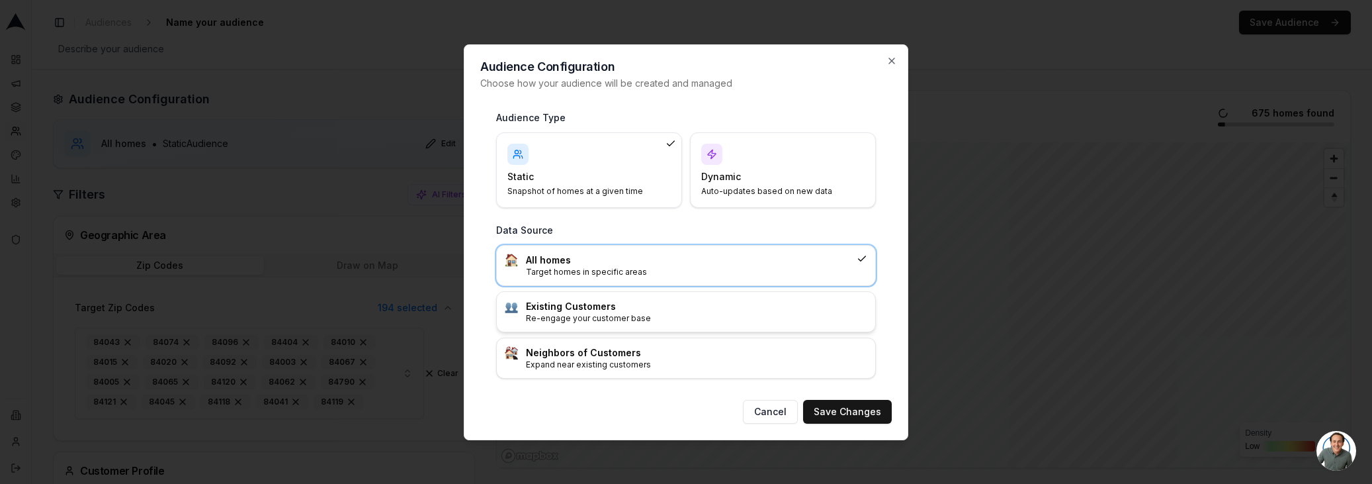
click at [673, 313] on p "Re-engage your customer base" at bounding box center [696, 318] width 341 height 11
drag, startPoint x: 831, startPoint y: 409, endPoint x: 764, endPoint y: 375, distance: 74.9
click at [829, 408] on button "Save Changes" at bounding box center [847, 412] width 89 height 24
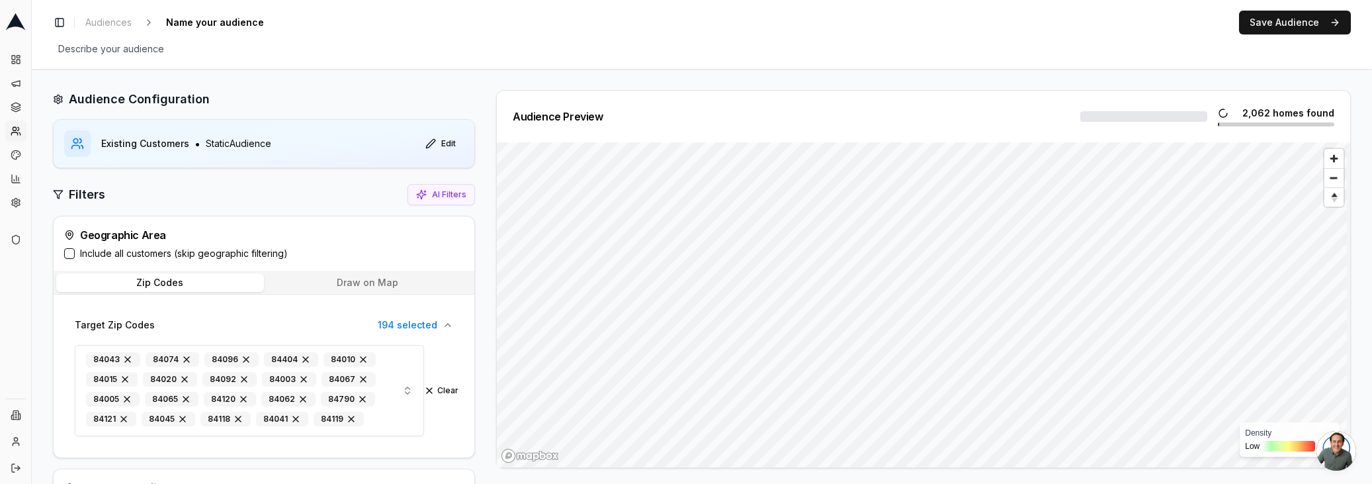
click at [149, 253] on label "Include all customers (skip geographic filtering)" at bounding box center [184, 253] width 208 height 13
click at [75, 253] on button "Include all customers (skip geographic filtering)" at bounding box center [69, 253] width 11 height 11
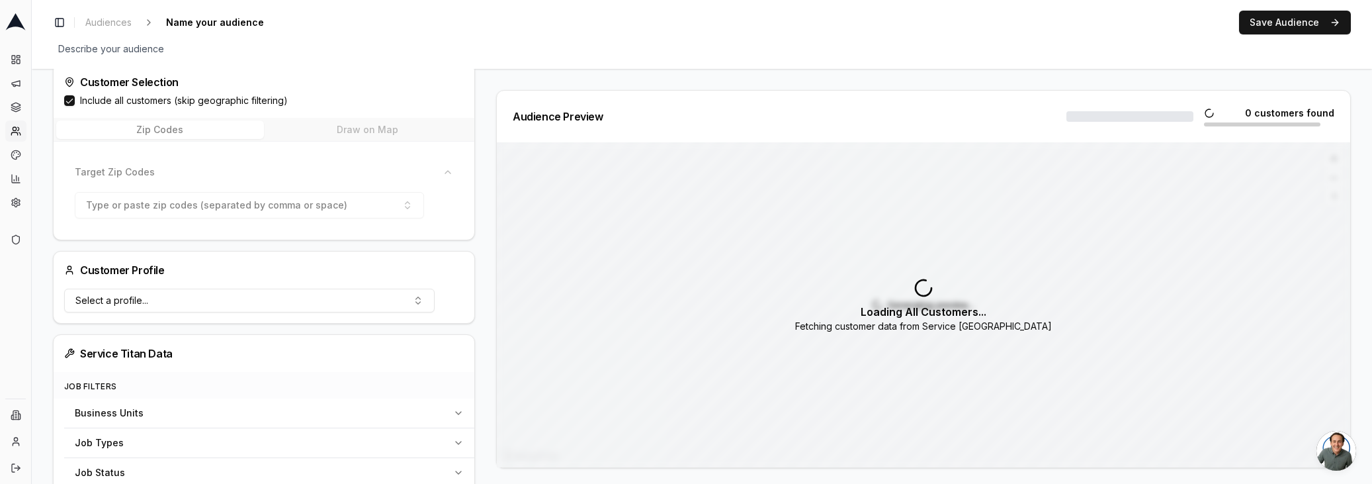
scroll to position [335, 0]
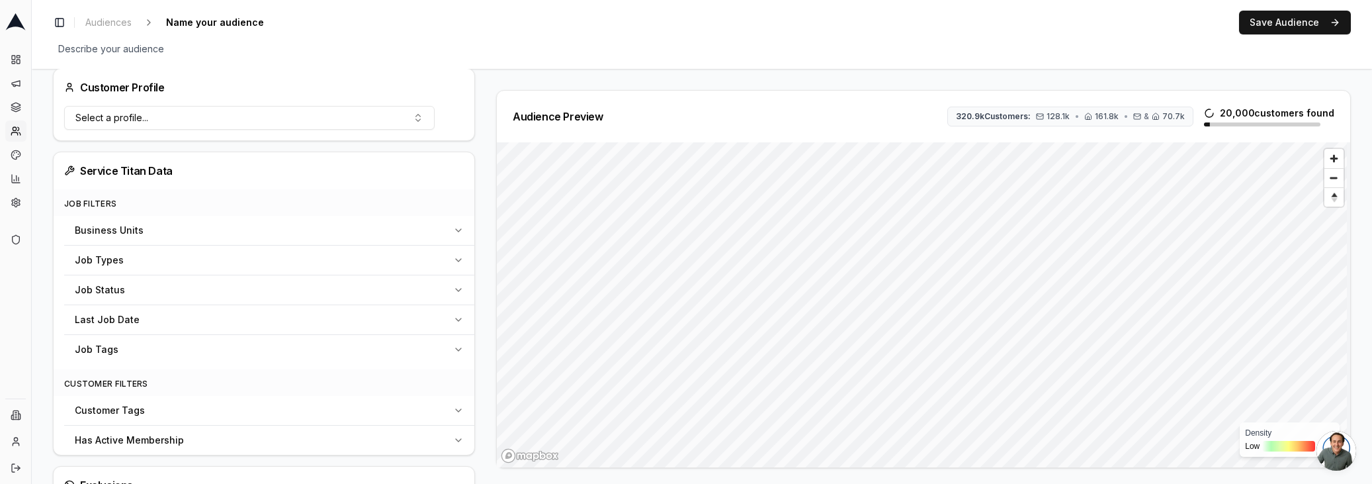
click at [134, 232] on span "Business Units" at bounding box center [109, 230] width 69 height 13
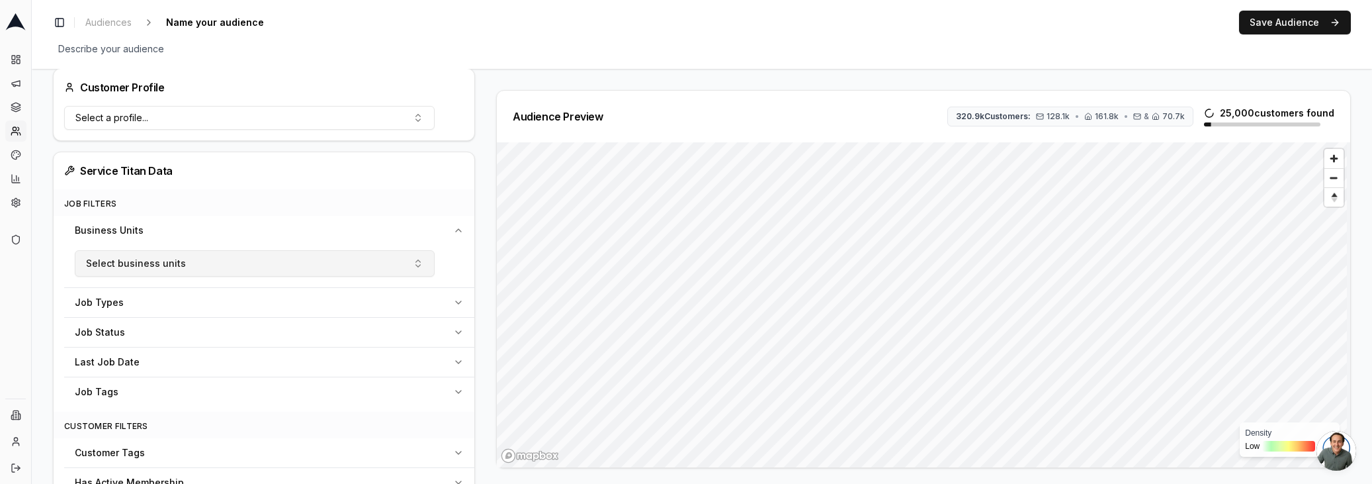
click at [136, 261] on span "Select business units" at bounding box center [136, 263] width 100 height 13
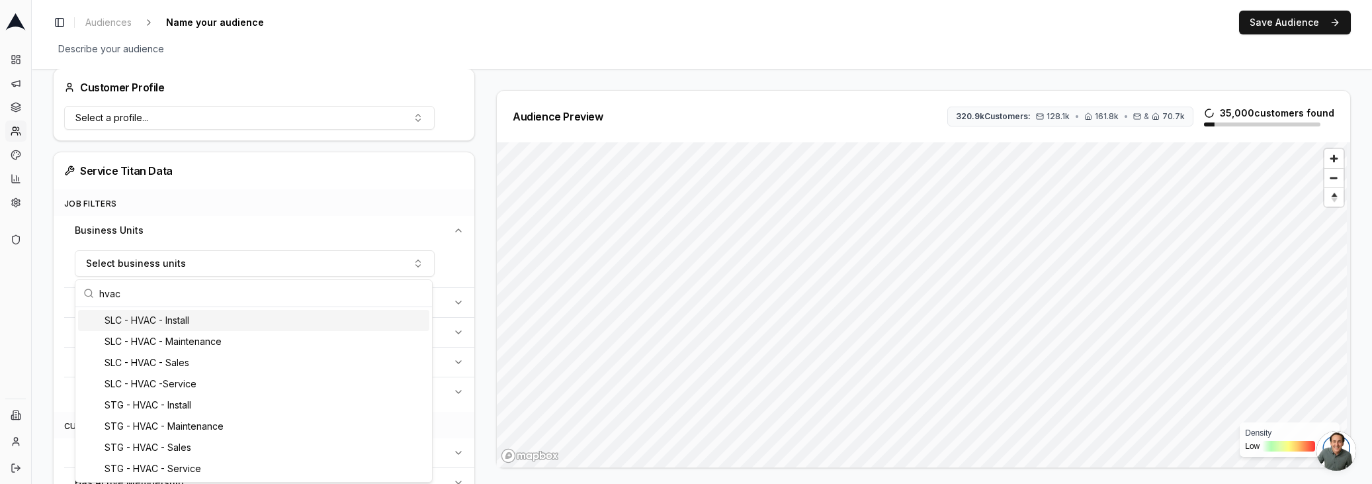
type input "hvac"
click at [185, 322] on div "SLC - HVAC - Install" at bounding box center [253, 320] width 351 height 21
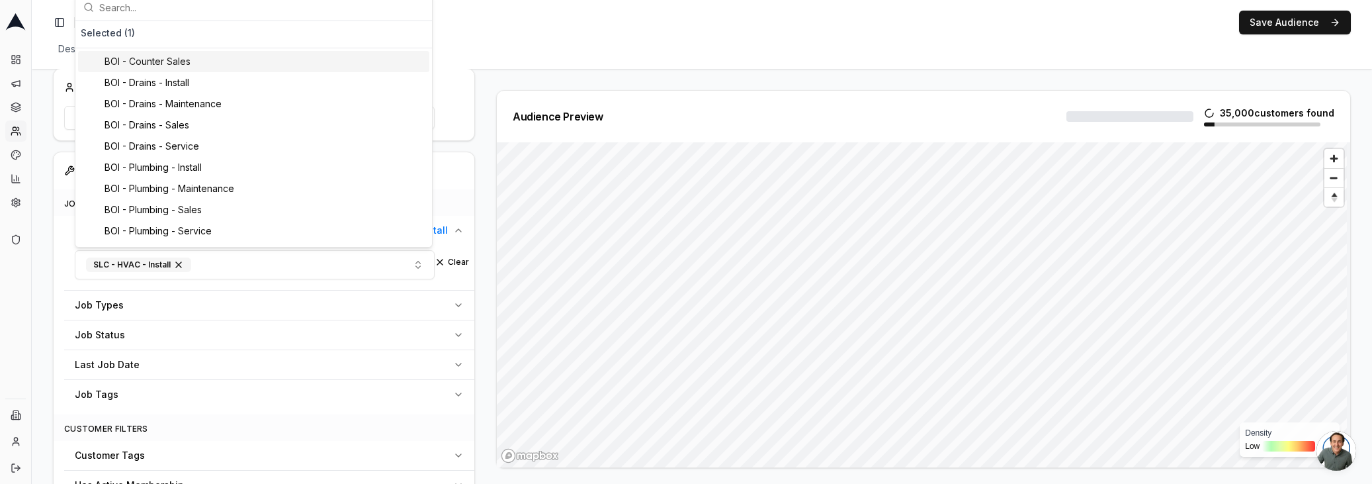
click at [42, 267] on div "Audience Configuration Existing Customers • Static Audience Edit Filters AI Fil…" at bounding box center [702, 231] width 1340 height 996
